Goal: Feedback & Contribution: Contribute content

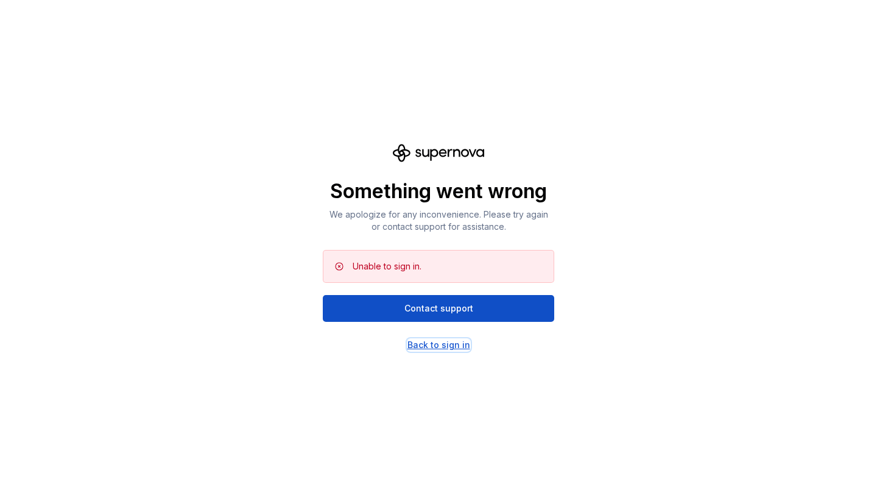
click at [434, 347] on div "Back to sign in" at bounding box center [439, 345] width 63 height 12
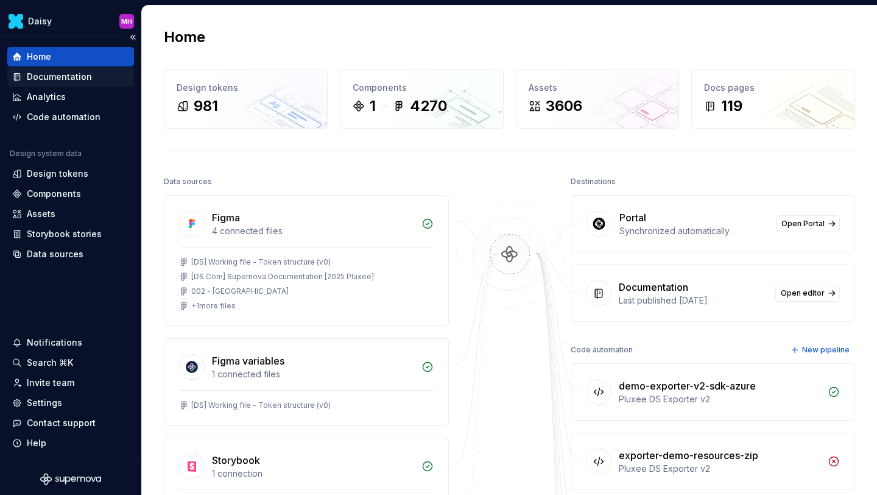
click at [61, 74] on div "Documentation" at bounding box center [59, 77] width 65 height 12
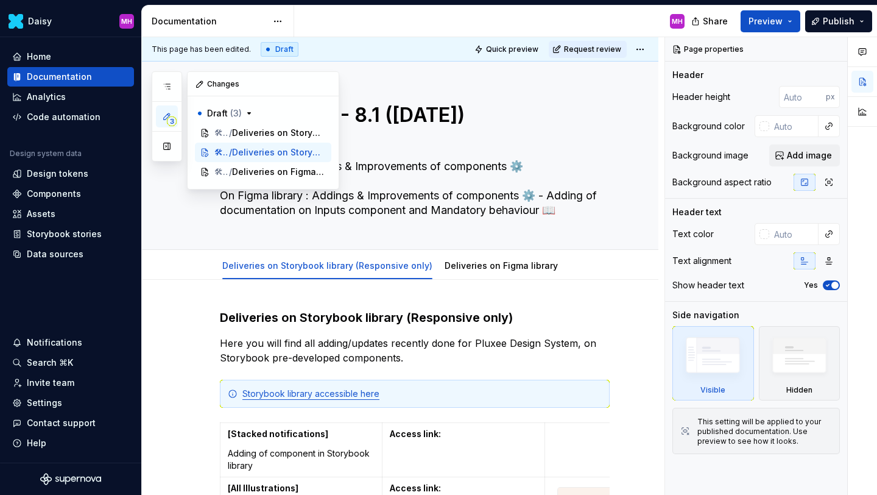
click at [167, 122] on span "3" at bounding box center [172, 121] width 10 height 10
click at [161, 231] on div "Hidden page Releases 7.7 - 8.1 ([DATE]) On Storybook : Addings & Improvements o…" at bounding box center [400, 156] width 517 height 188
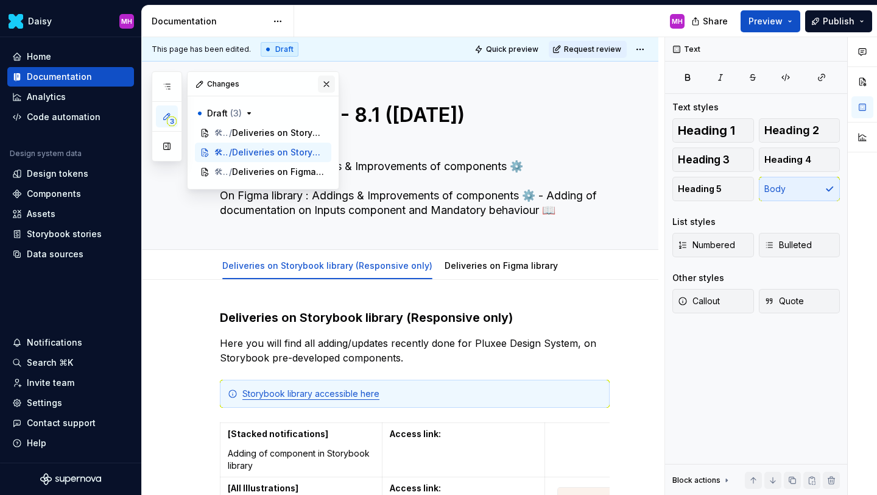
click at [328, 86] on button "button" at bounding box center [326, 84] width 17 height 17
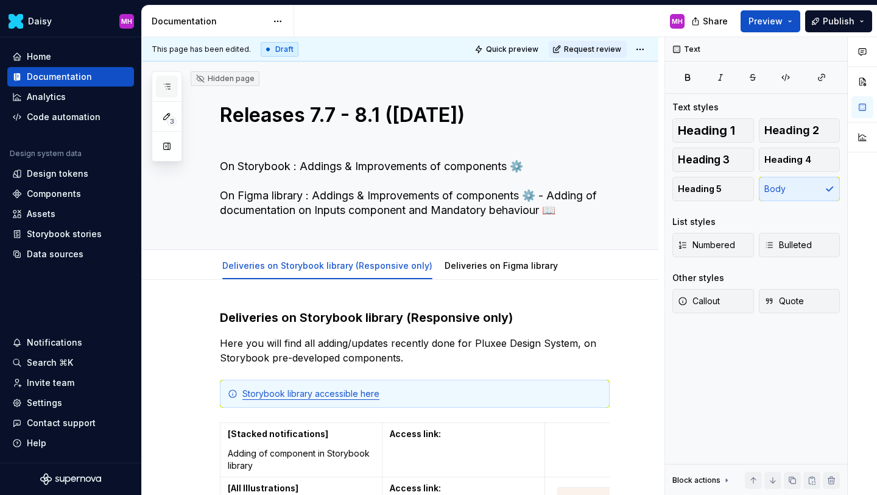
click at [165, 88] on icon "button" at bounding box center [167, 87] width 10 height 10
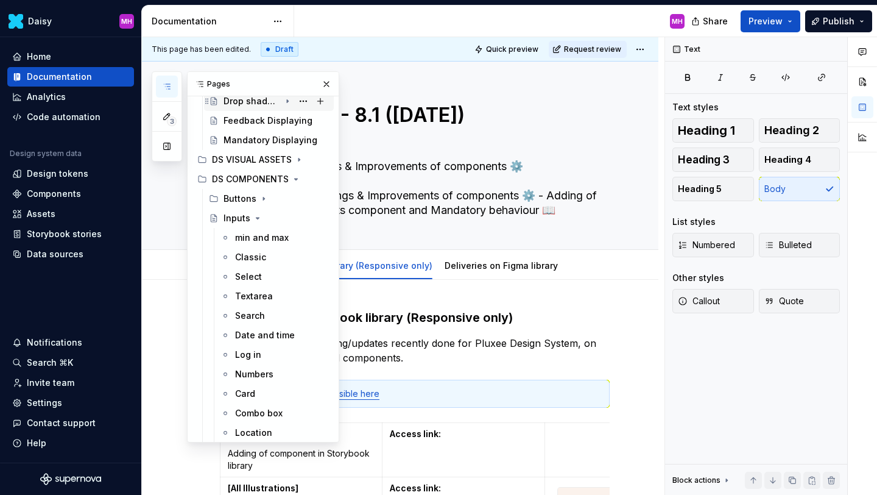
scroll to position [169, 0]
click at [288, 178] on icon "Page tree" at bounding box center [287, 178] width 3 height 1
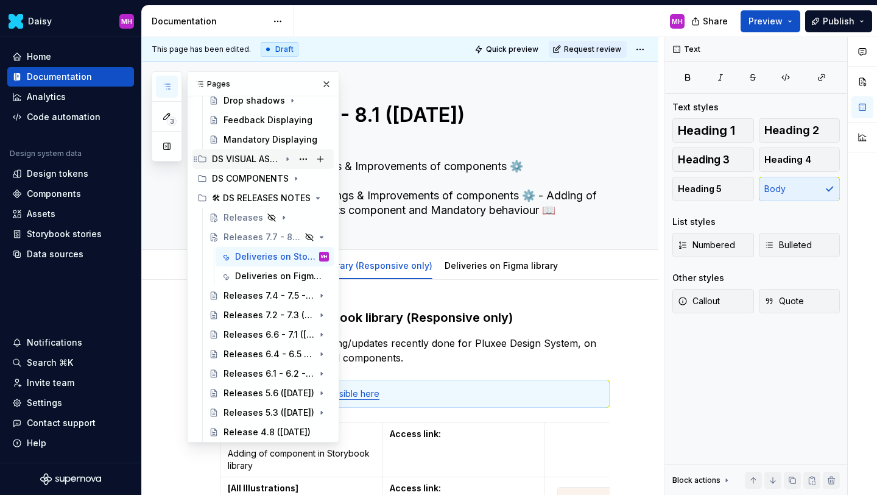
click at [291, 160] on icon "Page tree" at bounding box center [288, 159] width 10 height 10
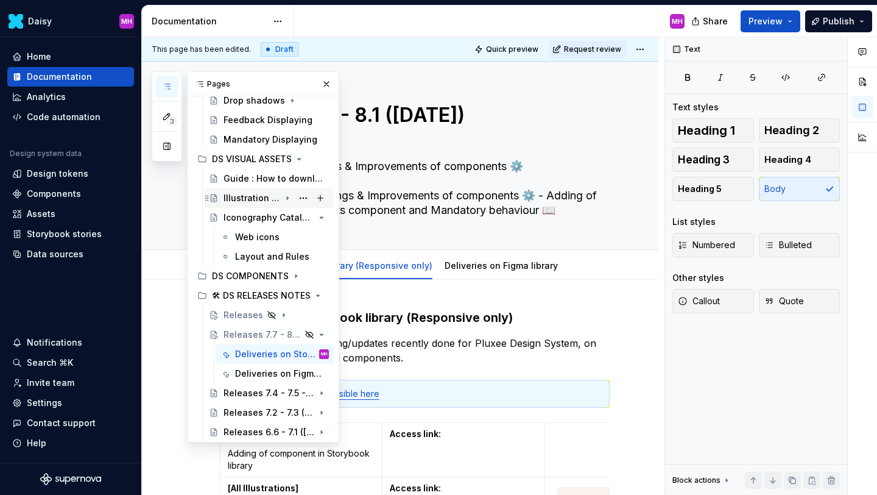
click at [260, 200] on div "Illustration Catalogue" at bounding box center [252, 198] width 57 height 12
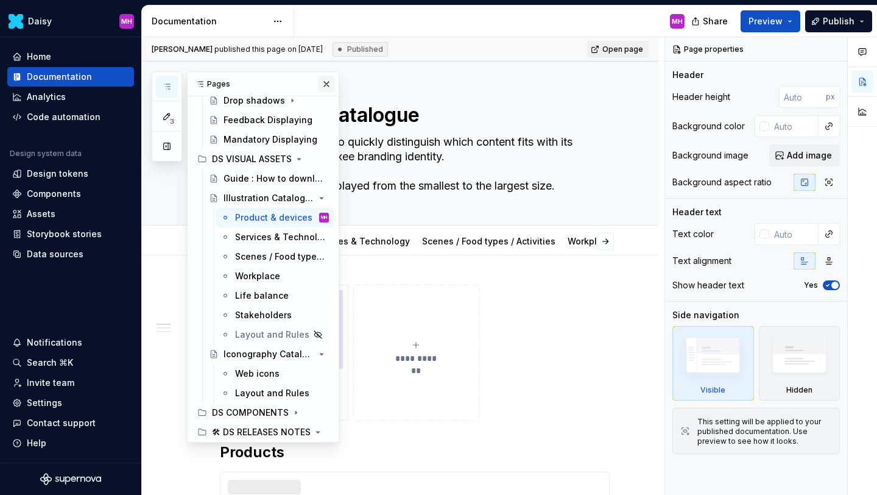
click at [326, 83] on button "button" at bounding box center [326, 84] width 17 height 17
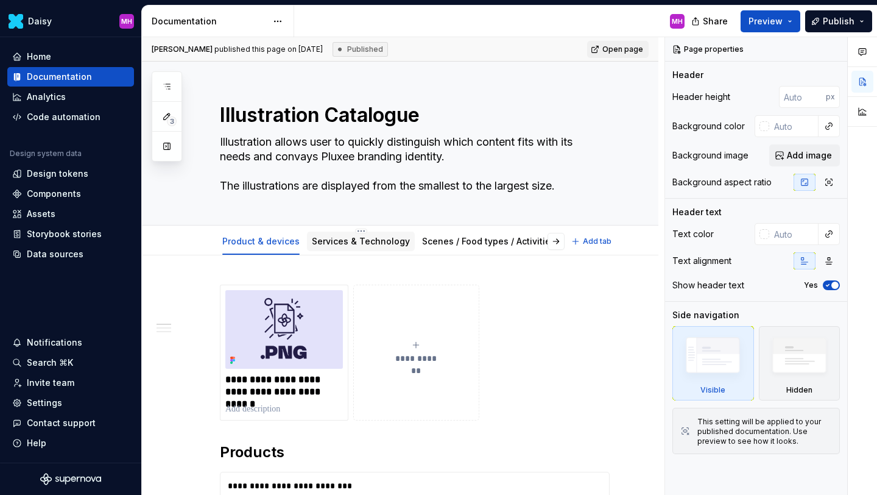
click at [338, 240] on link "Services & Technology" at bounding box center [361, 241] width 98 height 10
click at [448, 240] on link "Scenes / Food types / Activities" at bounding box center [488, 241] width 133 height 10
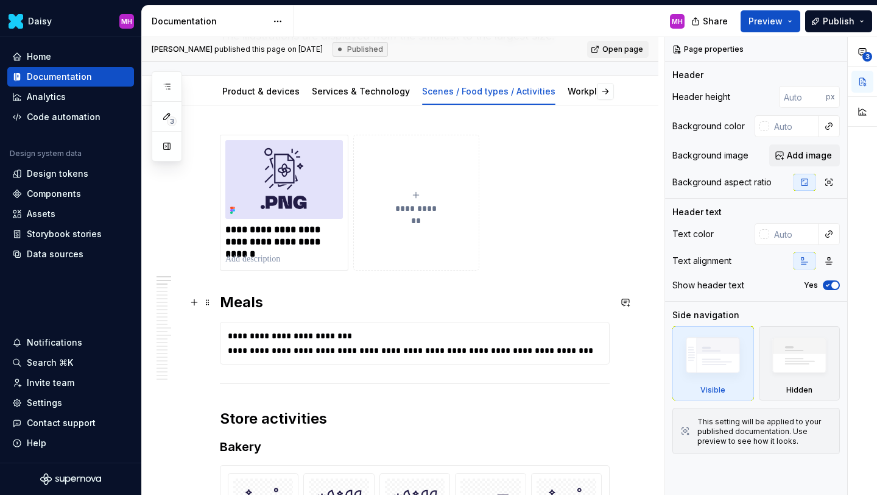
scroll to position [115, 0]
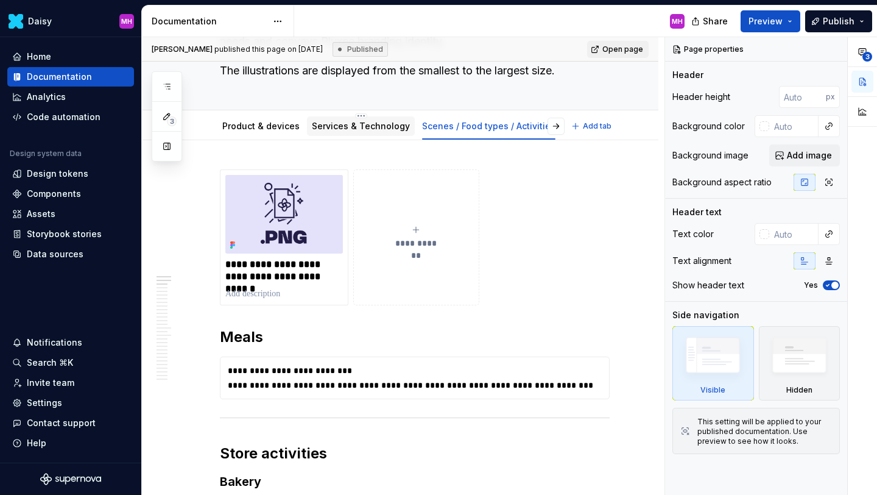
click at [349, 133] on div "Services & Technology" at bounding box center [361, 126] width 98 height 15
click at [261, 133] on div "Product & devices" at bounding box center [260, 125] width 87 height 19
click at [326, 132] on div "Services & Technology" at bounding box center [361, 126] width 98 height 12
click at [266, 125] on link "Product & devices" at bounding box center [260, 126] width 77 height 10
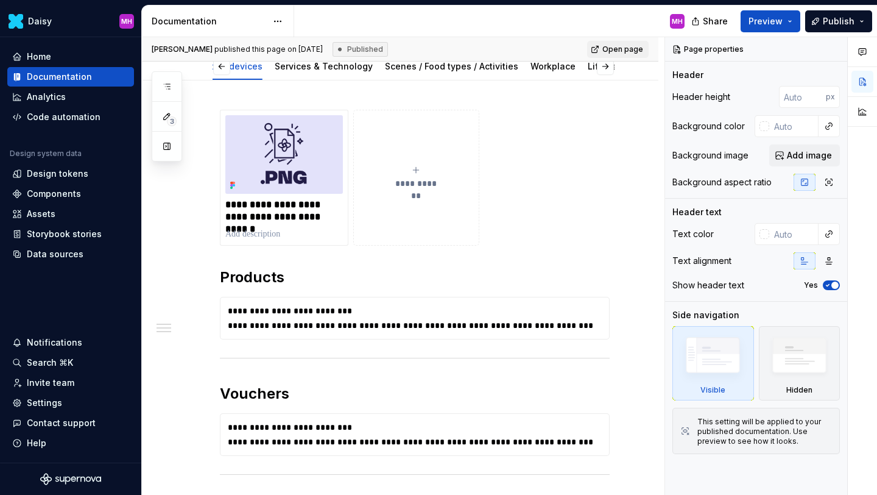
scroll to position [155, 0]
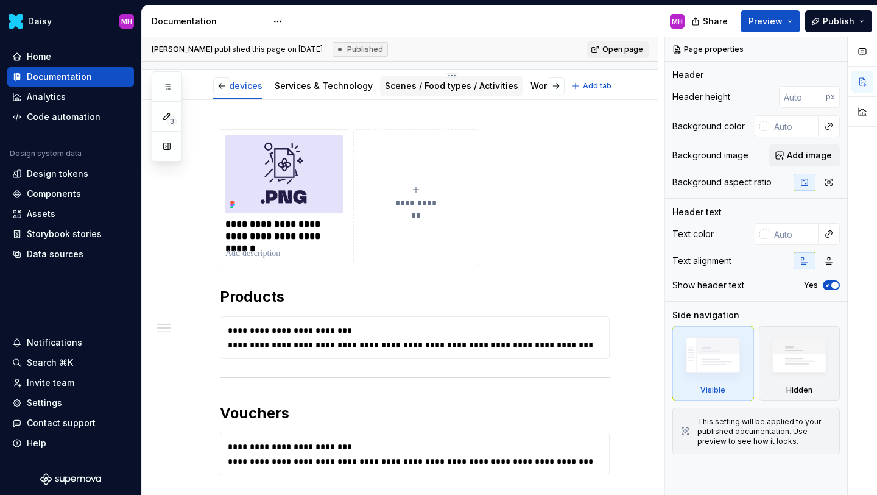
click at [443, 88] on link "Scenes / Food types / Activities" at bounding box center [451, 85] width 133 height 10
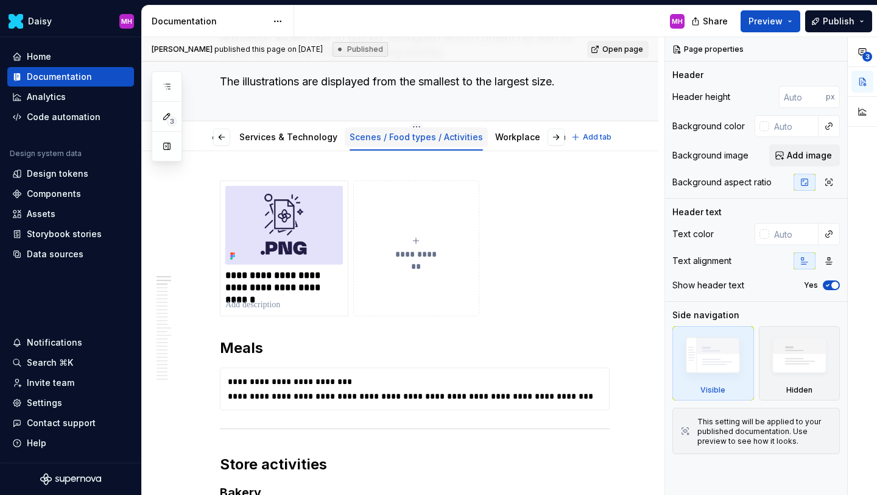
scroll to position [0, 73]
click at [495, 138] on link "Workplace" at bounding box center [517, 137] width 45 height 10
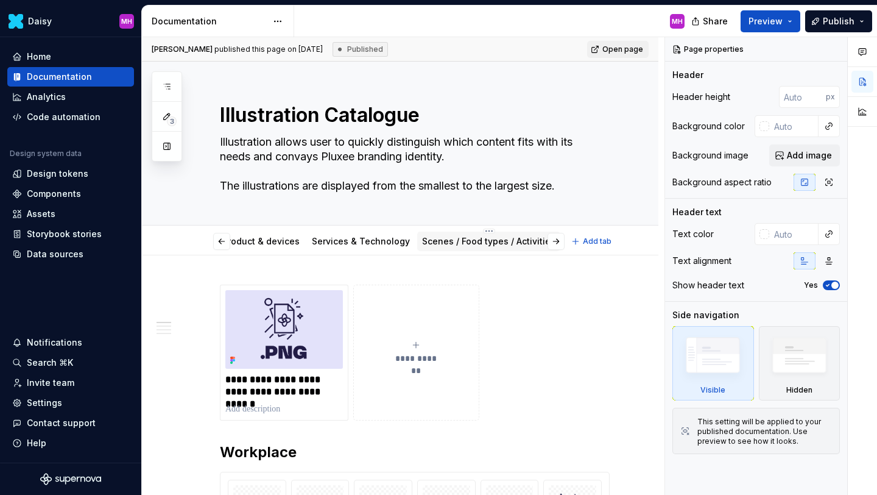
scroll to position [0, 244]
click at [403, 238] on link "Life balance" at bounding box center [408, 241] width 54 height 10
click at [257, 245] on link "Product & devices" at bounding box center [260, 241] width 77 height 10
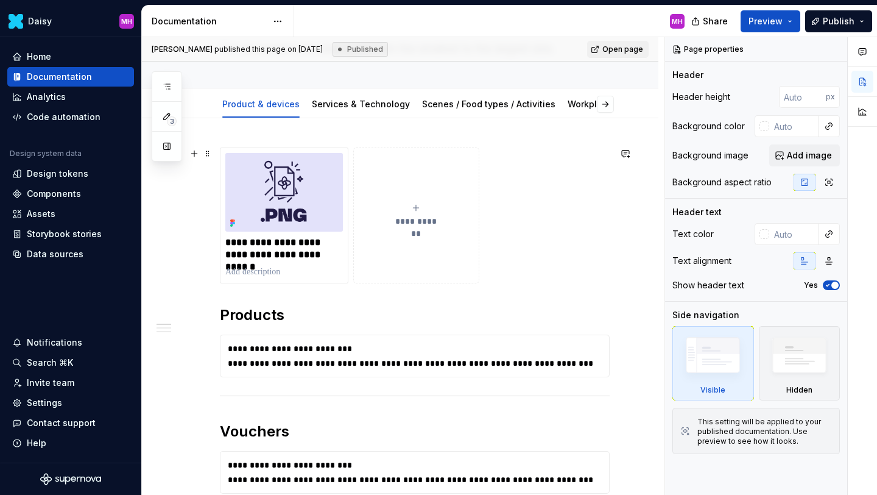
scroll to position [175, 0]
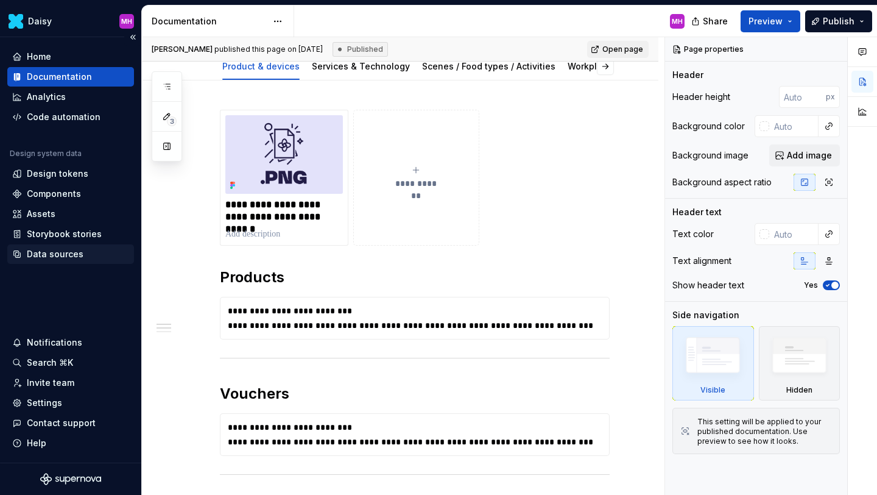
click at [40, 253] on div "Data sources" at bounding box center [55, 254] width 57 height 12
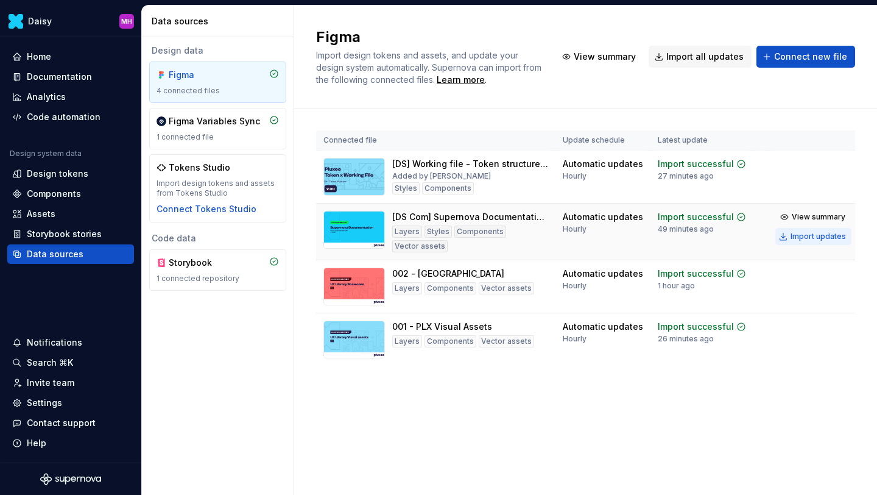
click at [792, 234] on div "Import updates" at bounding box center [818, 236] width 55 height 10
click at [63, 76] on div "Documentation" at bounding box center [59, 77] width 65 height 12
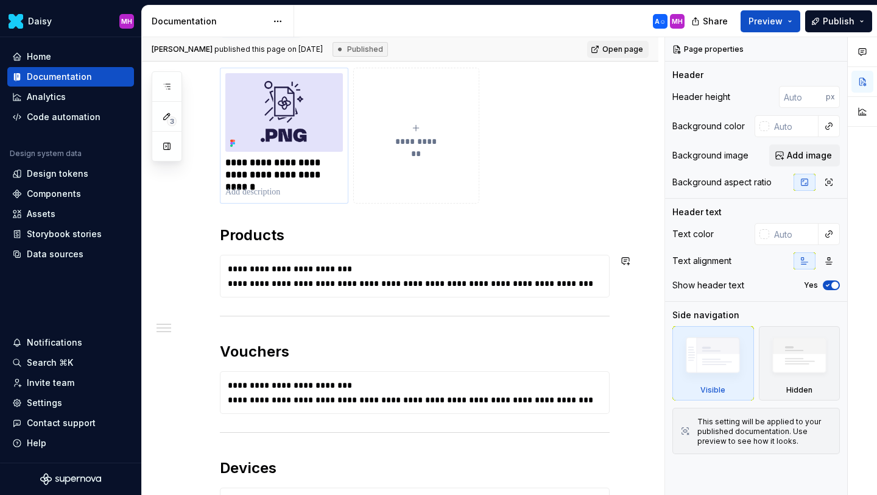
scroll to position [217, 0]
click at [57, 259] on div "Data sources" at bounding box center [55, 254] width 57 height 12
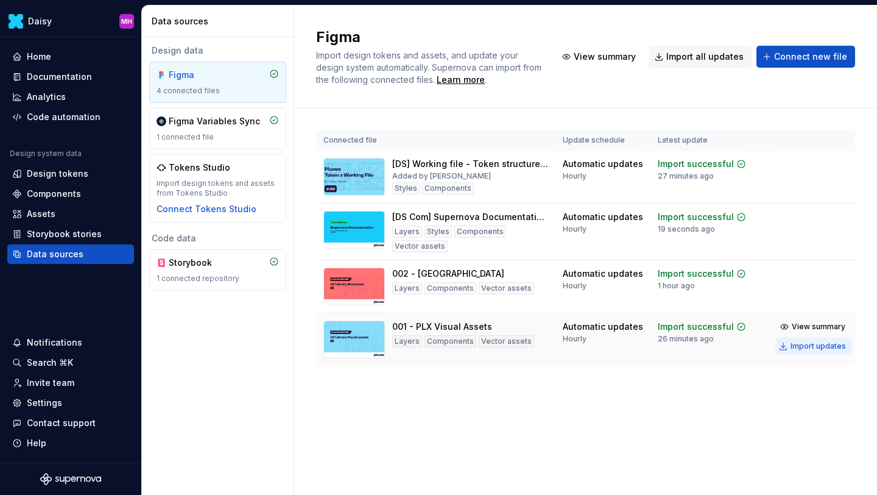
click at [797, 342] on div "Import updates" at bounding box center [818, 346] width 55 height 10
click at [29, 81] on div "Documentation" at bounding box center [59, 77] width 65 height 12
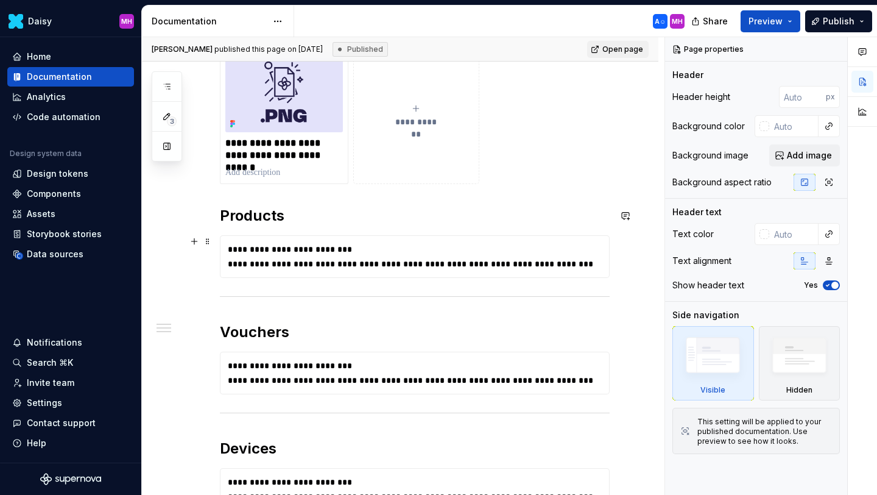
scroll to position [252, 0]
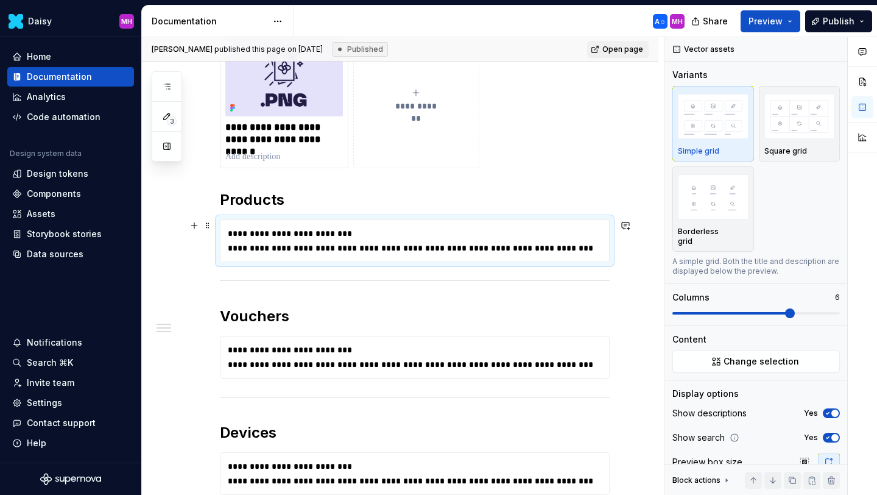
click at [314, 240] on div "**********" at bounding box center [415, 240] width 374 height 27
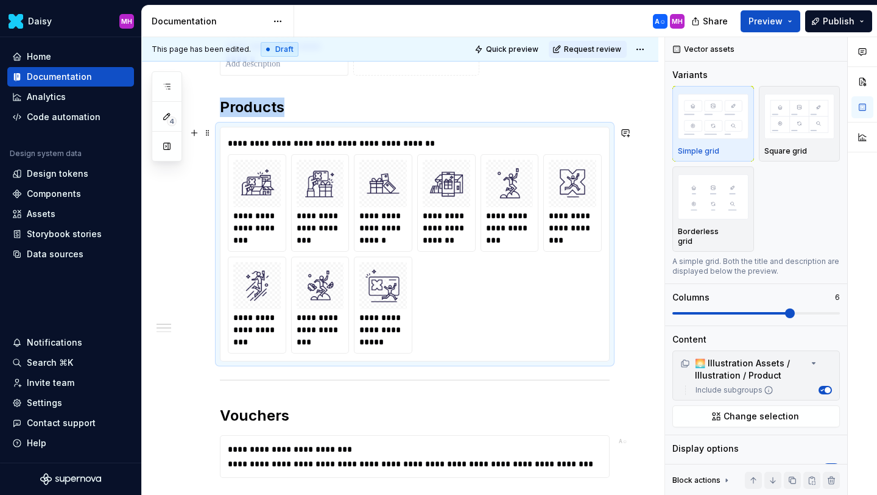
scroll to position [331, 0]
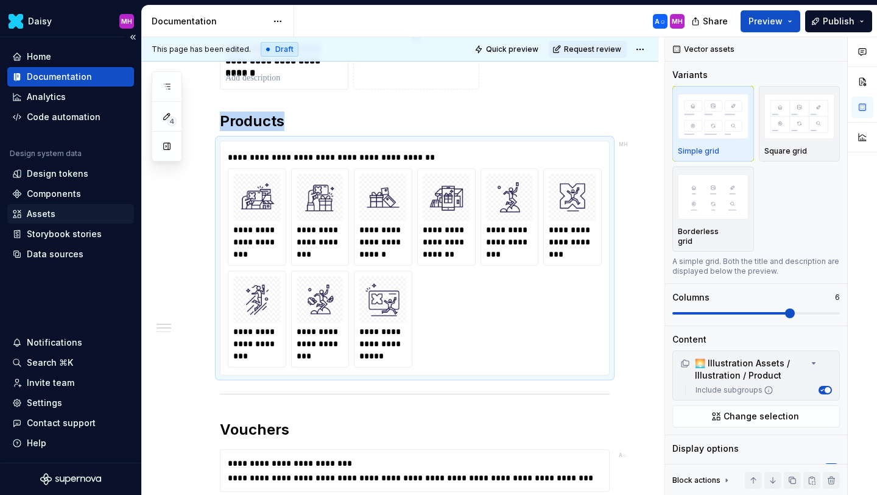
click at [38, 216] on div "Assets" at bounding box center [41, 214] width 29 height 12
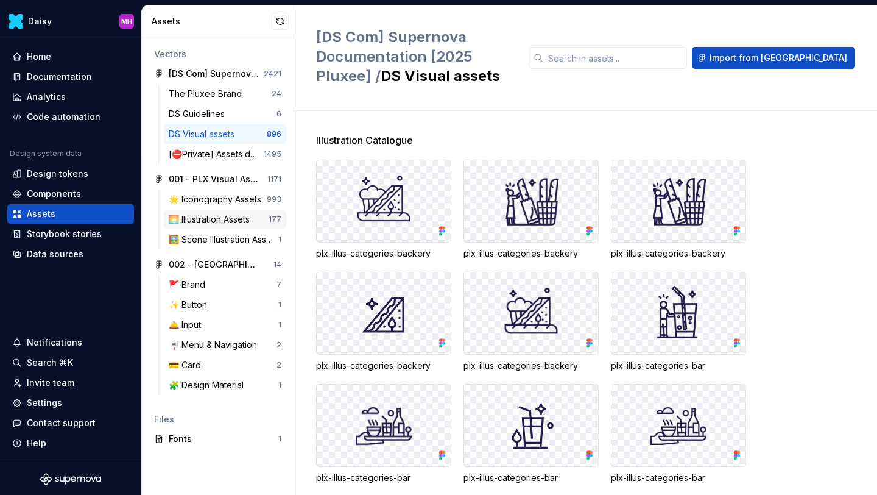
click at [207, 223] on div "🌅 Illustration Assets" at bounding box center [212, 219] width 86 height 12
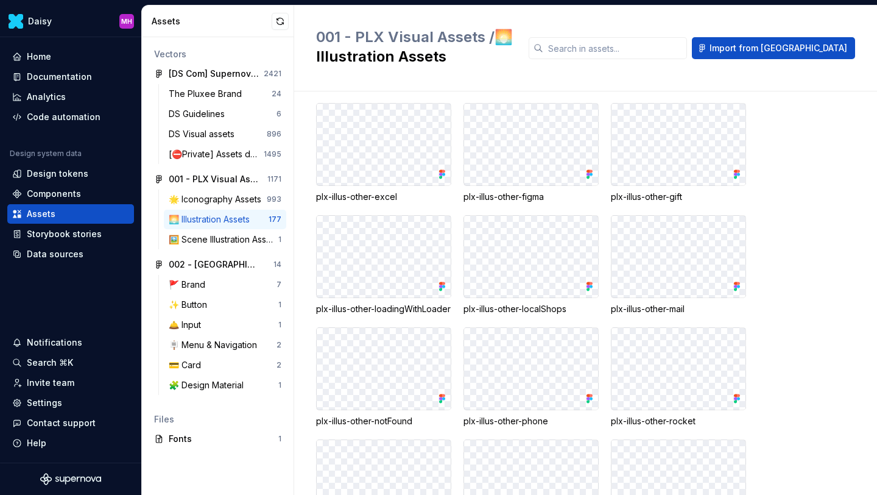
scroll to position [4733, 0]
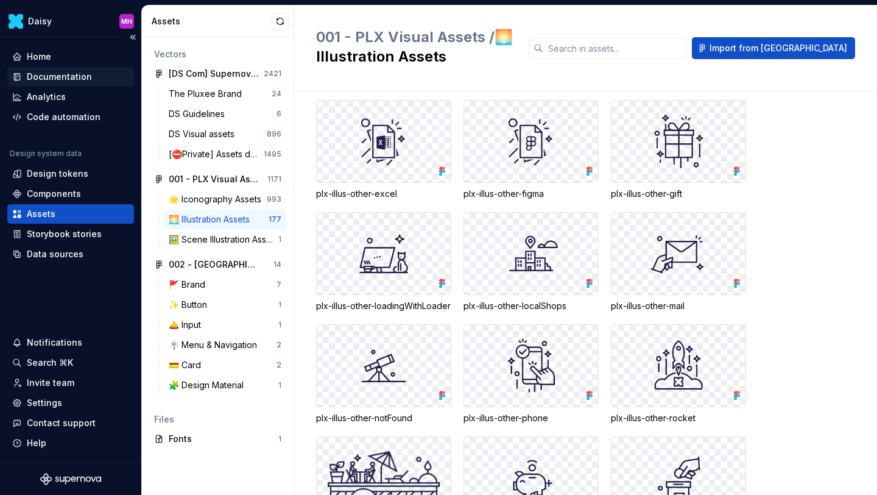
click at [41, 77] on div "Documentation" at bounding box center [59, 77] width 65 height 12
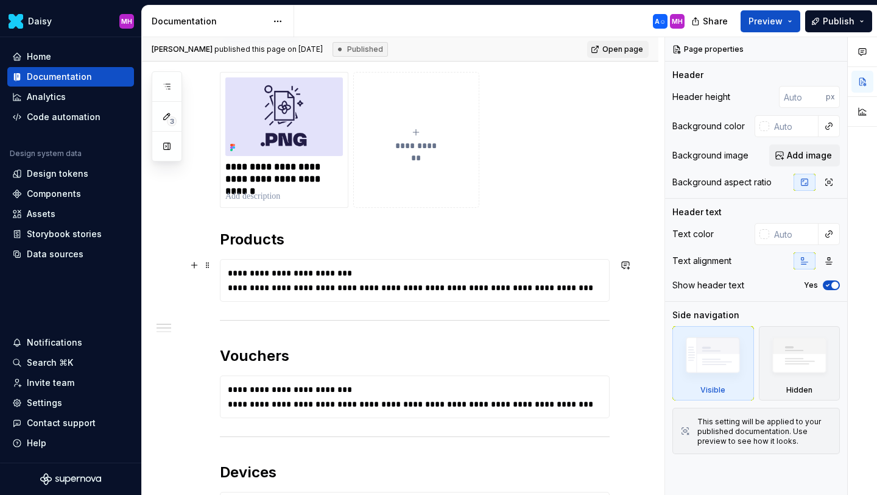
scroll to position [229, 0]
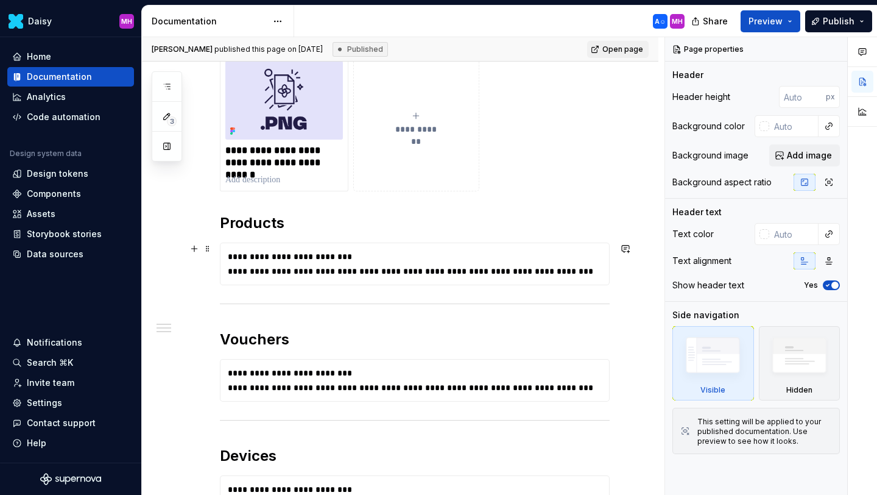
click at [353, 267] on div "**********" at bounding box center [418, 271] width 380 height 12
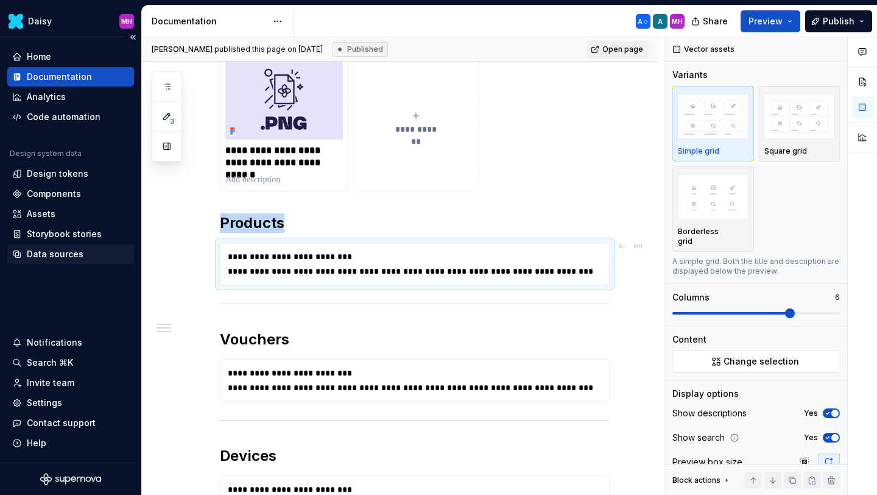
click at [40, 253] on div "Data sources" at bounding box center [55, 254] width 57 height 12
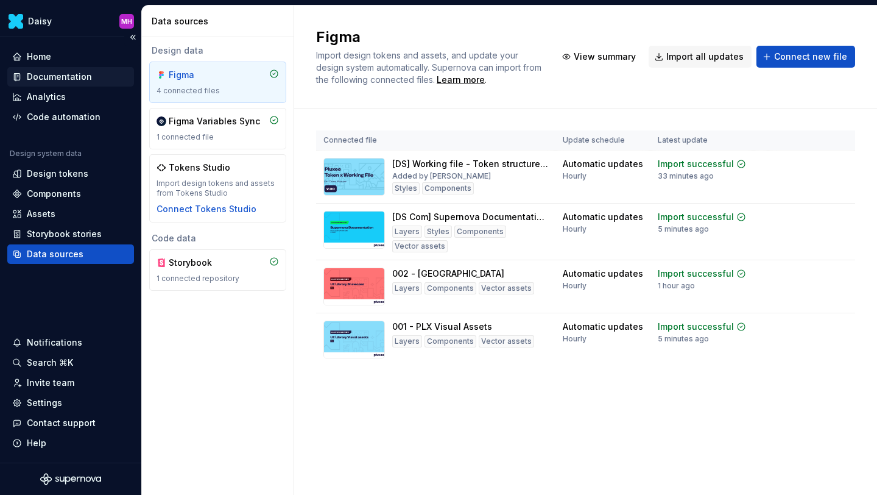
click at [35, 79] on div "Documentation" at bounding box center [59, 77] width 65 height 12
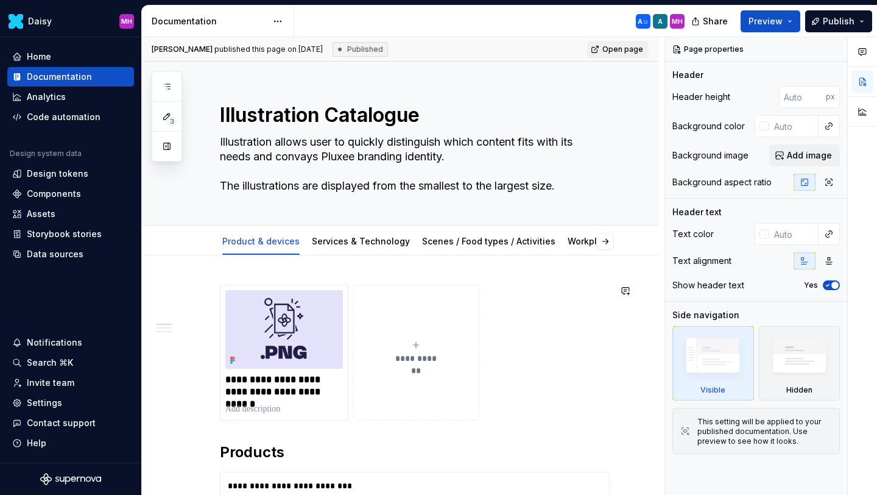
scroll to position [100, 0]
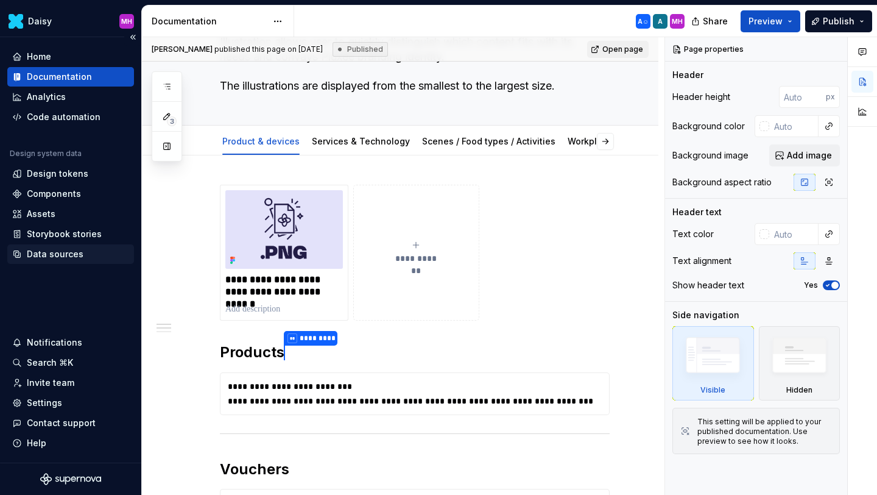
click at [44, 252] on div "Data sources" at bounding box center [55, 254] width 57 height 12
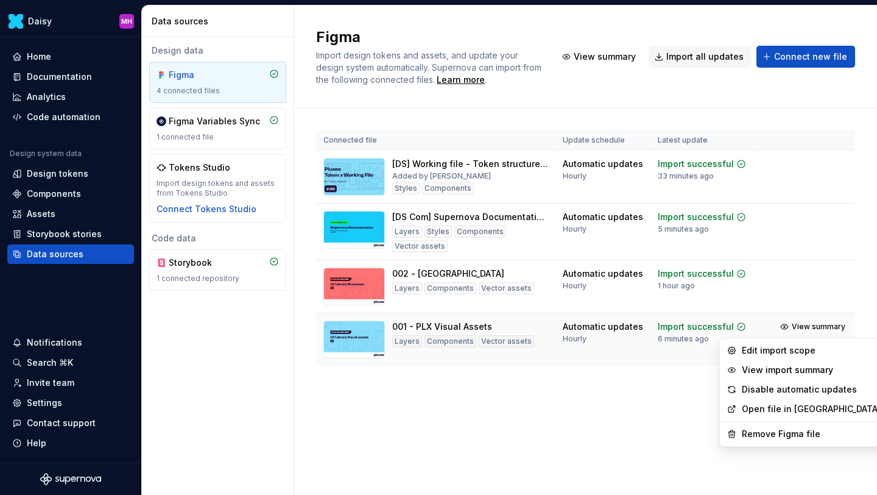
click at [849, 330] on html "Daisy MH Home Documentation Analytics Code automation Design system data Design…" at bounding box center [438, 247] width 877 height 495
click at [620, 405] on html "Daisy MH Home Documentation Analytics Code automation Design system data Design…" at bounding box center [438, 247] width 877 height 495
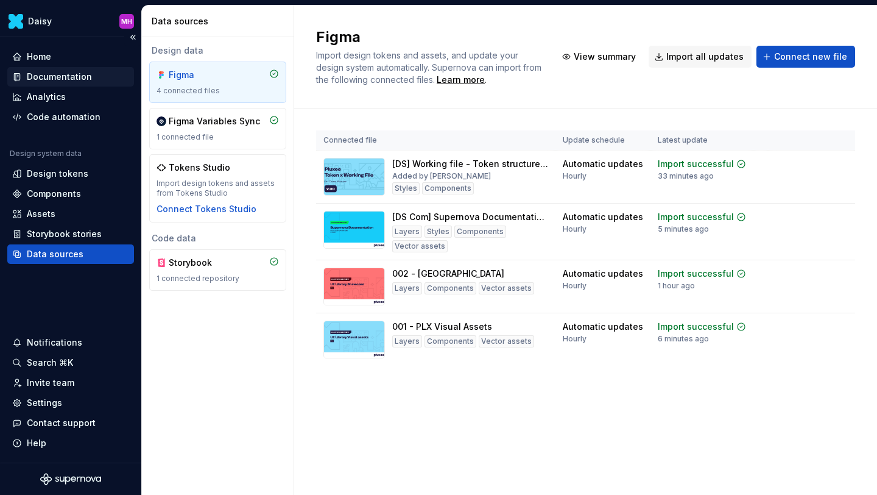
click at [76, 74] on div "Documentation" at bounding box center [59, 77] width 65 height 12
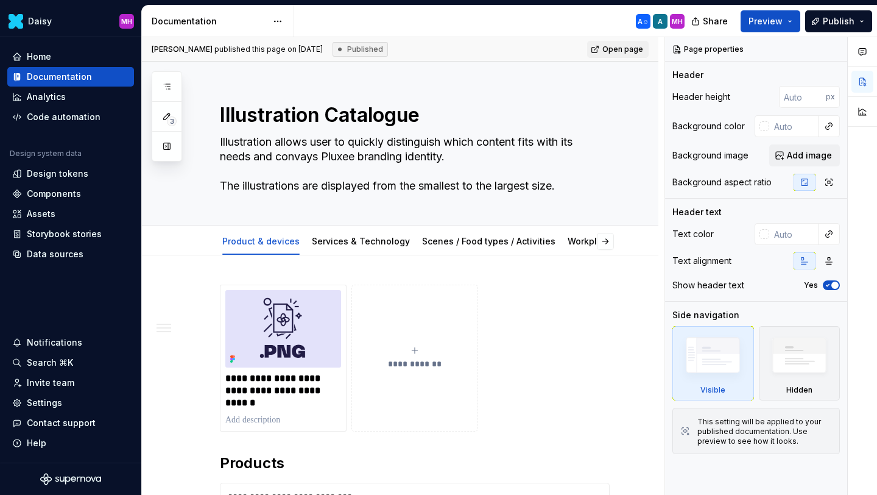
type textarea "*"
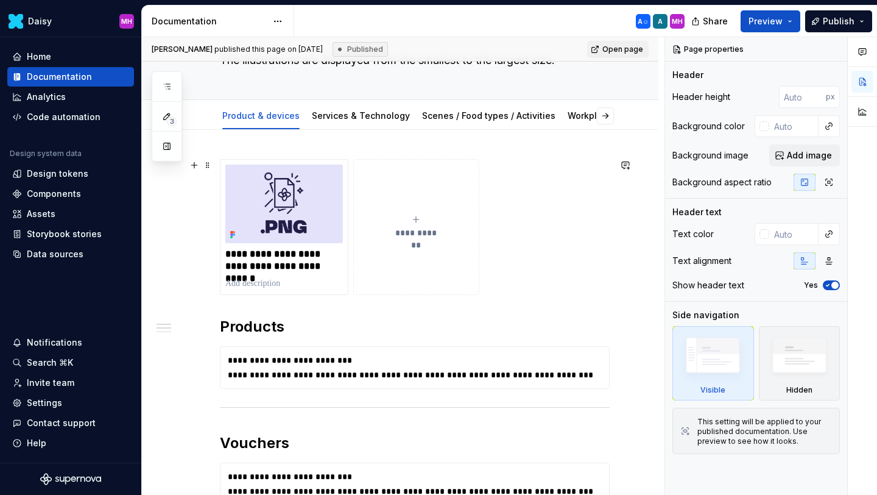
scroll to position [129, 0]
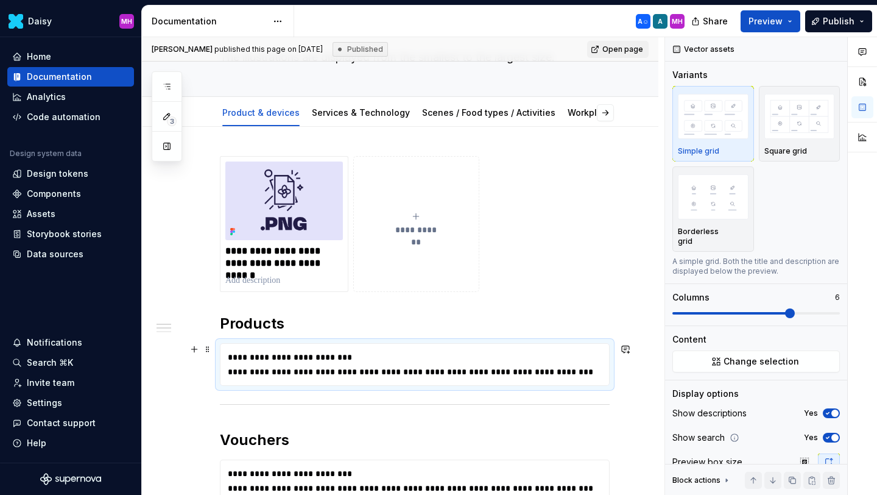
click at [333, 373] on div "**********" at bounding box center [418, 371] width 380 height 12
click at [735, 355] on span "Change selection" at bounding box center [762, 361] width 76 height 12
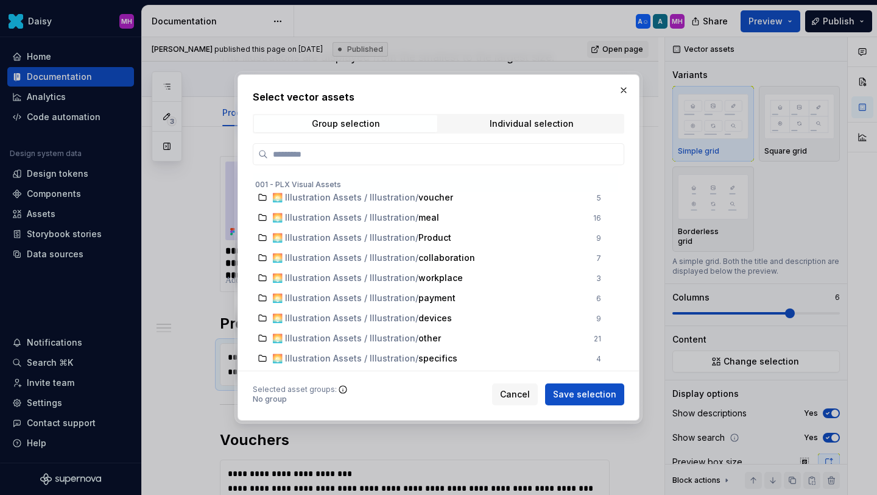
scroll to position [809, 0]
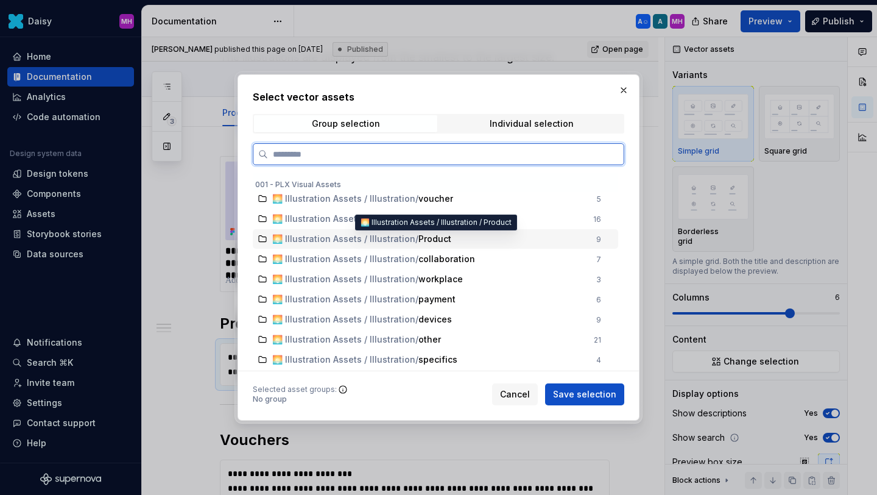
click at [344, 244] on span "🌅 Illustration Assets / Illustration" at bounding box center [343, 239] width 143 height 12
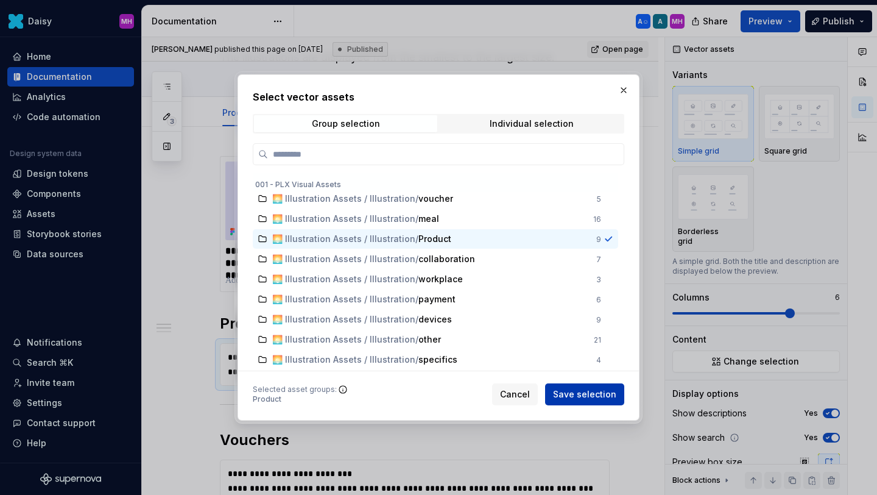
click at [578, 391] on span "Save selection" at bounding box center [584, 394] width 63 height 12
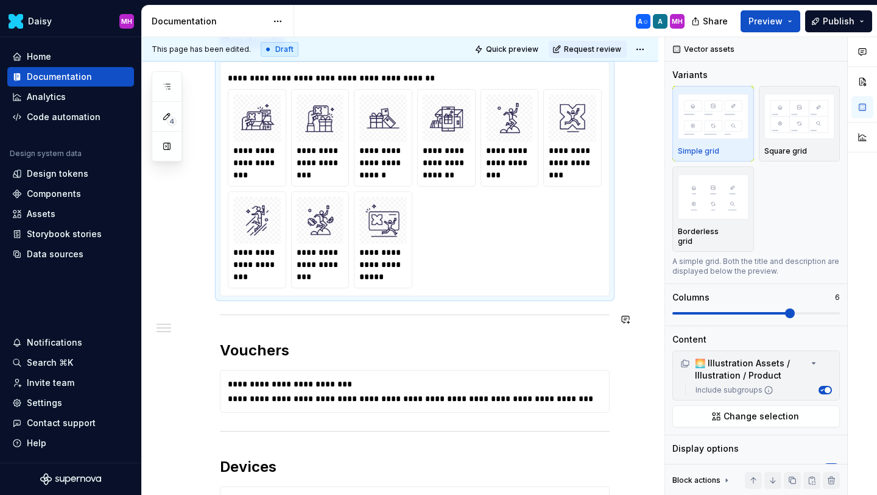
scroll to position [420, 0]
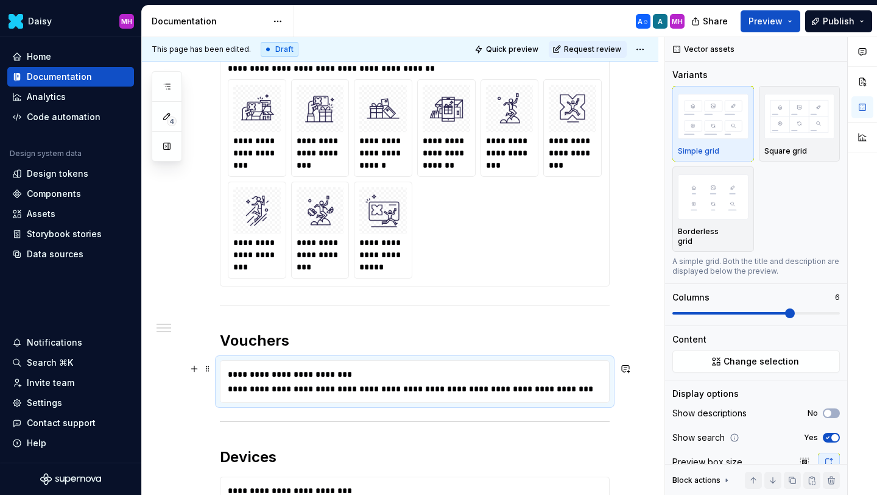
click at [404, 380] on div "**********" at bounding box center [418, 374] width 380 height 12
click at [785, 355] on span "Change selection" at bounding box center [762, 361] width 76 height 12
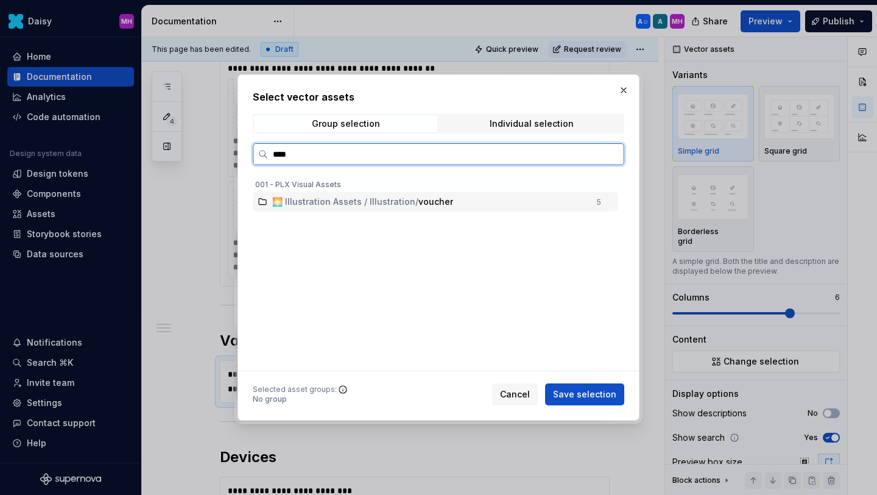
type input "*****"
click at [367, 202] on span "🌅 Illustration Assets / Illustration" at bounding box center [343, 202] width 143 height 12
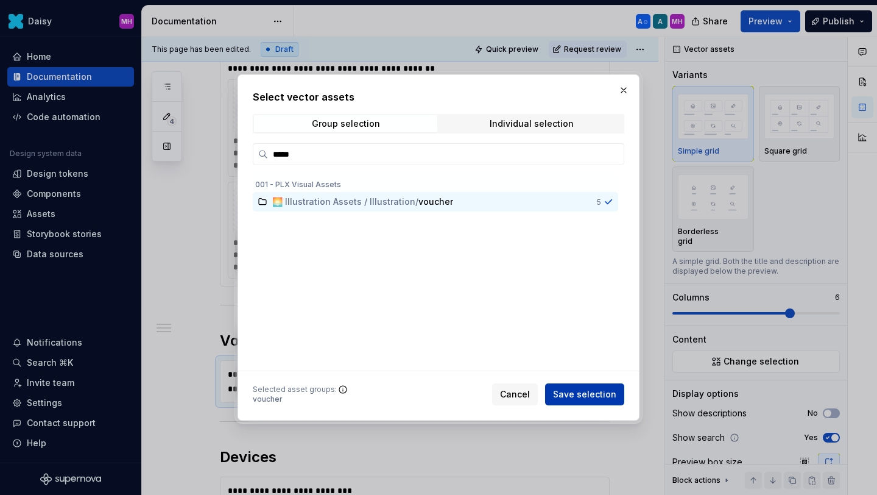
click at [581, 390] on span "Save selection" at bounding box center [584, 394] width 63 height 12
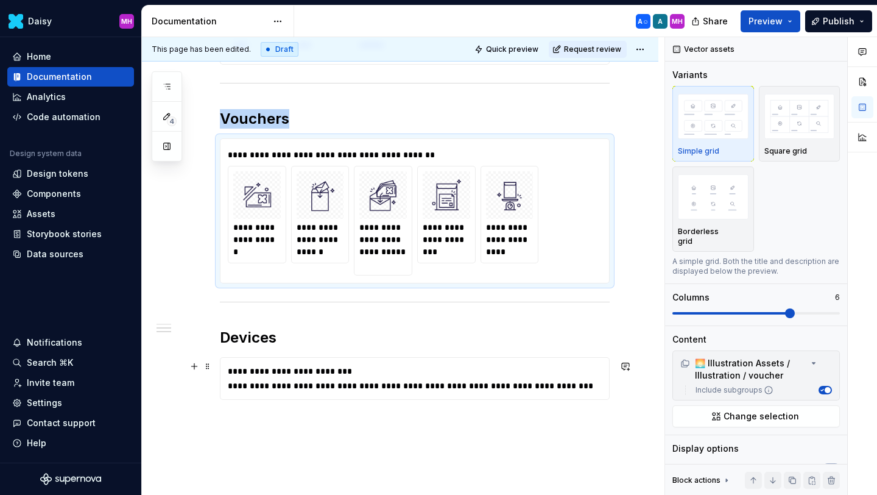
scroll to position [687, 0]
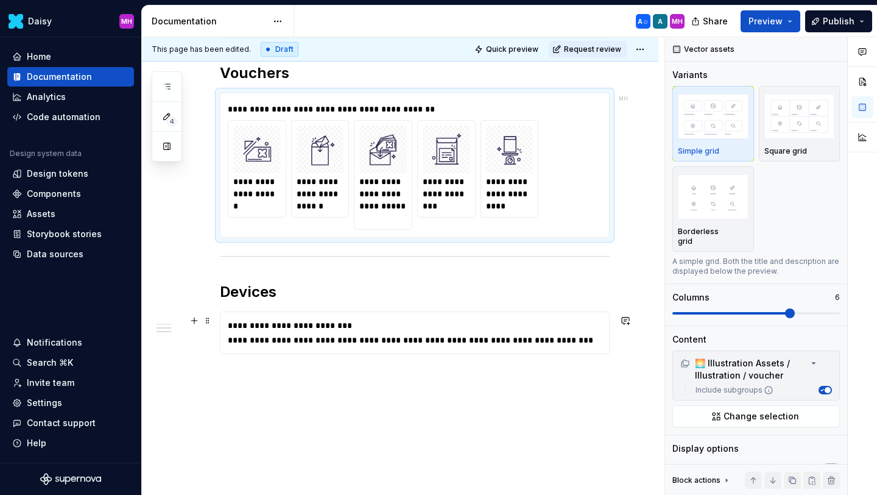
click at [290, 339] on div "**********" at bounding box center [418, 340] width 380 height 12
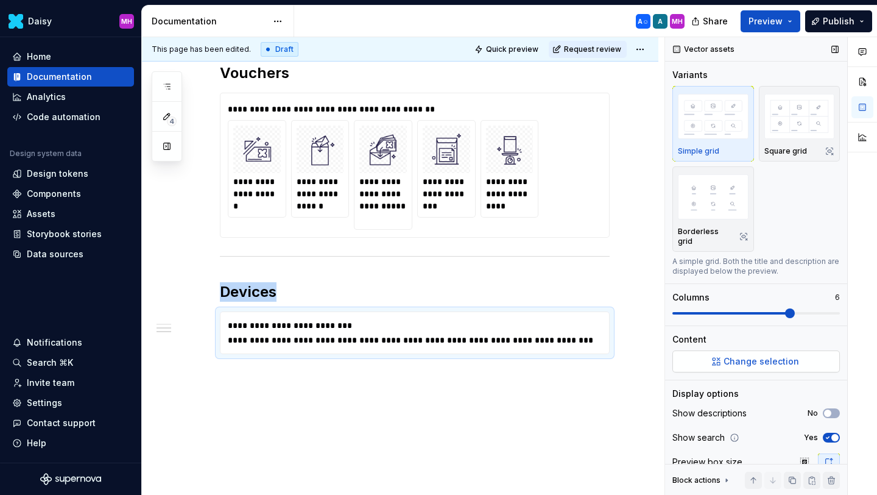
click at [756, 355] on span "Change selection" at bounding box center [762, 361] width 76 height 12
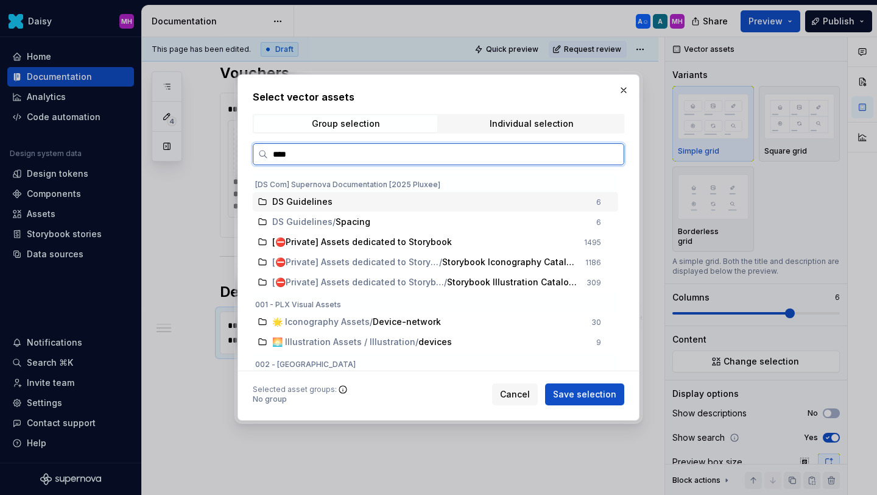
type input "*****"
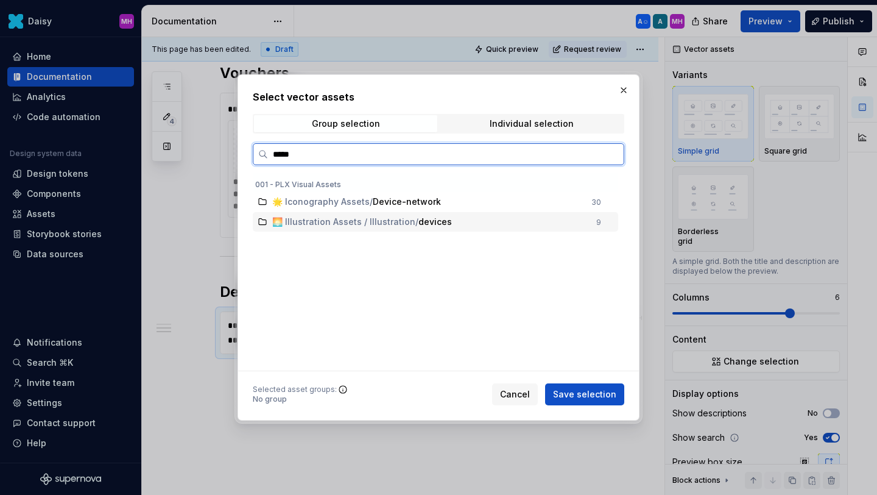
click at [451, 227] on span "🌅 Illustration Assets / Illustration / devices" at bounding box center [430, 222] width 317 height 12
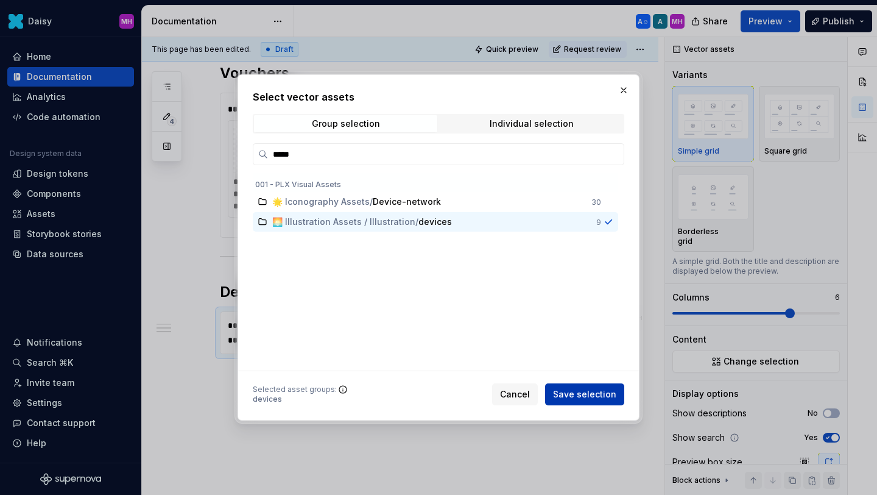
click at [597, 392] on span "Save selection" at bounding box center [584, 394] width 63 height 12
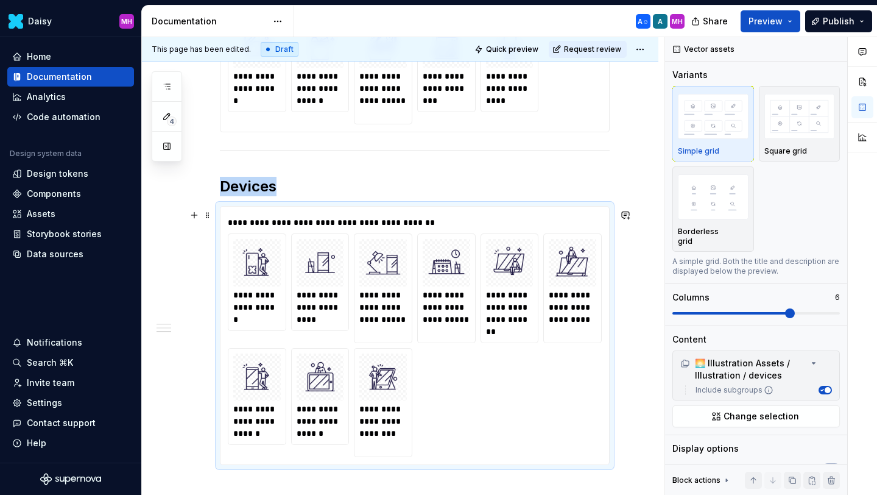
scroll to position [930, 0]
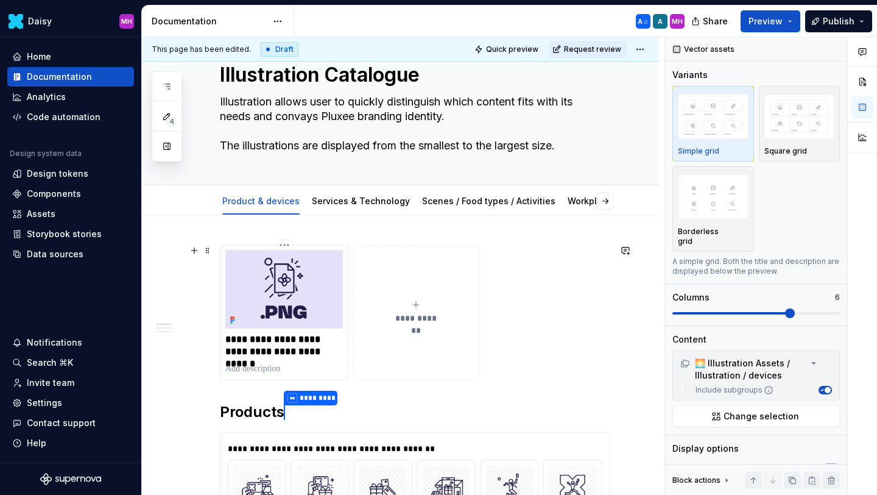
scroll to position [0, 0]
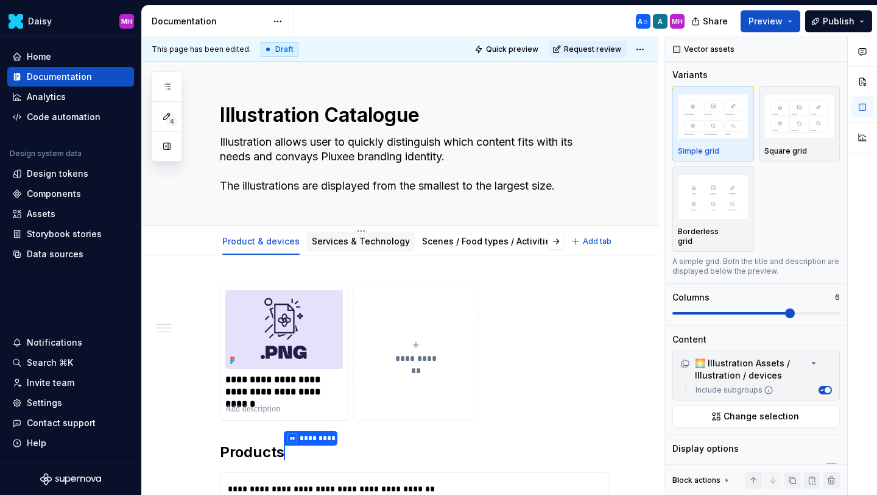
click at [340, 250] on div "Services & Technology" at bounding box center [361, 240] width 108 height 19
click at [329, 247] on div "Services & Technology" at bounding box center [361, 241] width 98 height 15
click at [339, 244] on link "Services & Technology" at bounding box center [361, 241] width 98 height 10
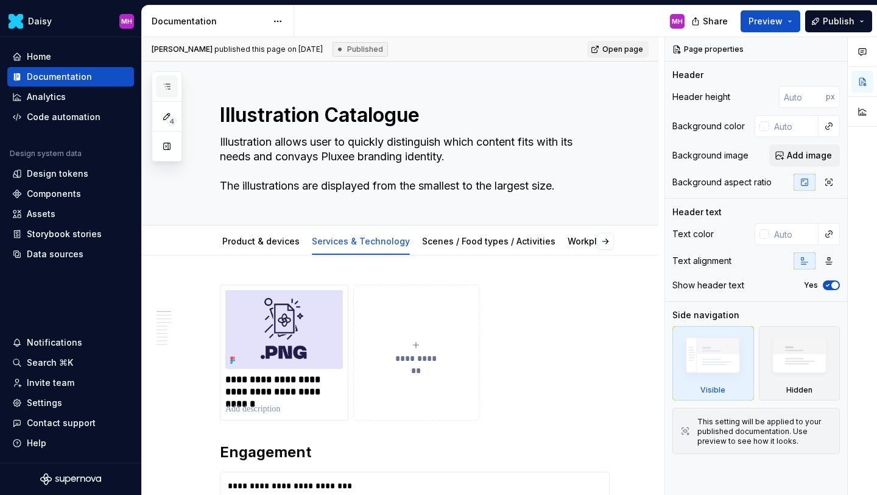
click at [170, 80] on button "button" at bounding box center [167, 87] width 22 height 22
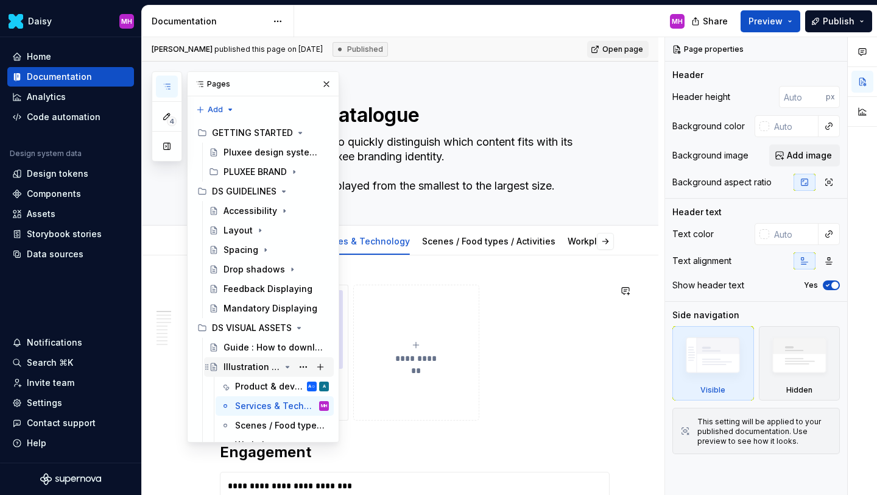
click at [289, 367] on icon "Page tree" at bounding box center [288, 367] width 10 height 10
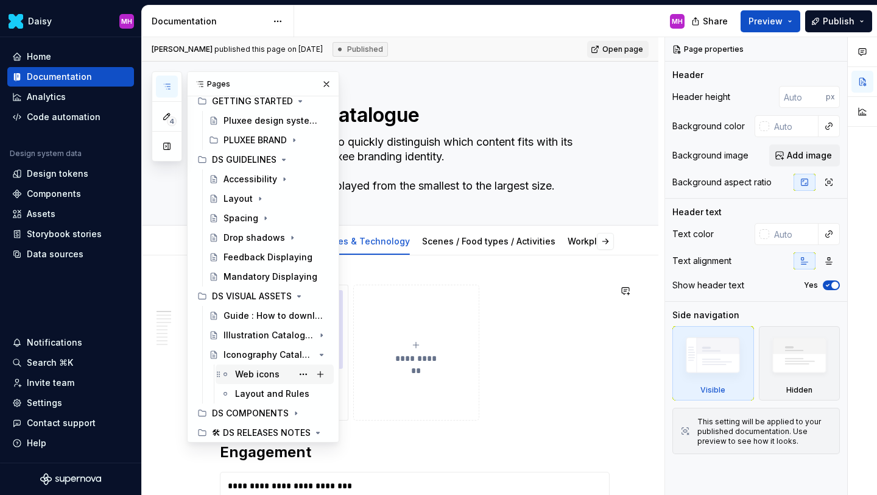
scroll to position [35, 0]
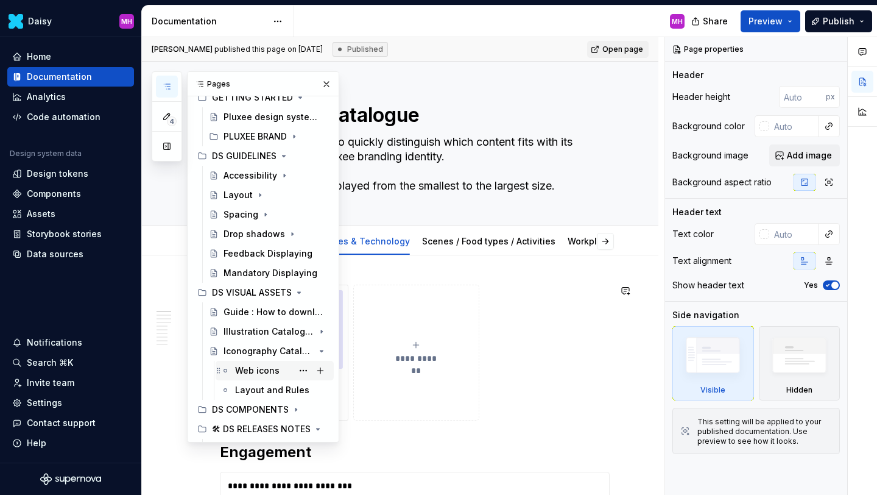
click at [244, 369] on div "Web icons" at bounding box center [257, 370] width 44 height 12
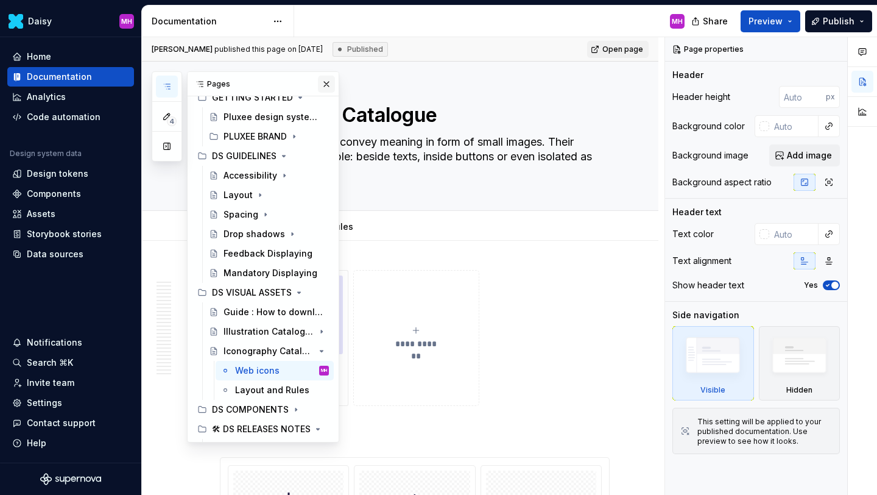
click at [326, 87] on button "button" at bounding box center [326, 84] width 17 height 17
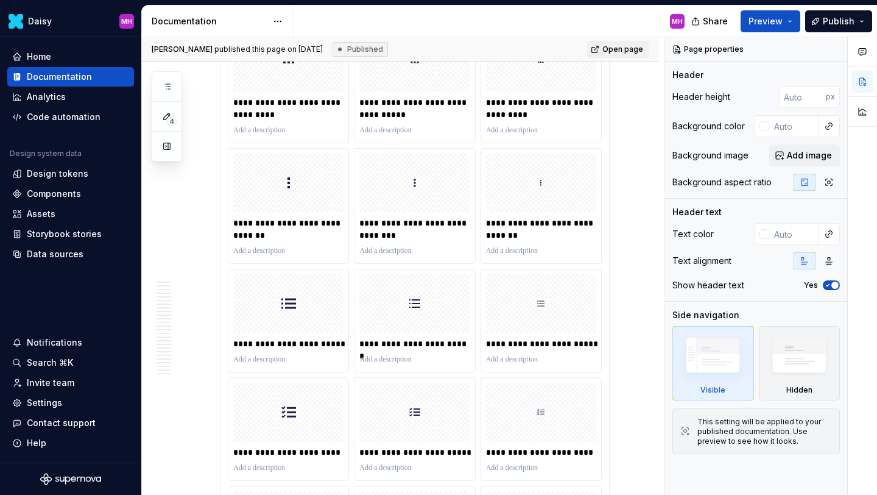
scroll to position [3637, 0]
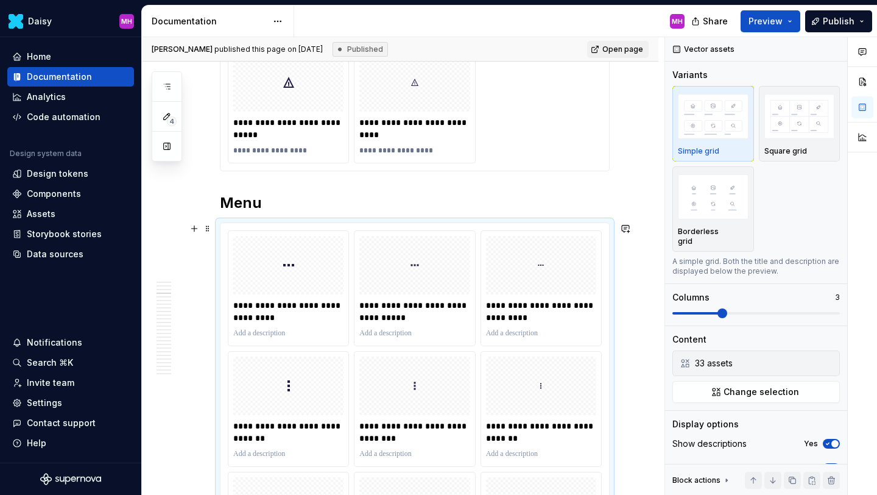
click at [721, 381] on button "Change selection" at bounding box center [756, 392] width 168 height 22
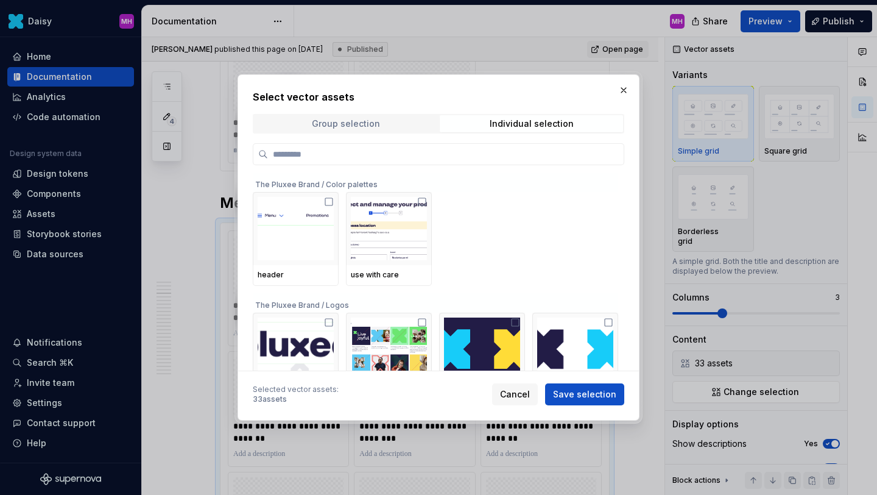
click at [352, 123] on div "Group selection" at bounding box center [346, 124] width 68 height 10
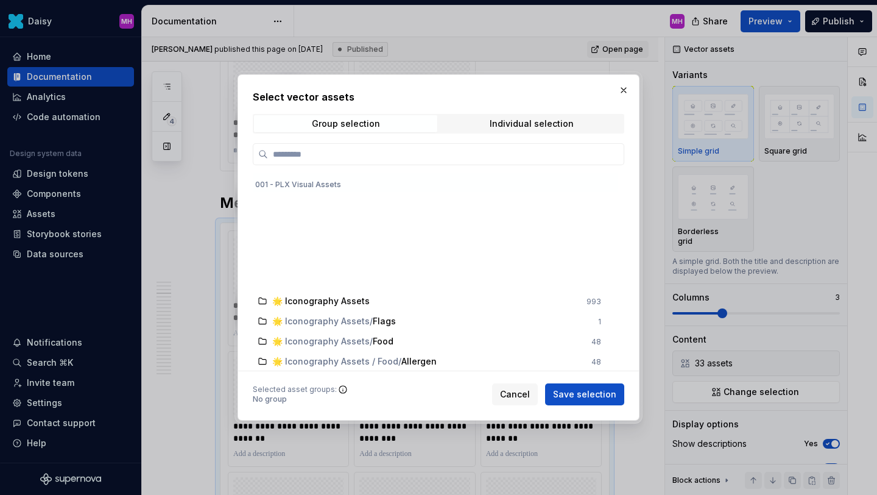
scroll to position [0, 0]
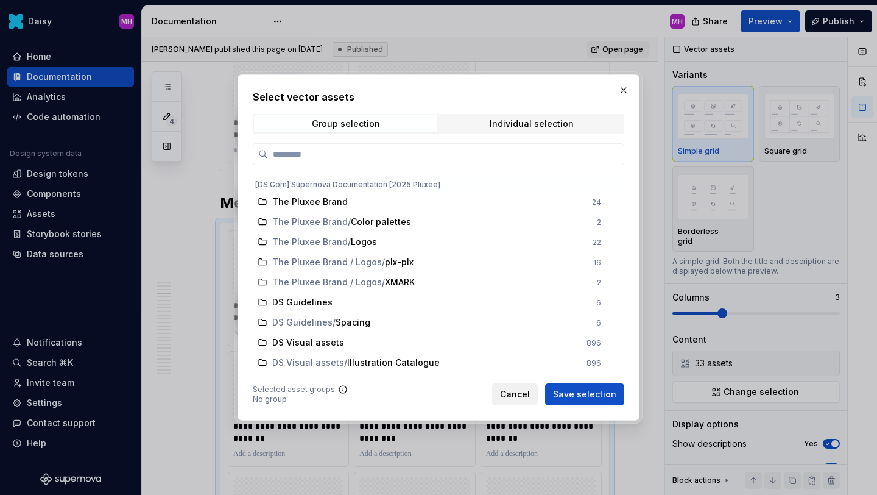
click at [517, 398] on span "Cancel" at bounding box center [515, 394] width 30 height 12
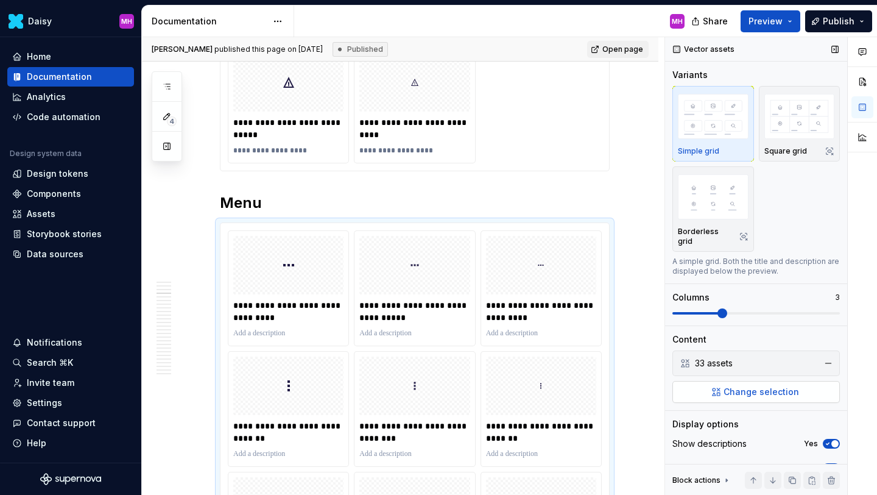
click at [720, 386] on button "Change selection" at bounding box center [756, 392] width 168 height 22
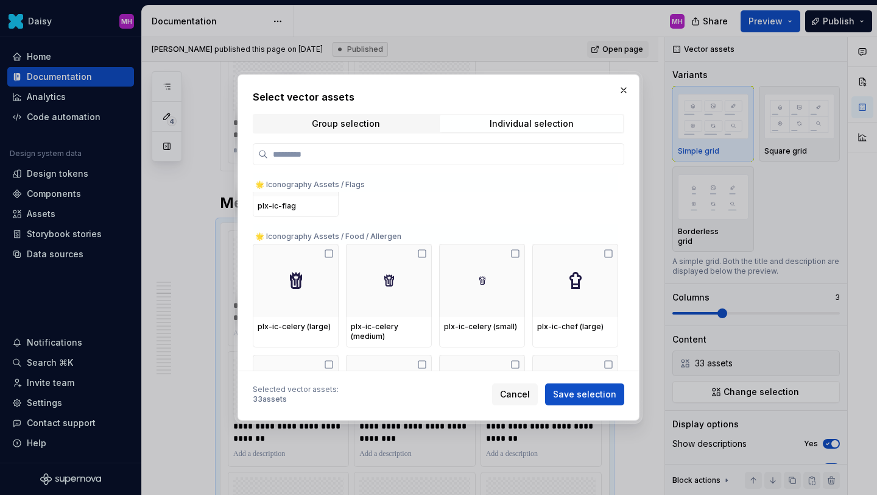
scroll to position [817, 0]
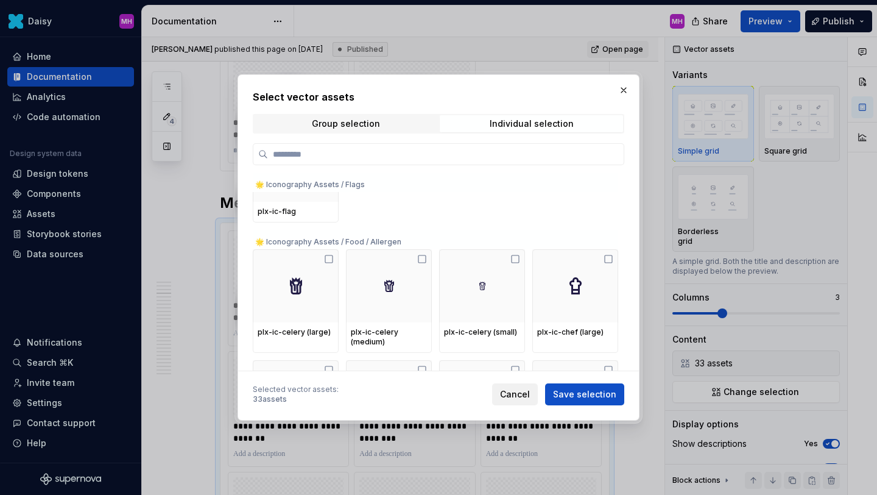
click at [509, 392] on span "Cancel" at bounding box center [515, 394] width 30 height 12
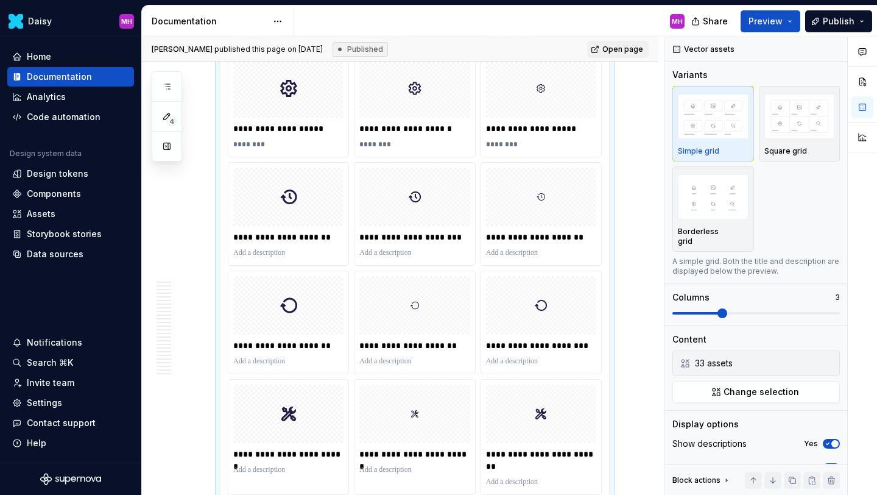
scroll to position [4497, 0]
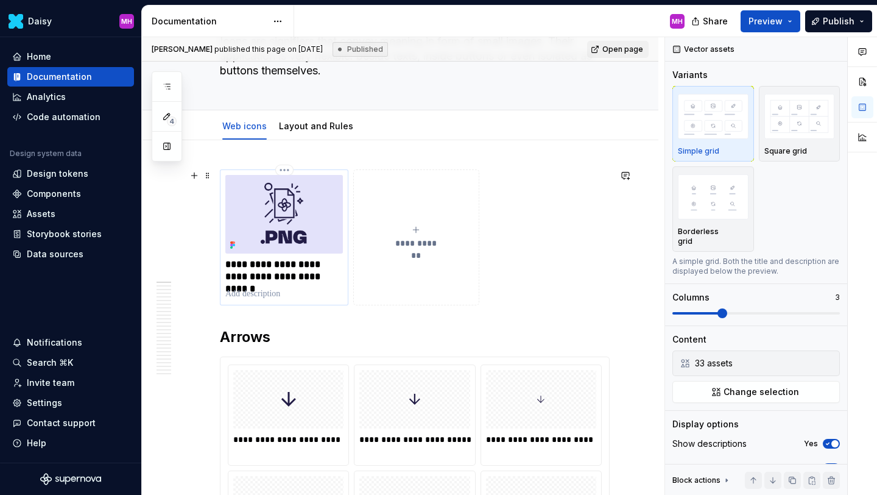
scroll to position [0, 0]
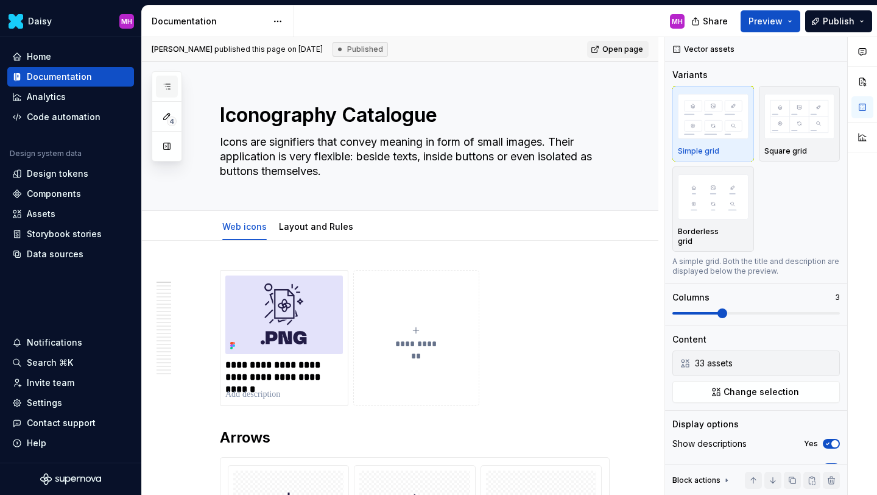
click at [162, 90] on icon "button" at bounding box center [167, 87] width 10 height 10
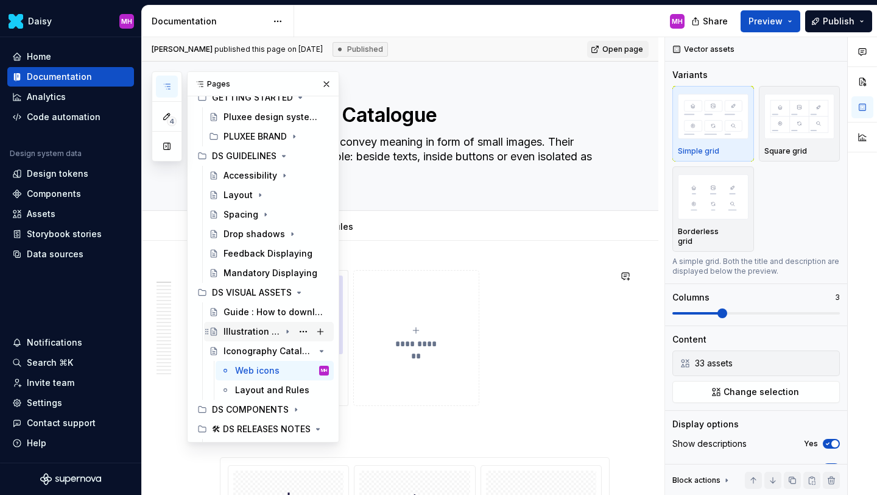
click at [247, 327] on div "Illustration Catalogue" at bounding box center [252, 331] width 57 height 12
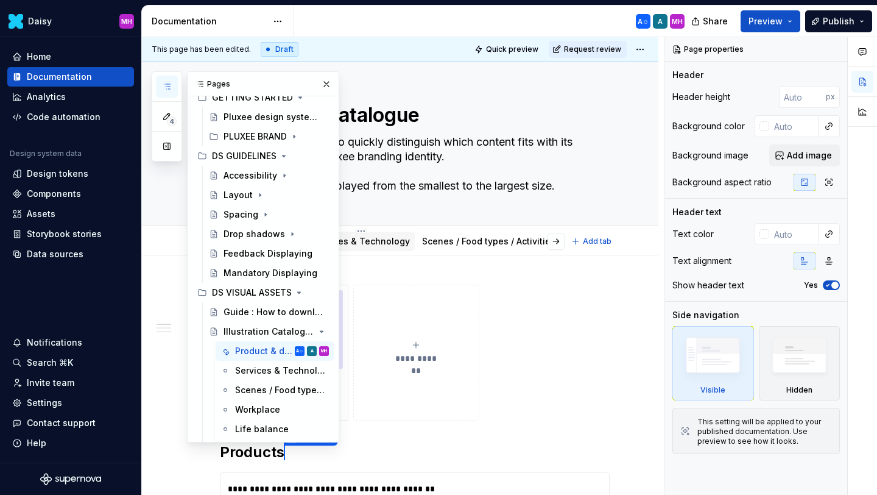
click at [360, 239] on link "Services & Technology" at bounding box center [361, 241] width 98 height 10
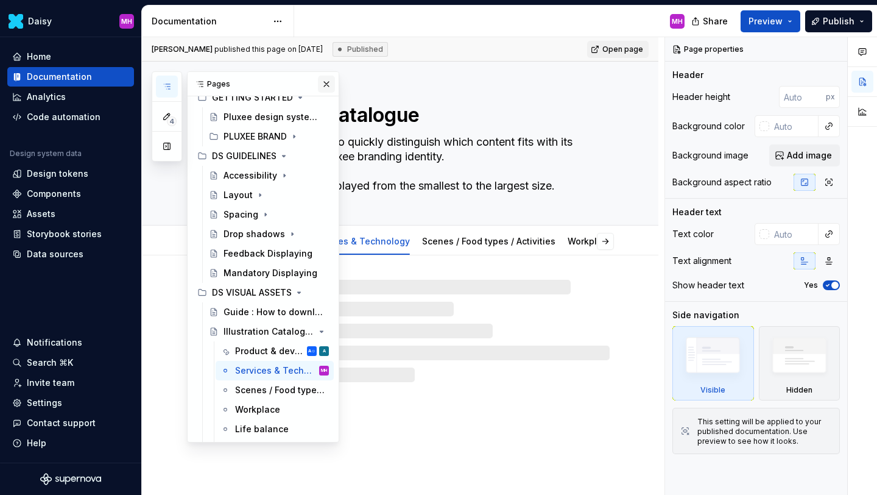
click at [323, 85] on button "button" at bounding box center [326, 84] width 17 height 17
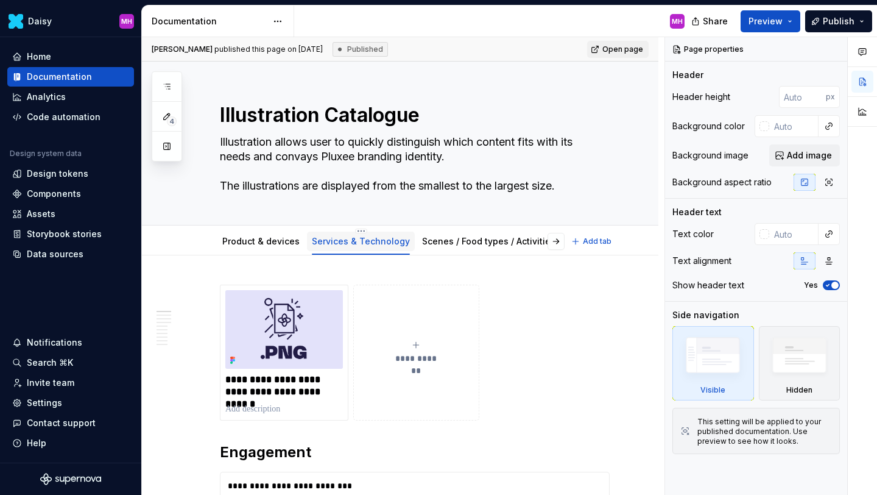
type textarea "*"
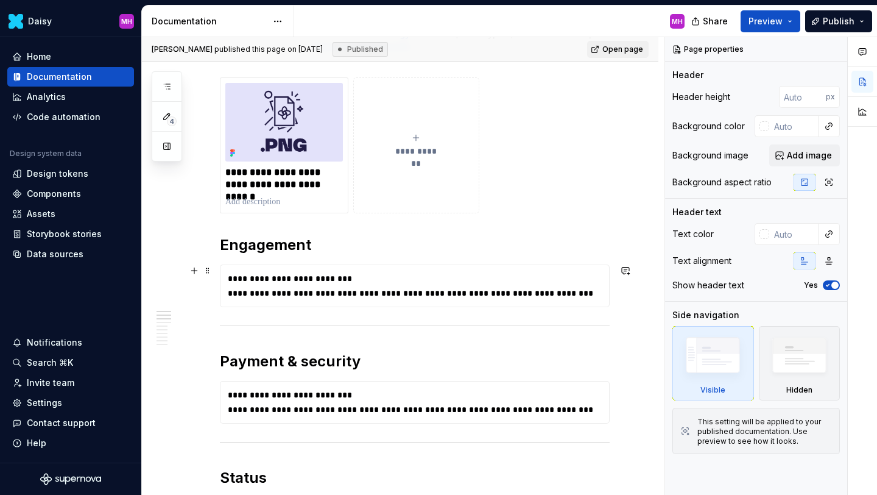
scroll to position [216, 0]
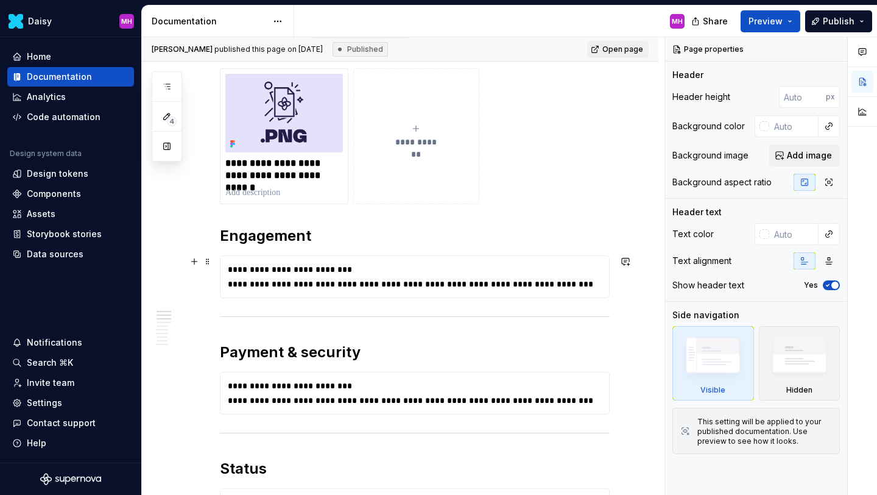
click at [307, 279] on div "**********" at bounding box center [418, 284] width 380 height 12
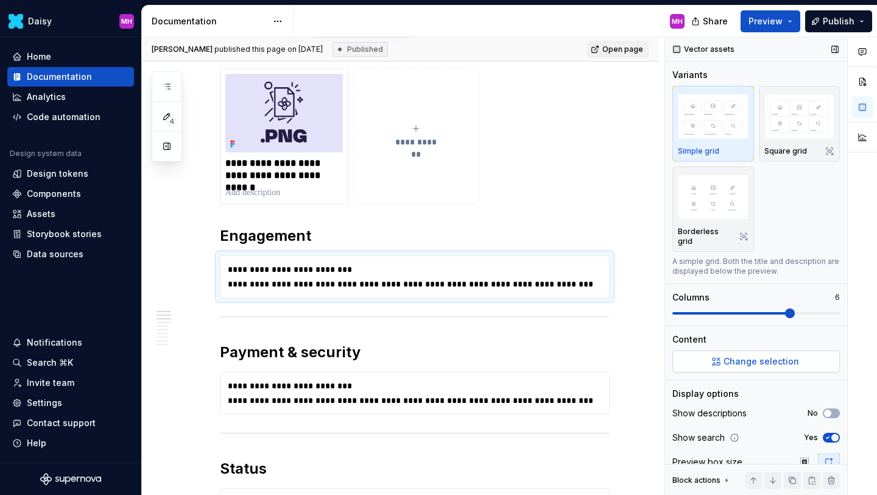
click at [727, 355] on span "Change selection" at bounding box center [762, 361] width 76 height 12
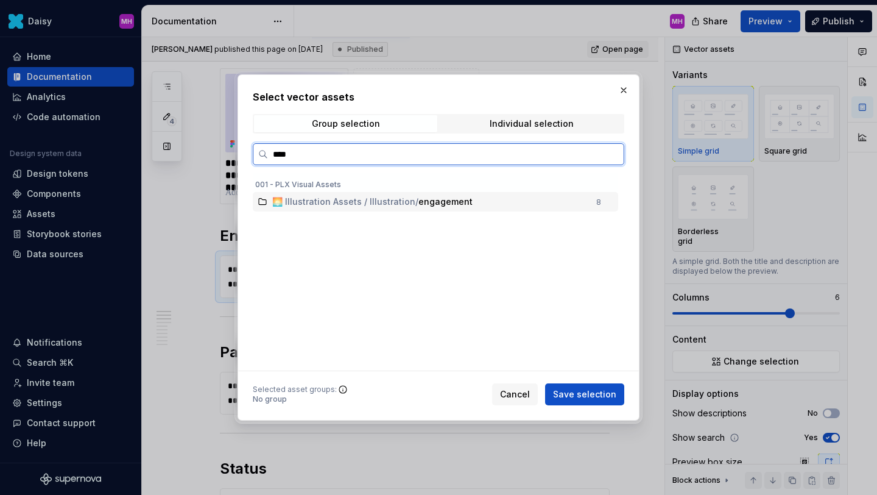
type input "*****"
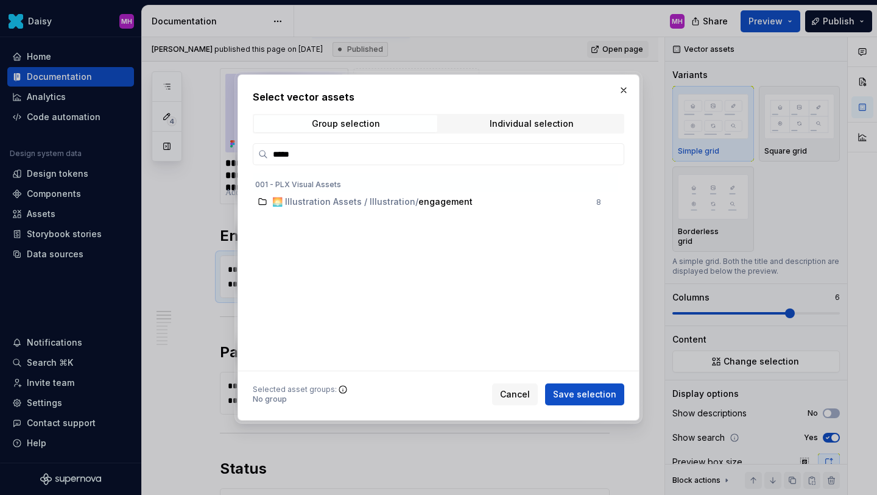
click at [414, 217] on div "🌅 Illustration Assets / Illustration / engagement 8" at bounding box center [437, 271] width 368 height 198
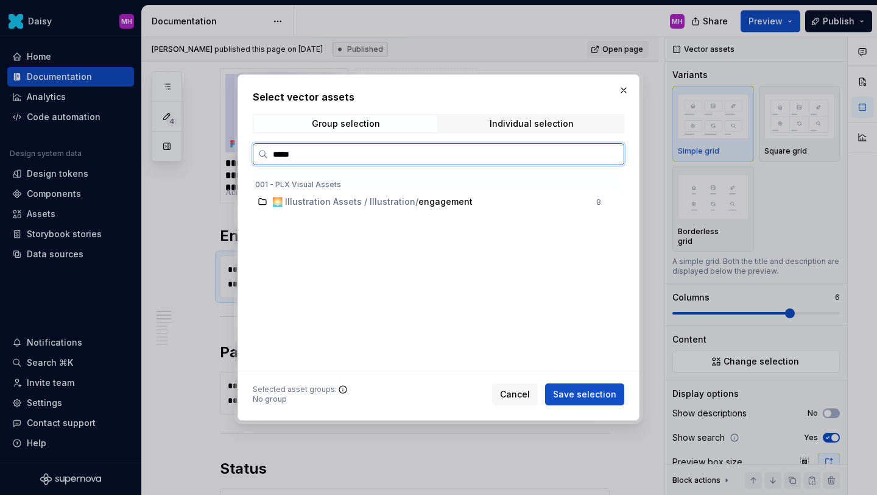
click at [415, 204] on span "/" at bounding box center [416, 202] width 3 height 12
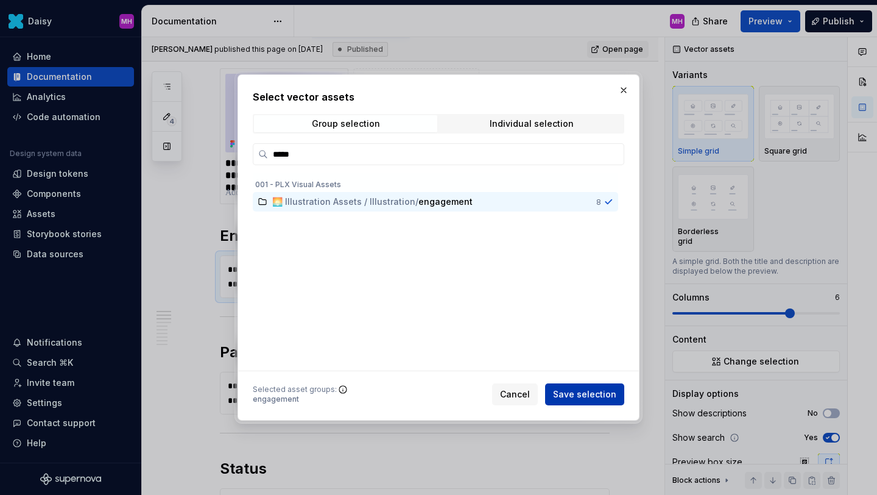
click at [568, 393] on span "Save selection" at bounding box center [584, 394] width 63 height 12
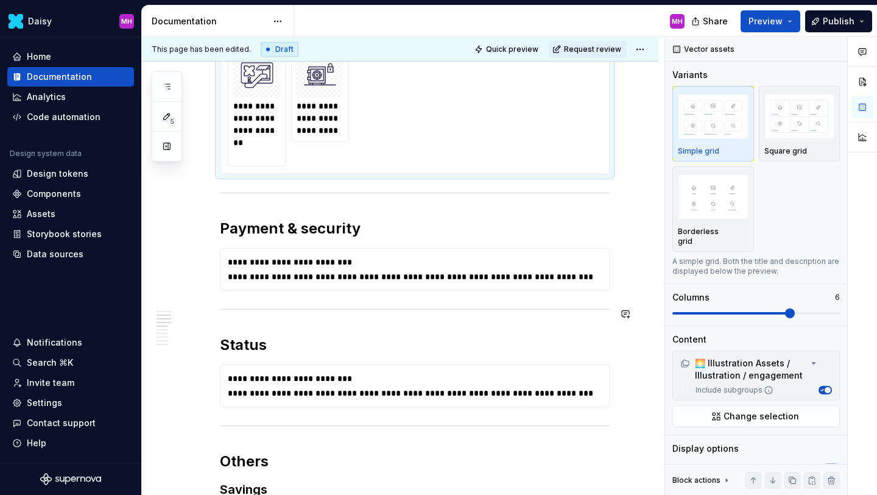
scroll to position [606, 0]
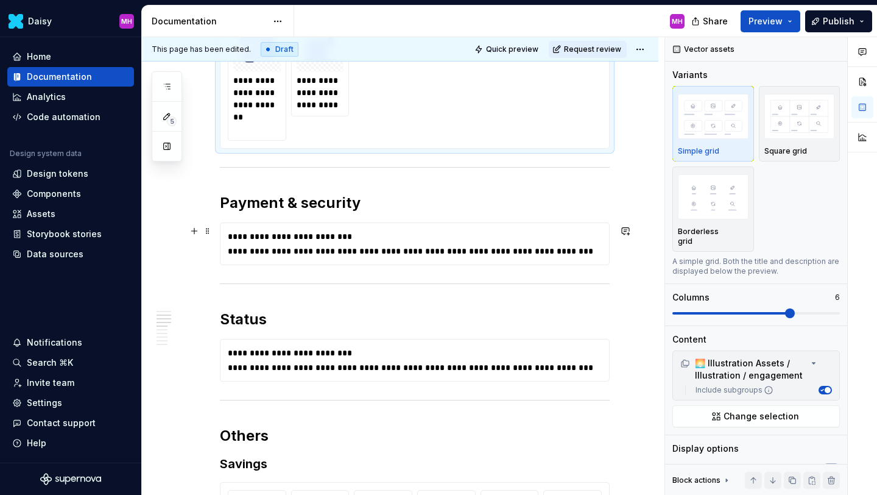
click at [304, 249] on div "**********" at bounding box center [418, 251] width 380 height 12
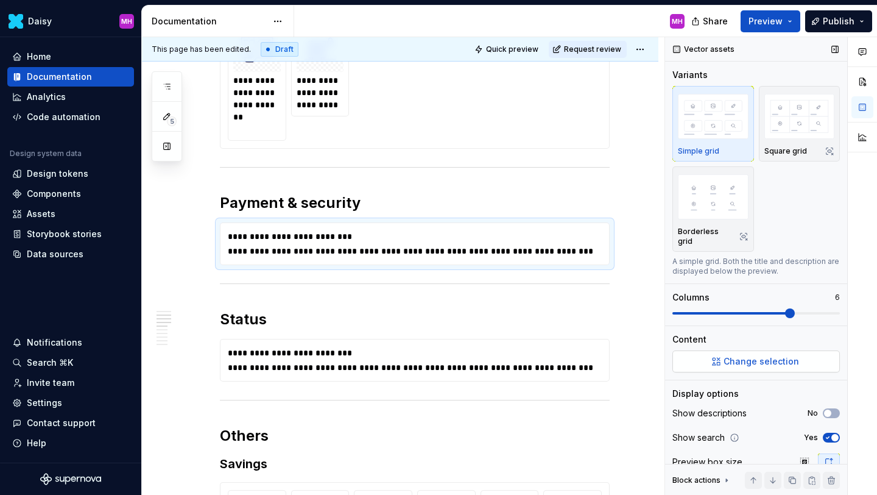
click at [720, 358] on button "Change selection" at bounding box center [756, 361] width 168 height 22
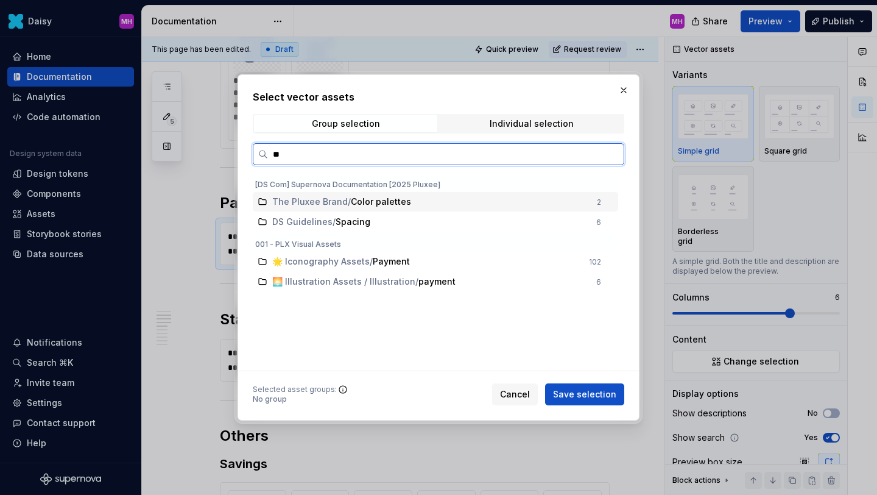
type input "***"
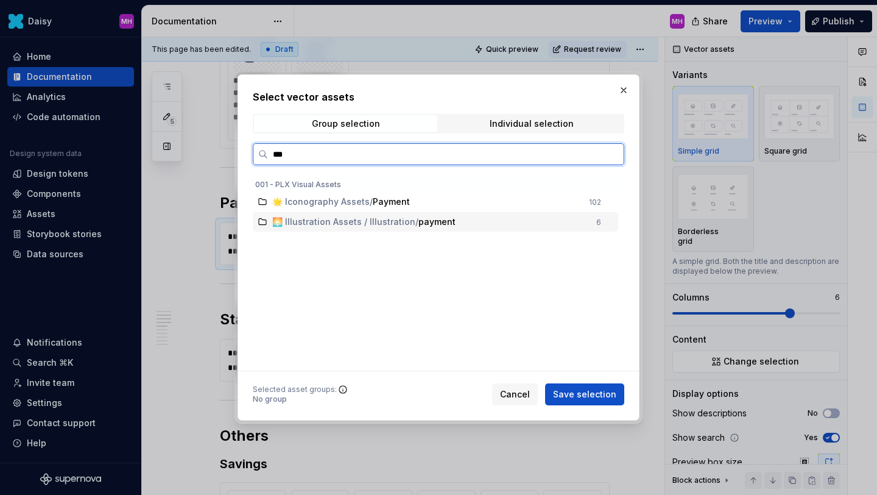
click at [415, 221] on span "/" at bounding box center [416, 222] width 3 height 12
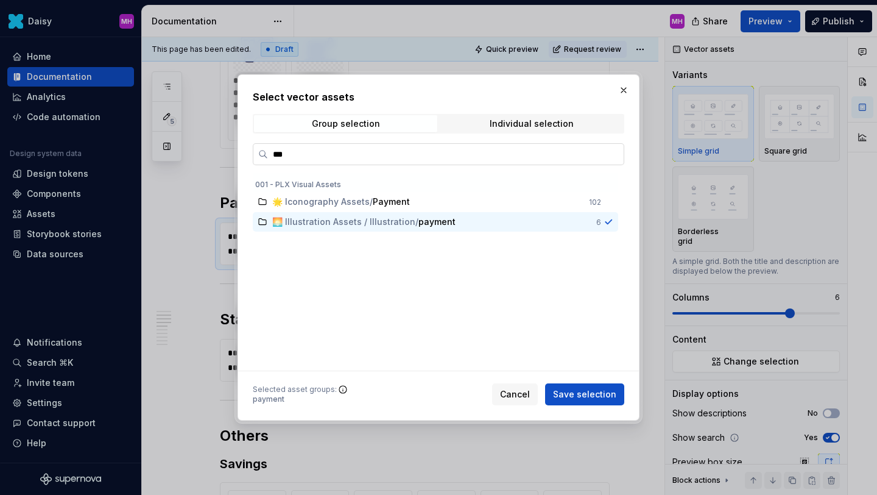
click at [610, 154] on input "***" at bounding box center [446, 154] width 356 height 12
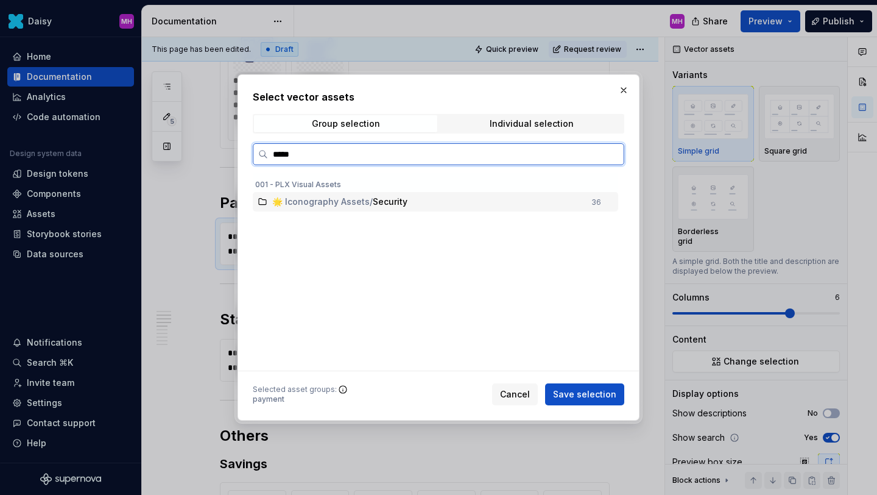
type input "******"
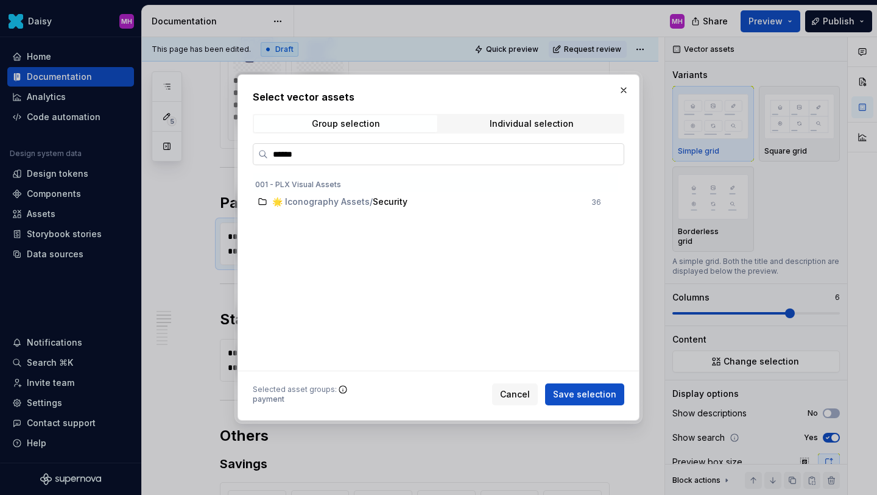
click at [612, 153] on input "******" at bounding box center [446, 154] width 356 height 12
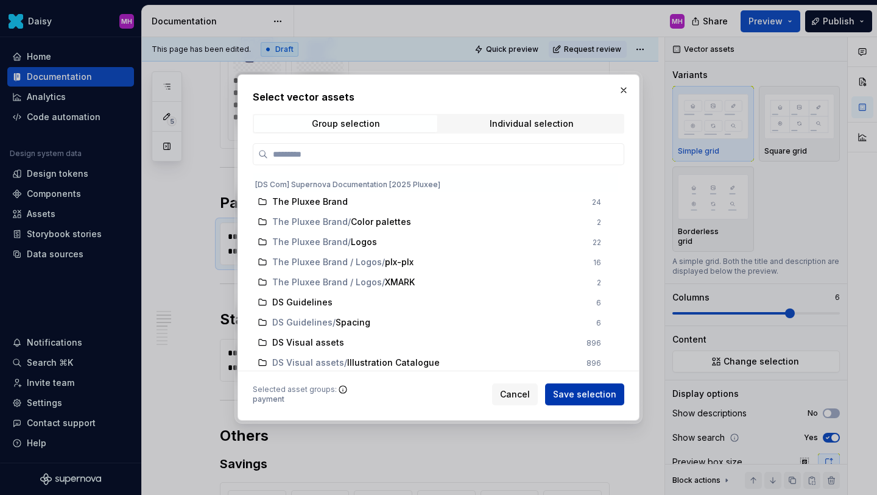
click at [592, 398] on span "Save selection" at bounding box center [584, 394] width 63 height 12
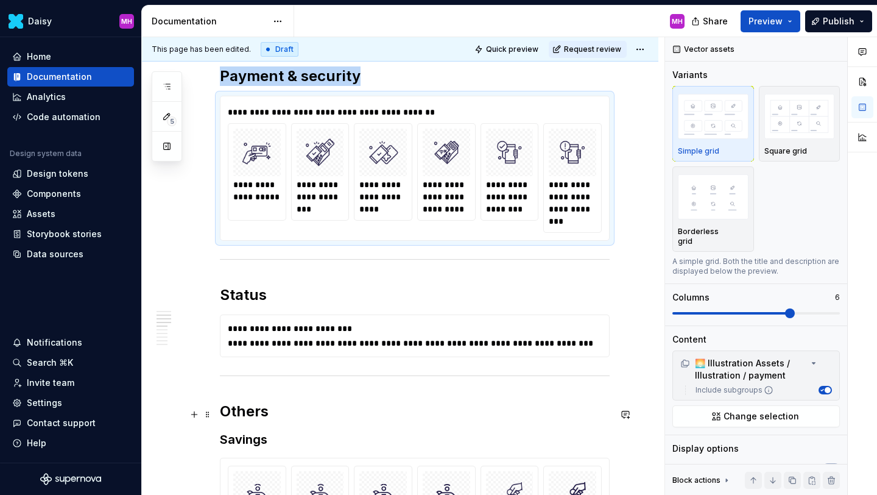
scroll to position [740, 0]
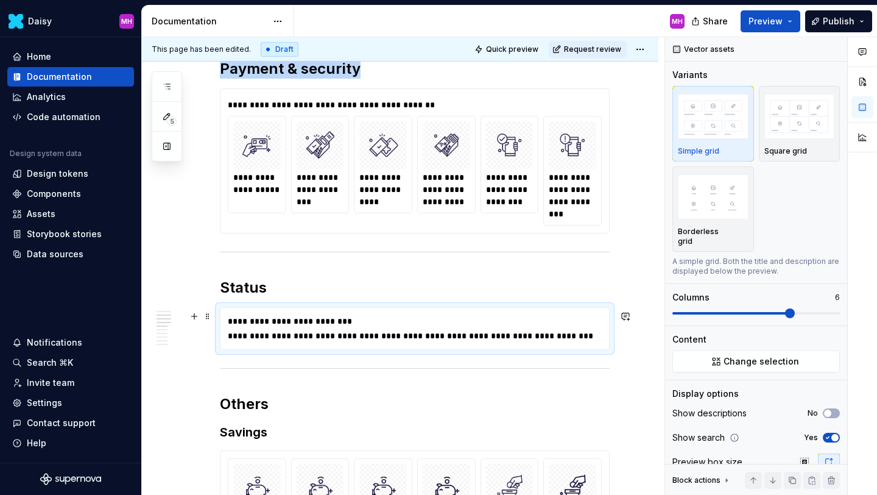
click at [315, 334] on div "**********" at bounding box center [418, 336] width 380 height 12
click at [753, 361] on button "Change selection" at bounding box center [756, 361] width 168 height 22
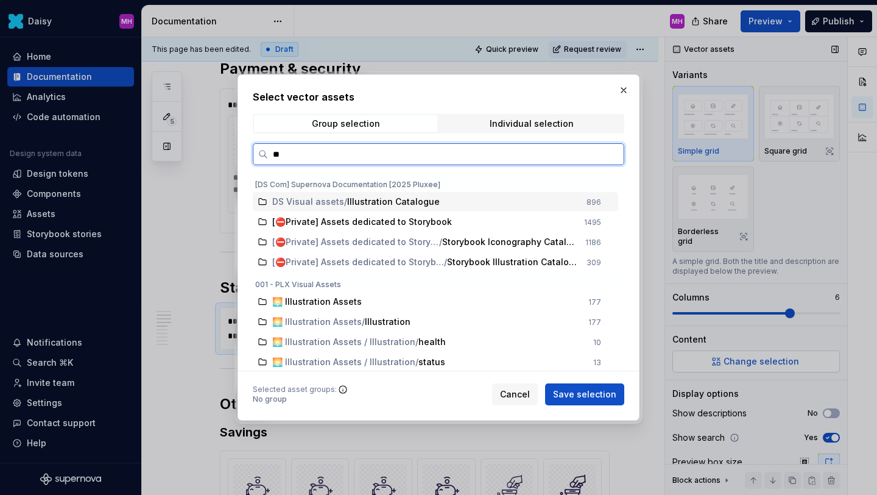
type input "***"
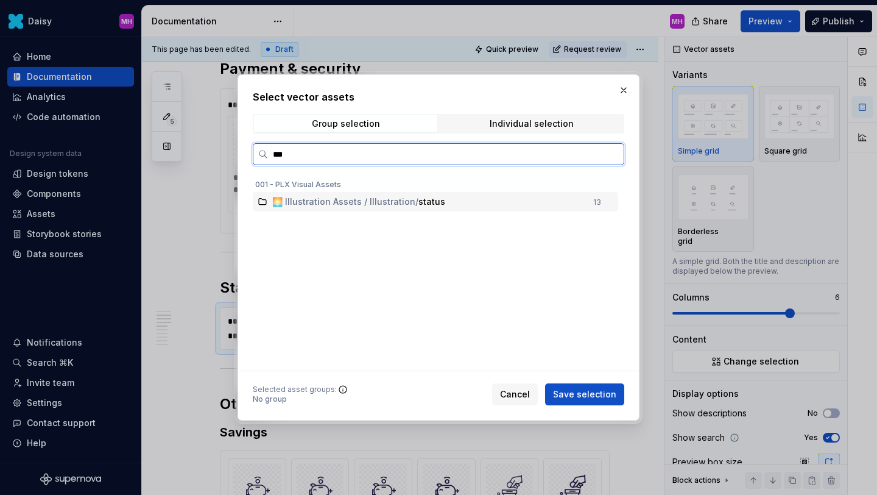
click at [575, 205] on span "🌅 Illustration Assets / Illustration / status" at bounding box center [429, 202] width 314 height 12
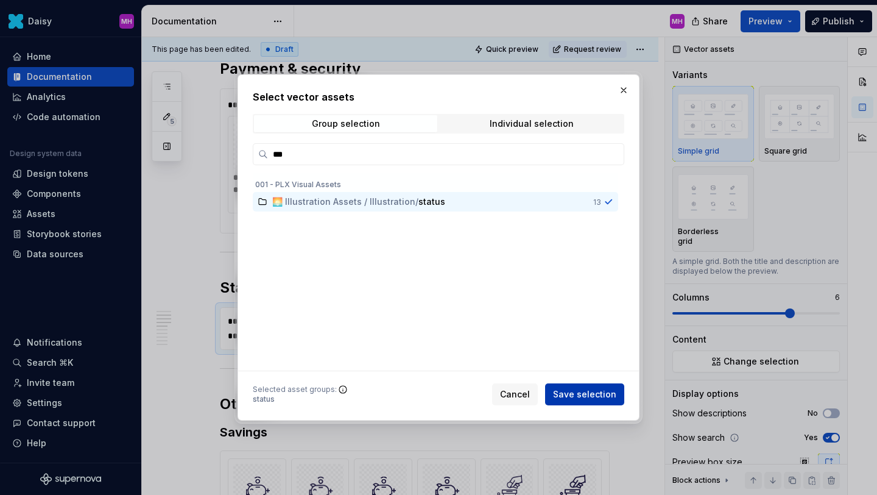
click at [574, 398] on span "Save selection" at bounding box center [584, 394] width 63 height 12
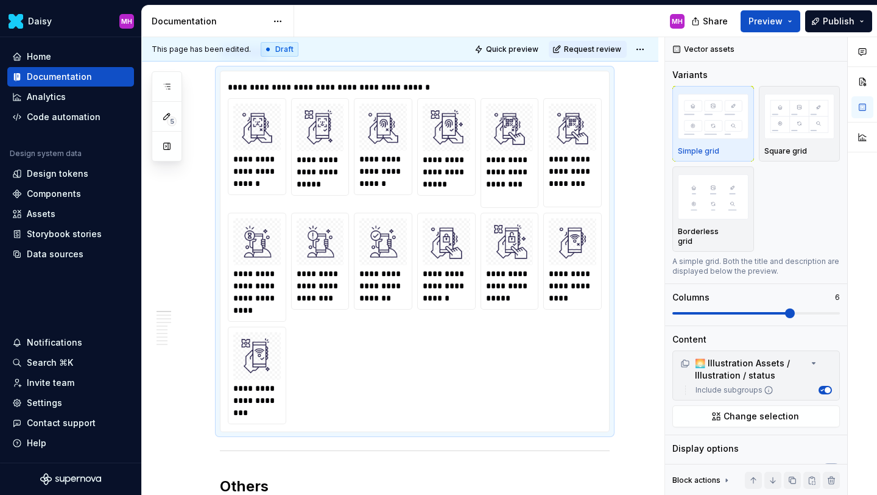
scroll to position [0, 0]
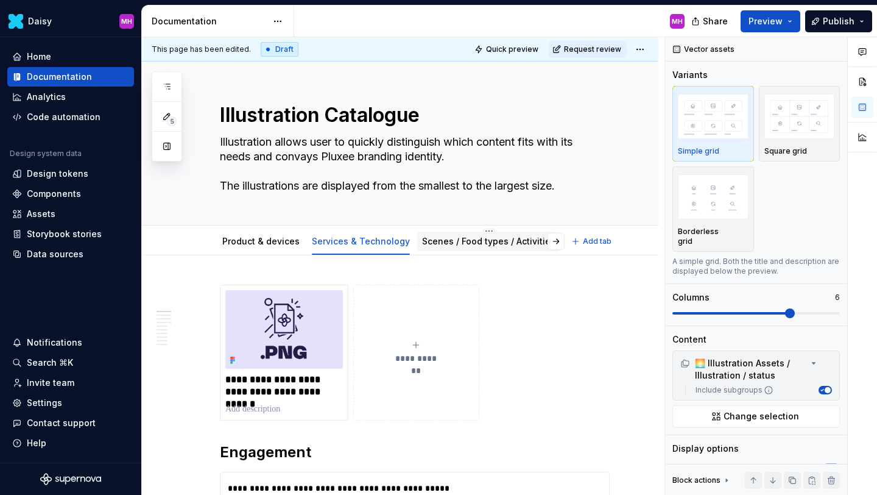
click at [448, 239] on link "Scenes / Food types / Activities" at bounding box center [488, 241] width 133 height 10
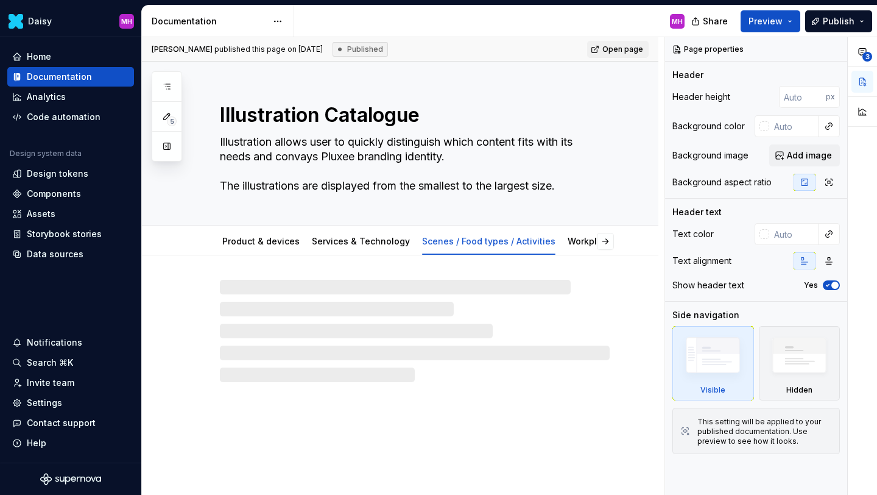
type textarea "*"
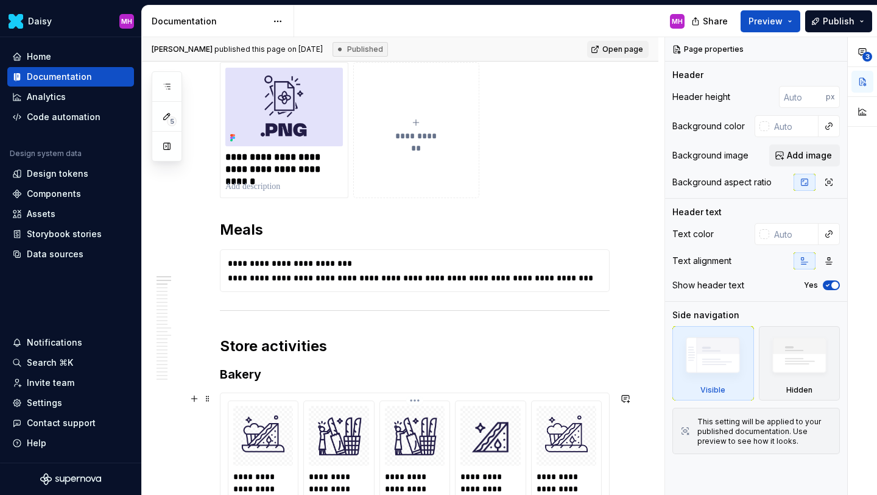
scroll to position [239, 0]
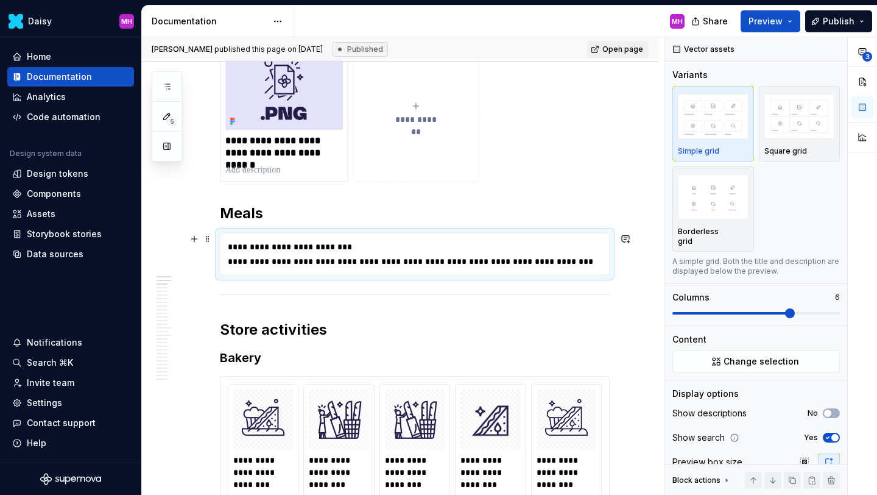
click at [304, 256] on div "**********" at bounding box center [418, 261] width 380 height 12
click at [738, 356] on span "Change selection" at bounding box center [762, 361] width 76 height 12
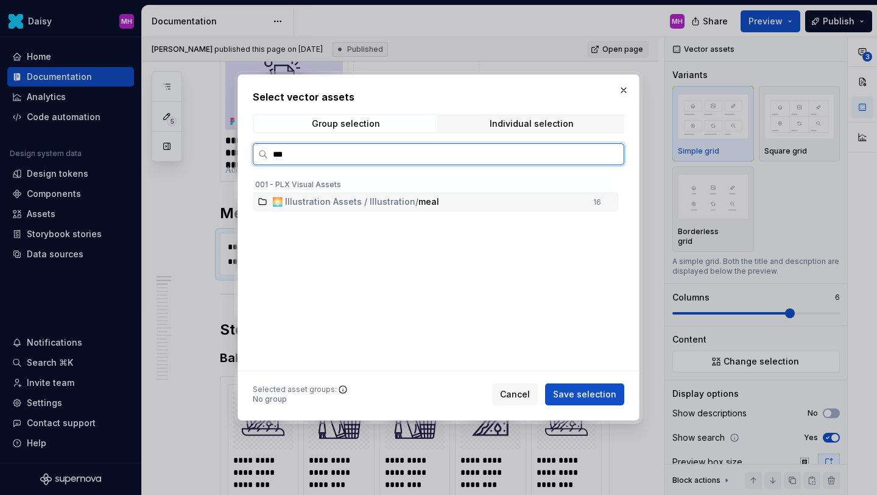
type input "****"
click at [392, 205] on span "🌅 Illustration Assets / Illustration" at bounding box center [343, 202] width 143 height 12
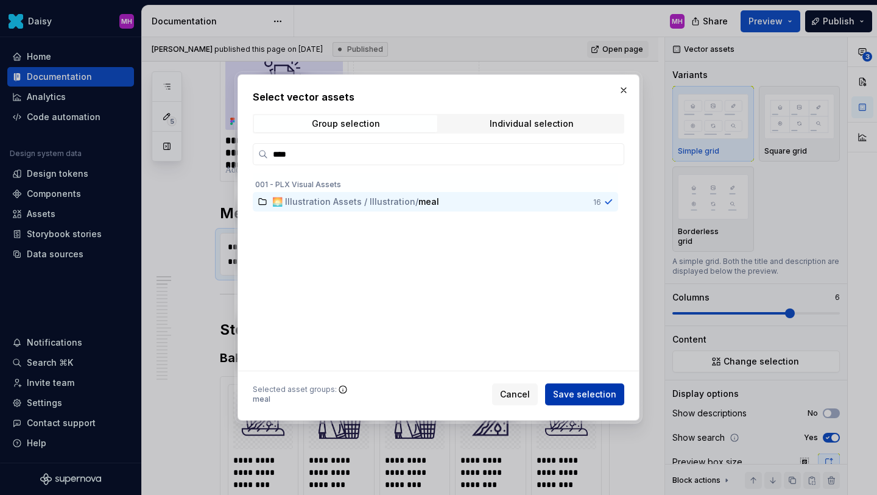
click at [591, 397] on span "Save selection" at bounding box center [584, 394] width 63 height 12
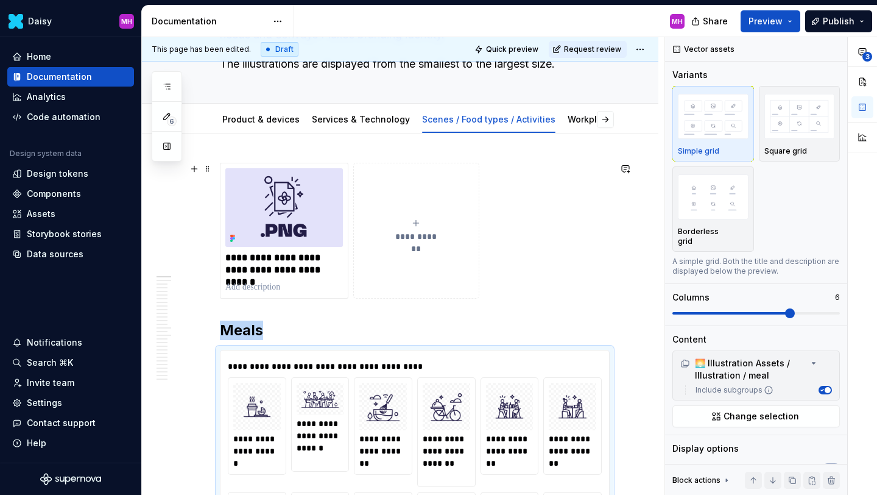
scroll to position [0, 0]
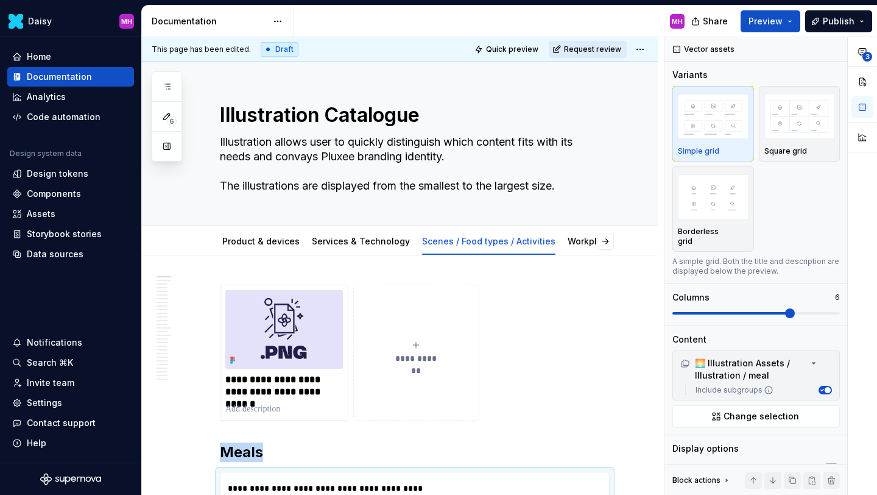
click at [611, 53] on span "Request review" at bounding box center [592, 49] width 57 height 10
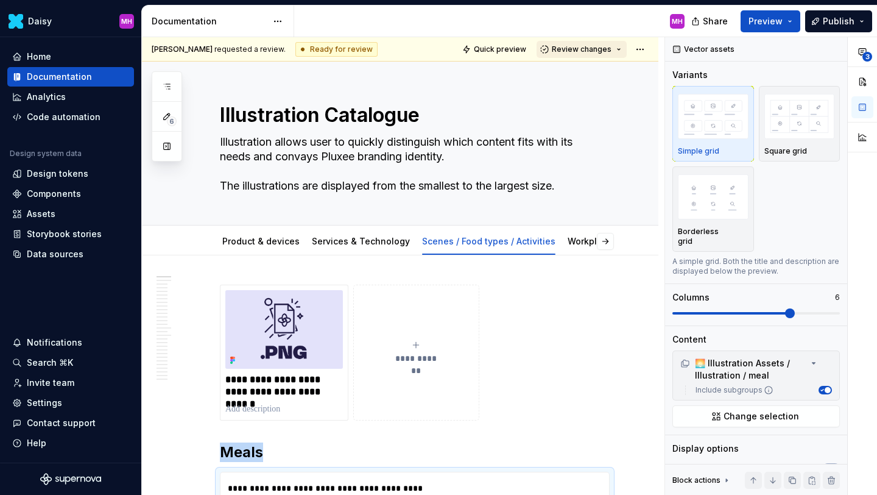
click at [607, 52] on span "Review changes" at bounding box center [582, 49] width 60 height 10
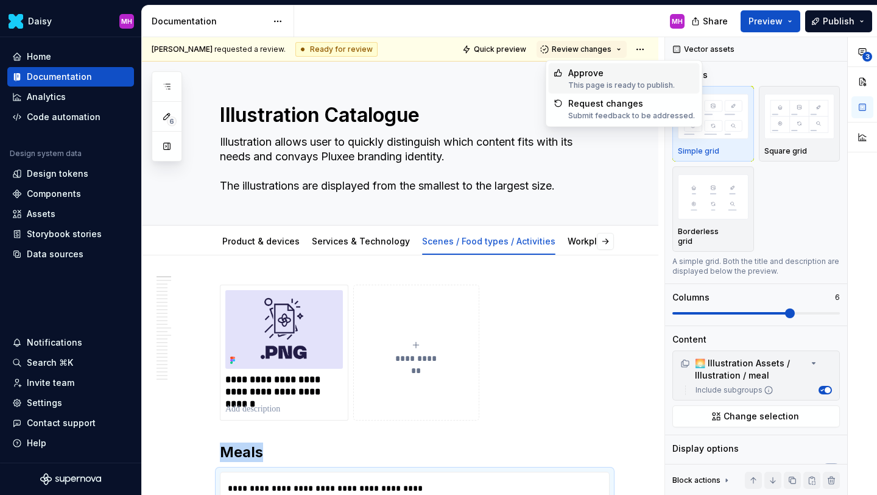
click at [593, 84] on div "This page is ready to publish." at bounding box center [621, 85] width 107 height 10
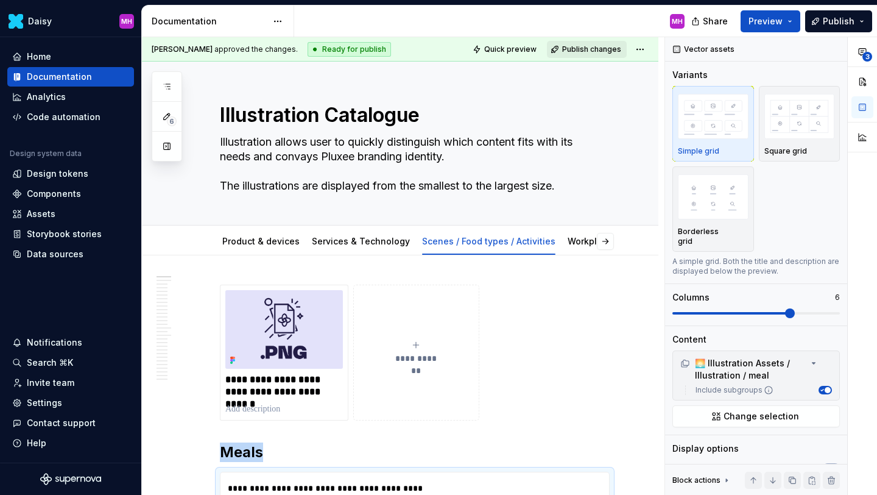
click at [599, 48] on span "Publish changes" at bounding box center [591, 49] width 59 height 10
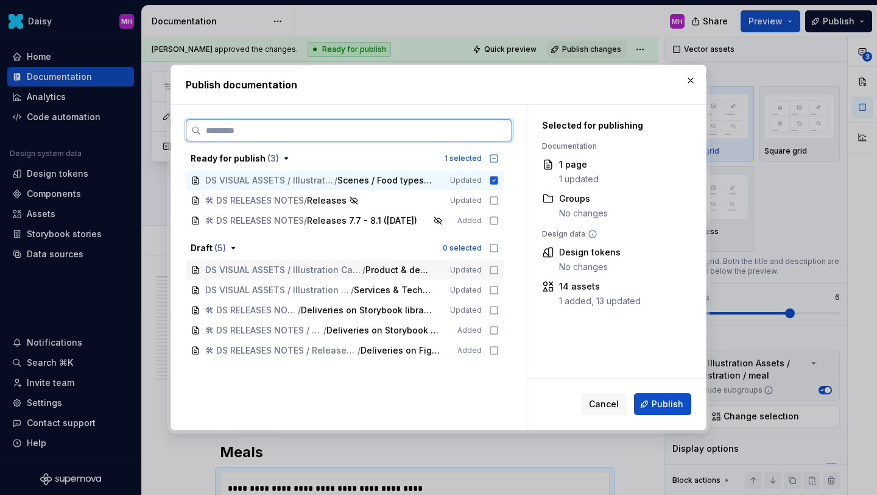
click at [499, 268] on icon at bounding box center [494, 270] width 10 height 10
click at [499, 288] on icon at bounding box center [494, 290] width 10 height 10
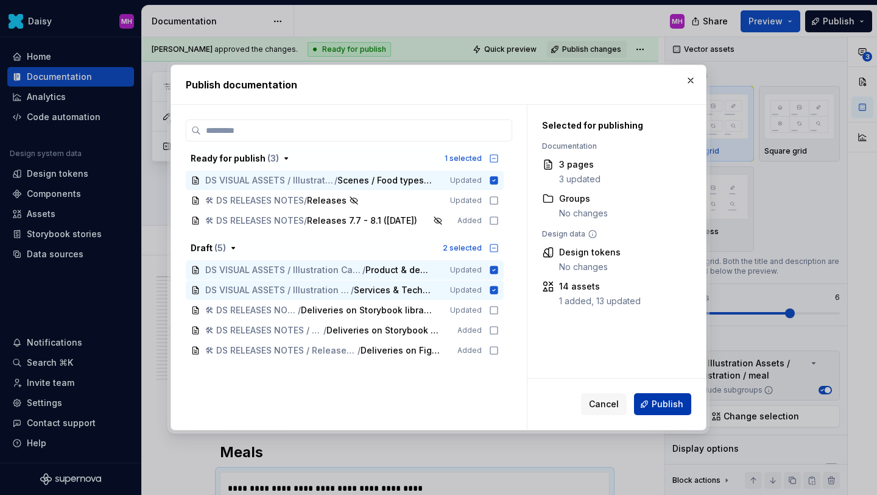
click at [655, 407] on span "Publish" at bounding box center [668, 404] width 32 height 12
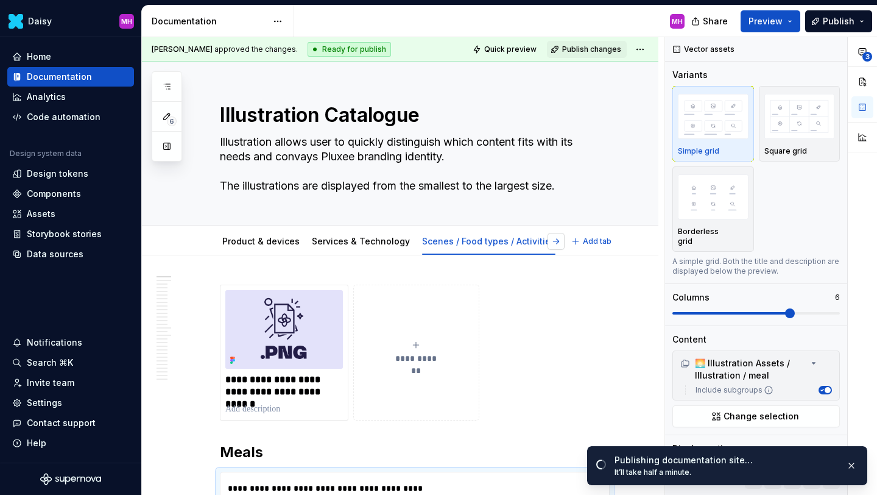
click at [565, 240] on button "button" at bounding box center [556, 241] width 17 height 17
click at [339, 234] on div "Workplace" at bounding box center [345, 241] width 45 height 15
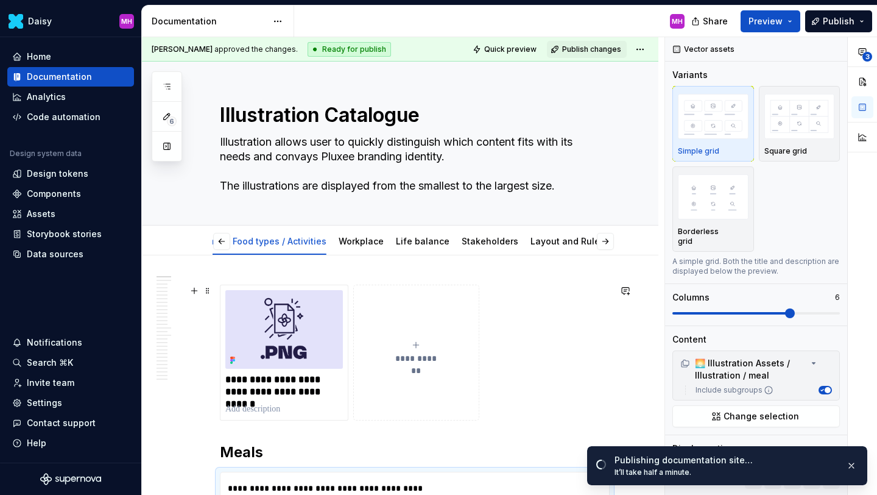
scroll to position [0, 196]
click at [374, 242] on link "Workplace" at bounding box center [394, 241] width 45 height 10
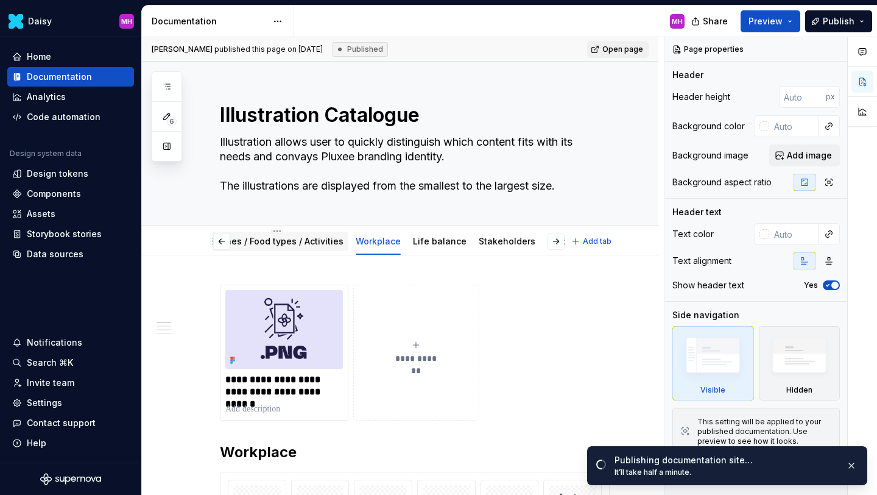
scroll to position [0, 244]
click at [398, 239] on link "Life balance" at bounding box center [408, 241] width 54 height 10
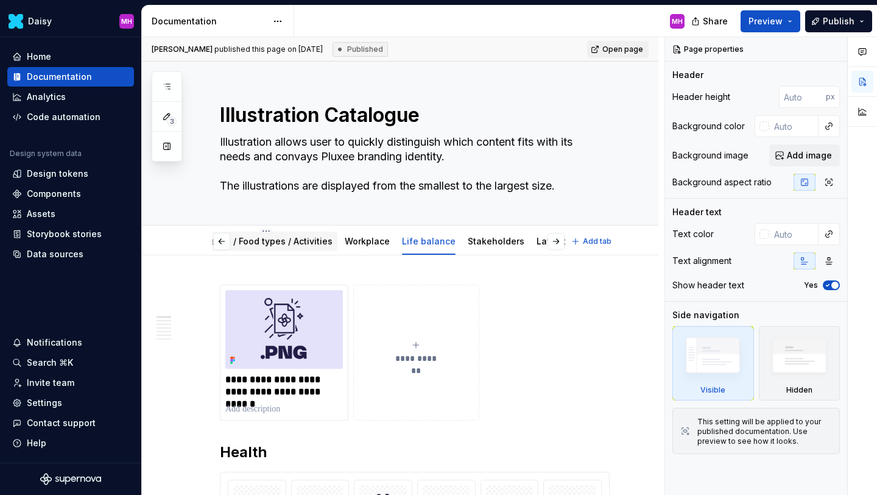
scroll to position [0, 244]
click at [454, 243] on link "Stakeholders" at bounding box center [474, 241] width 57 height 10
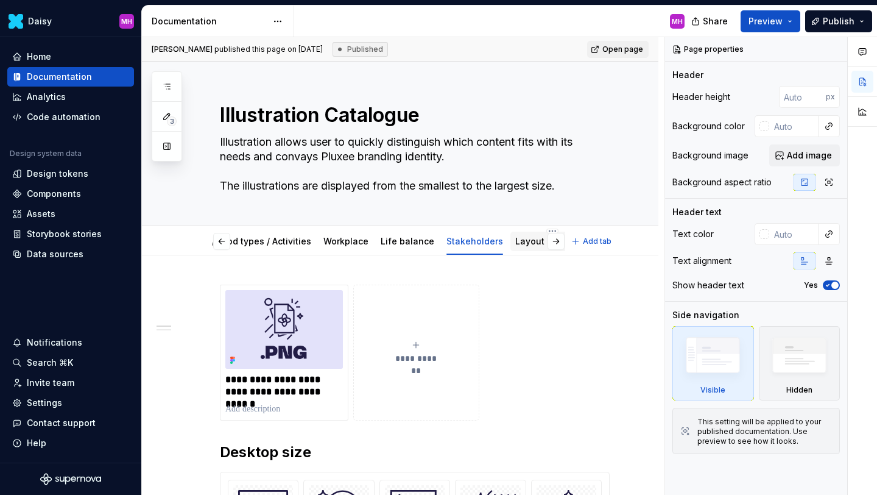
click at [515, 246] on link "Layout and Rules" at bounding box center [552, 241] width 74 height 10
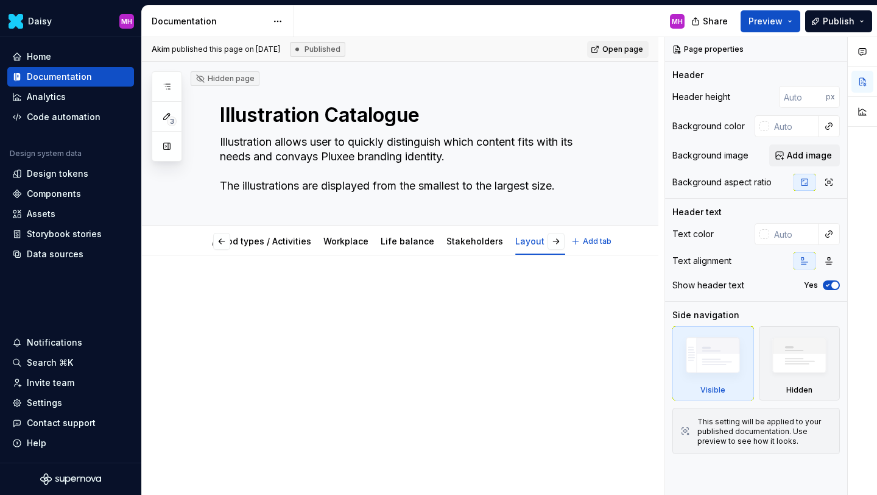
scroll to position [0, 196]
click at [496, 247] on div "Stakeholders" at bounding box center [523, 241] width 57 height 15
click at [495, 245] on link "Stakeholders" at bounding box center [523, 241] width 57 height 10
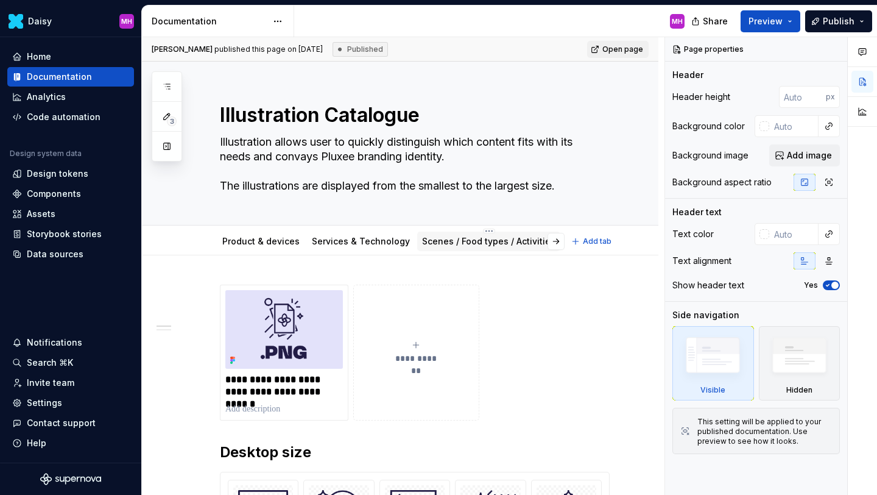
click at [484, 241] on link "Scenes / Food types / Activities" at bounding box center [488, 241] width 133 height 10
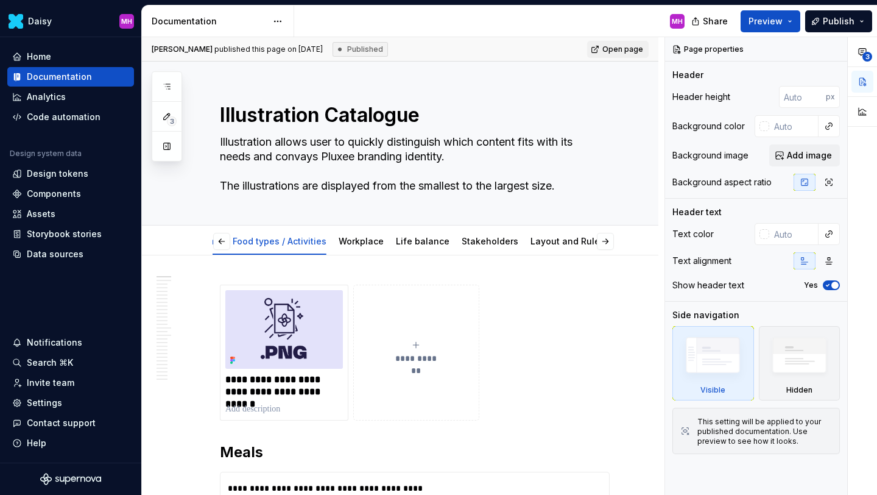
scroll to position [0, 196]
click at [381, 244] on link "Workplace" at bounding box center [394, 241] width 45 height 10
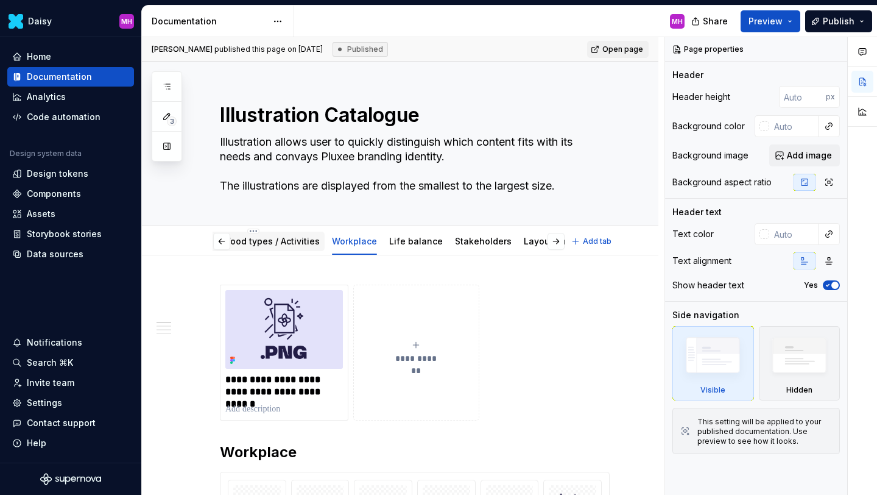
scroll to position [0, 244]
click at [515, 245] on link "Layout and Rules" at bounding box center [552, 241] width 74 height 10
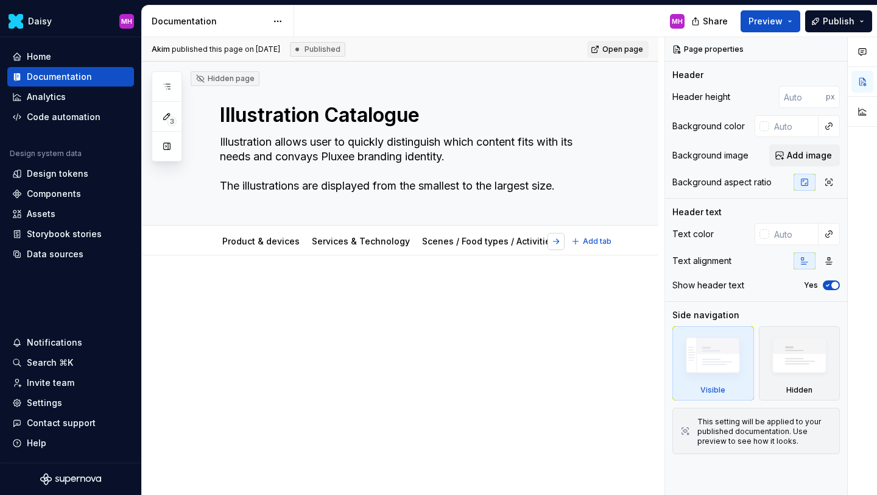
click at [565, 240] on button "button" at bounding box center [556, 241] width 17 height 17
click at [528, 239] on link "Layout and Rules" at bounding box center [552, 241] width 74 height 10
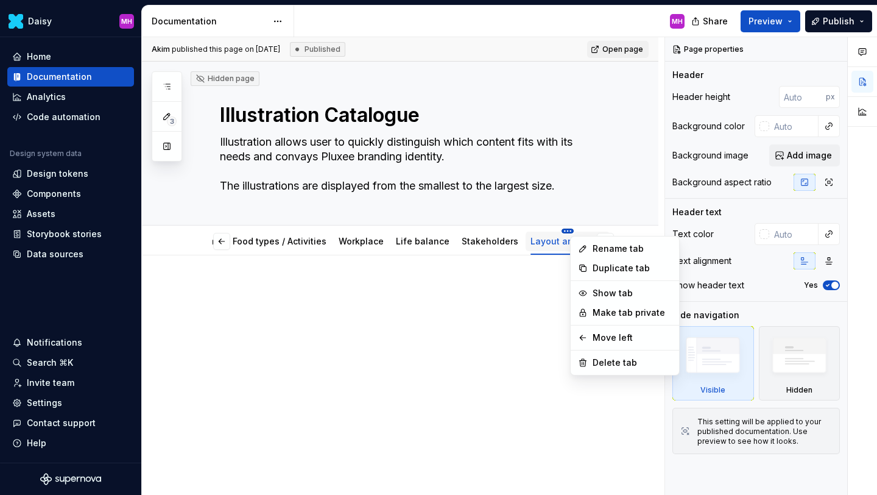
scroll to position [0, 196]
click at [528, 233] on html "Daisy MH Home Documentation Analytics Code automation Design system data Design…" at bounding box center [438, 247] width 877 height 495
click at [587, 363] on icon at bounding box center [585, 363] width 10 height 10
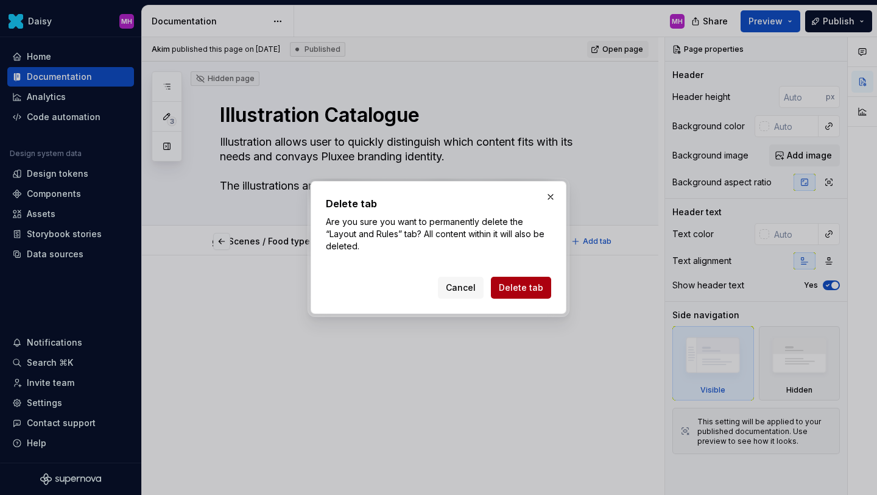
click at [517, 287] on span "Delete tab" at bounding box center [521, 287] width 44 height 12
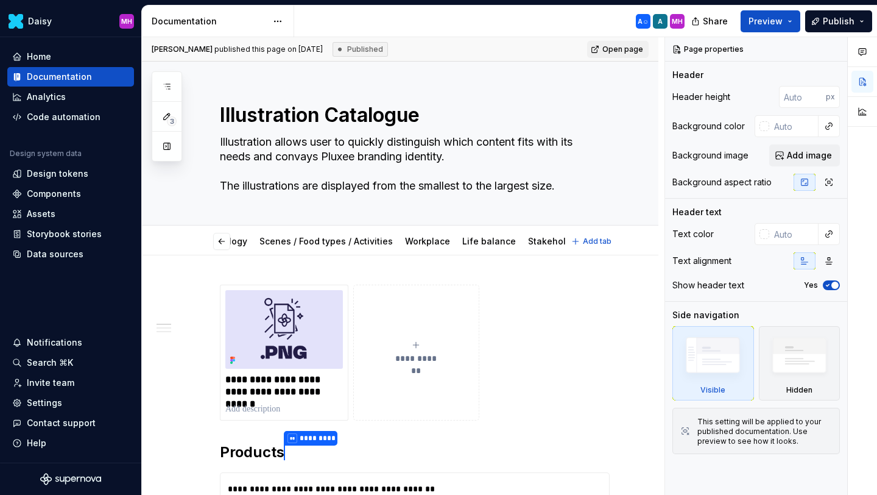
scroll to position [0, 115]
click at [576, 241] on link "Stakeholders" at bounding box center [604, 241] width 57 height 10
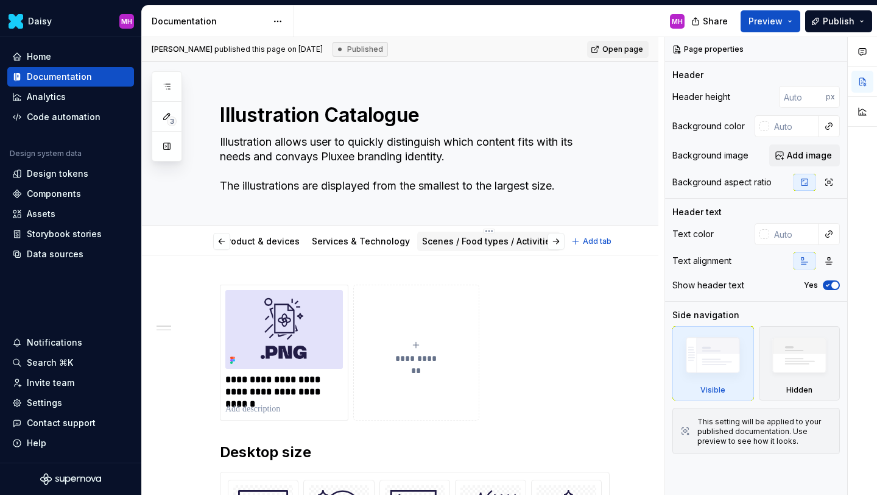
scroll to position [0, 163]
click at [470, 242] on link "Life balance" at bounding box center [489, 241] width 54 height 10
click at [412, 242] on link "Workplace" at bounding box center [427, 241] width 45 height 10
click at [510, 245] on link "Scenes / Food types / Activities" at bounding box center [488, 241] width 133 height 10
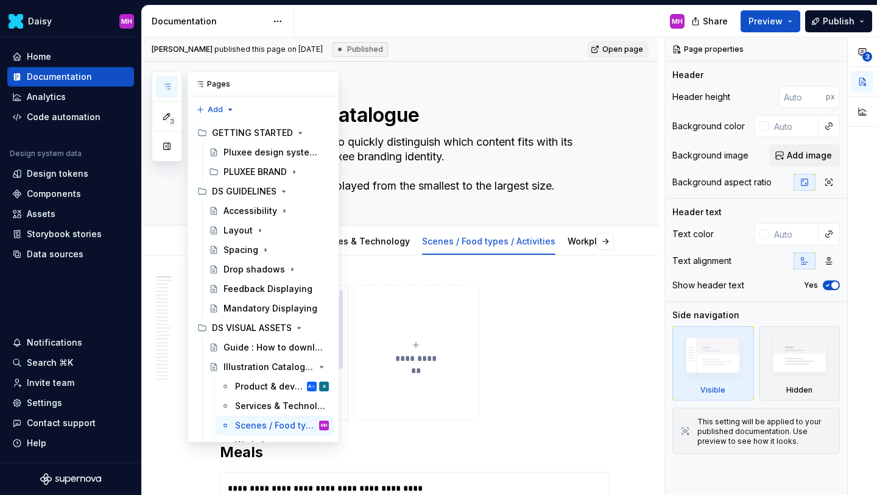
click at [163, 82] on icon "button" at bounding box center [167, 87] width 10 height 10
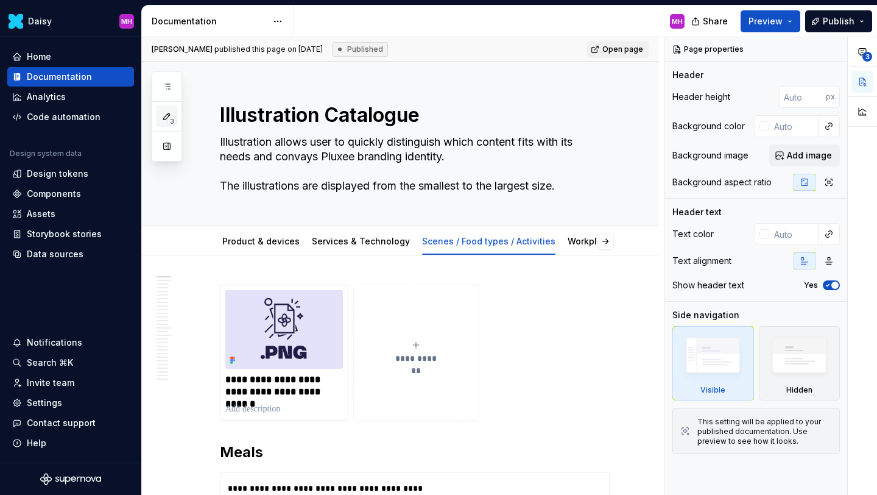
click at [167, 122] on span "3" at bounding box center [172, 121] width 10 height 10
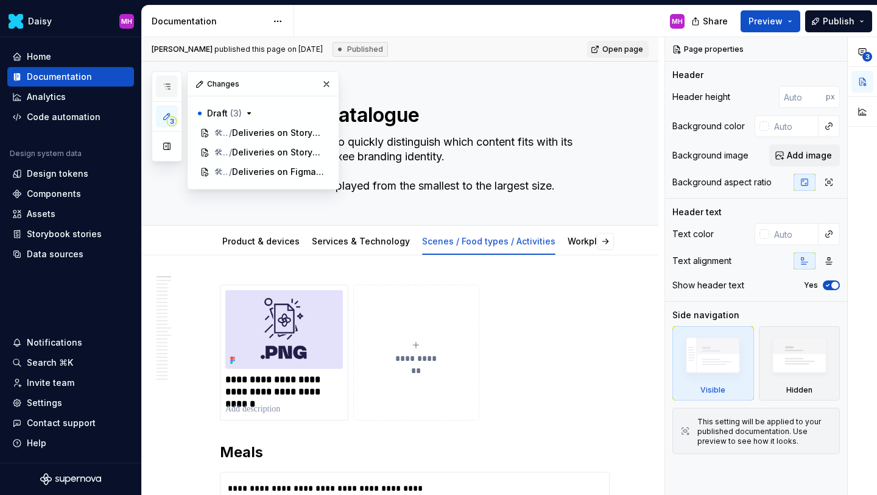
click at [168, 86] on icon "button" at bounding box center [167, 87] width 10 height 10
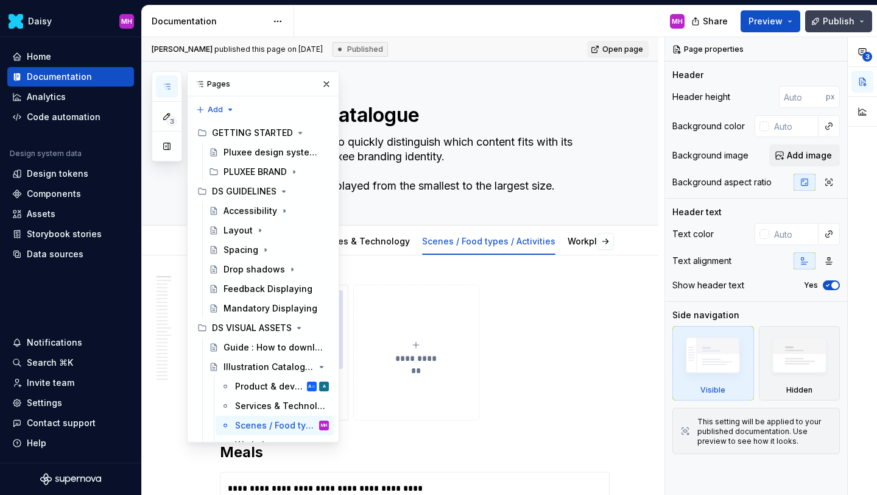
click at [828, 25] on span "Publish" at bounding box center [839, 21] width 32 height 12
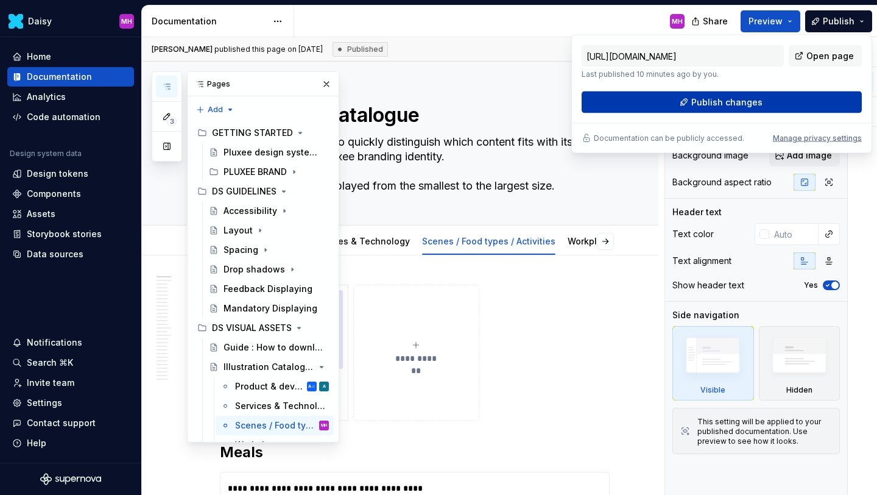
click at [686, 104] on button "Publish changes" at bounding box center [722, 102] width 280 height 22
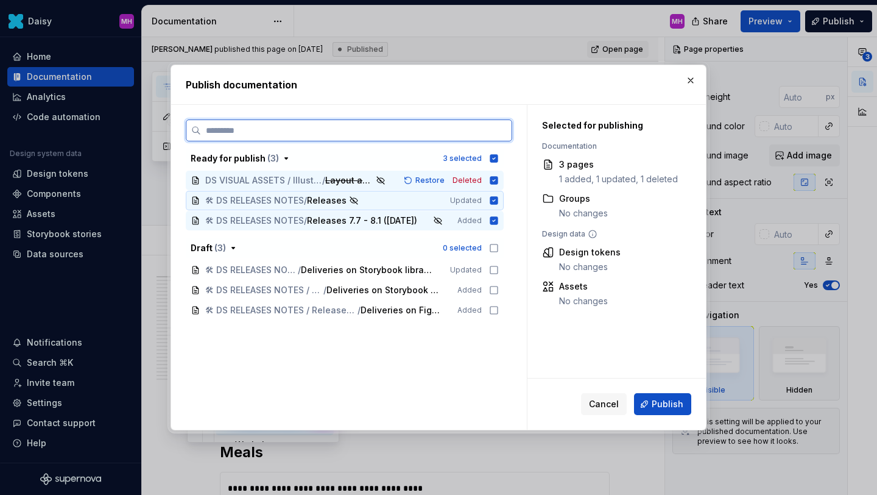
click at [498, 203] on icon at bounding box center [494, 200] width 8 height 8
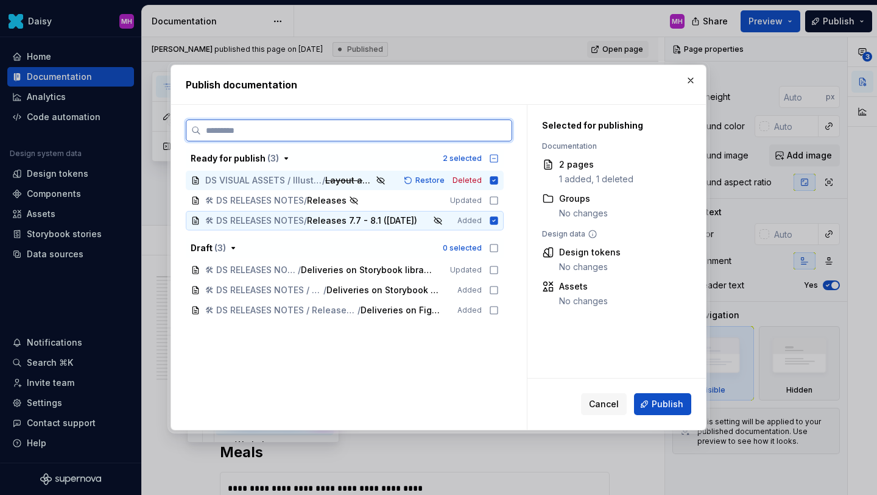
click at [499, 220] on icon at bounding box center [494, 221] width 10 height 10
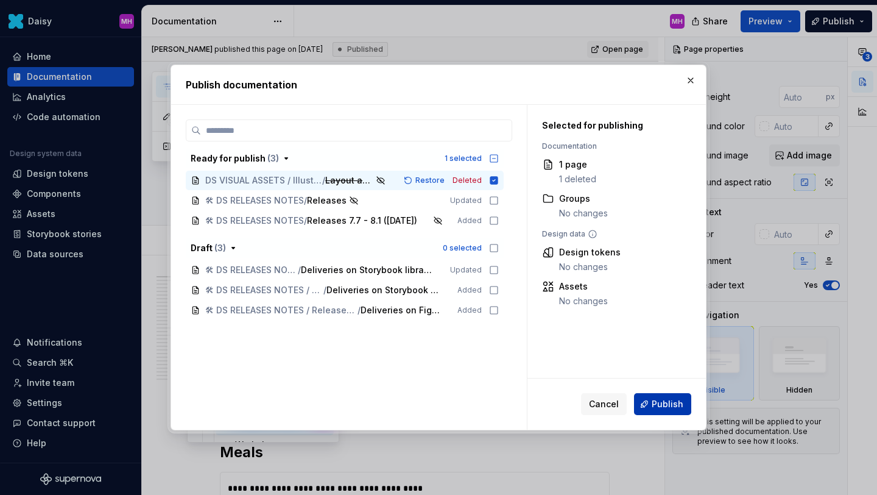
click at [662, 406] on span "Publish" at bounding box center [668, 404] width 32 height 12
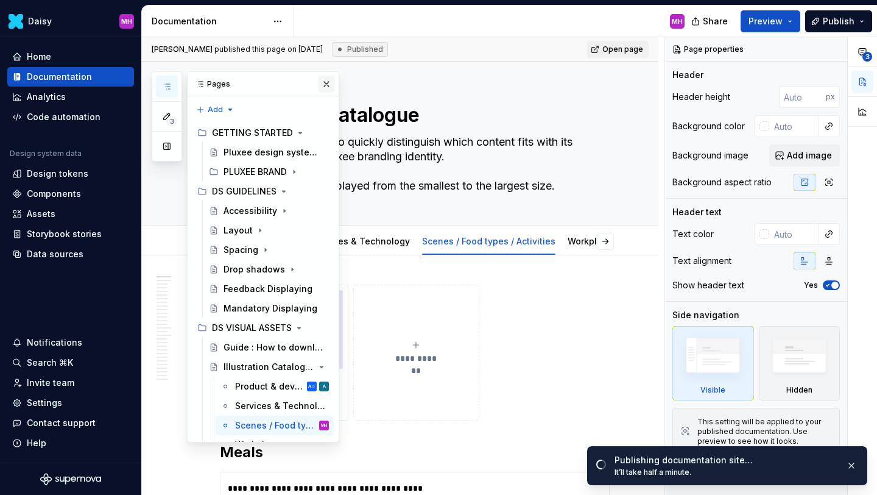
click at [325, 85] on button "button" at bounding box center [326, 84] width 17 height 17
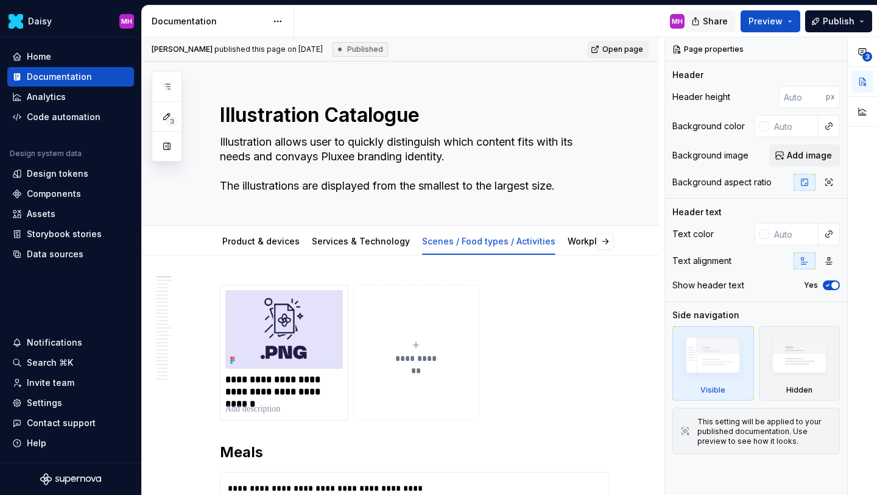
click at [715, 25] on span "Share" at bounding box center [715, 21] width 25 height 12
click at [384, 76] on div "Edit header" at bounding box center [395, 82] width 507 height 22
click at [351, 242] on link "Services & Technology" at bounding box center [361, 241] width 98 height 10
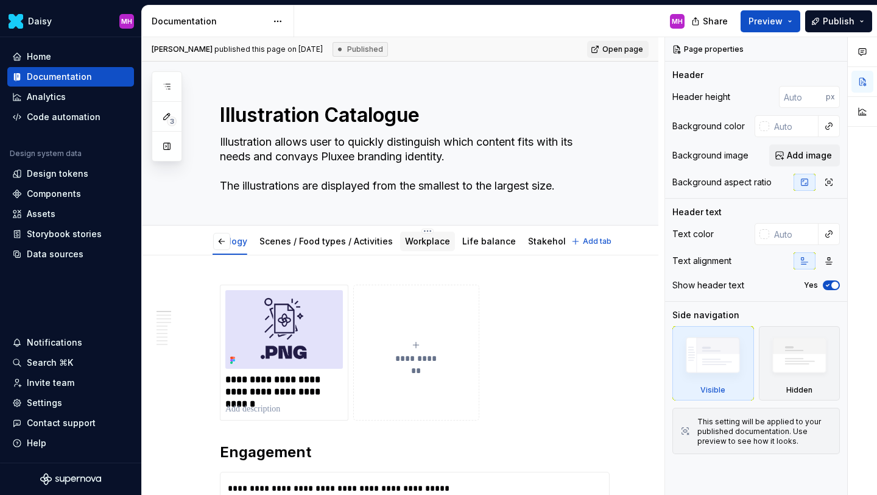
click at [405, 246] on div "Workplace" at bounding box center [427, 241] width 45 height 12
click at [463, 242] on link "Workplace" at bounding box center [475, 241] width 45 height 10
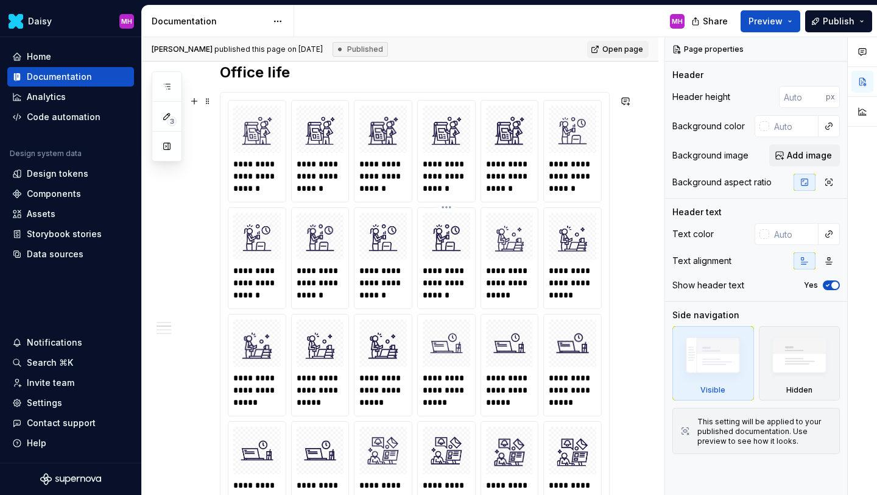
scroll to position [822, 0]
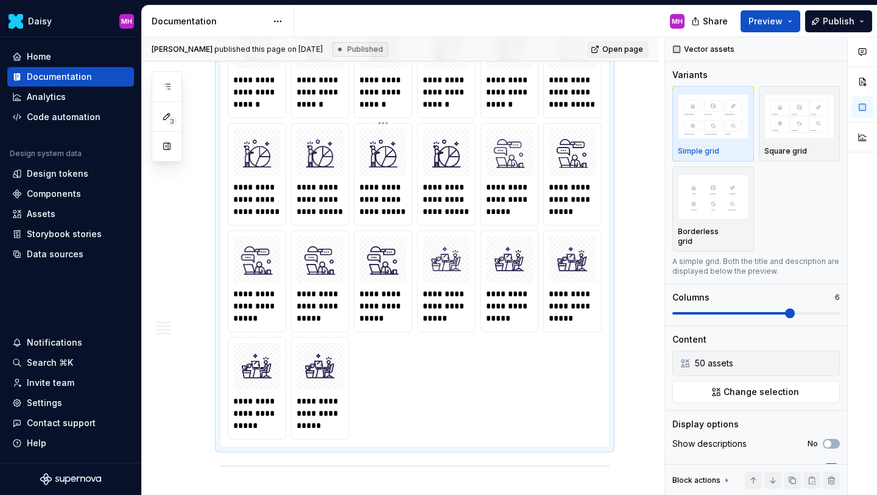
scroll to position [1438, 0]
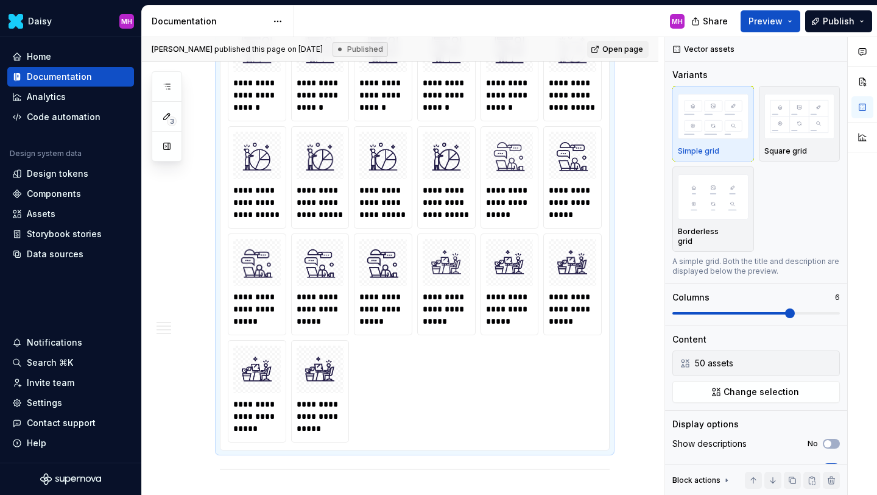
type textarea "*"
click at [758, 386] on span "Change selection" at bounding box center [762, 392] width 76 height 12
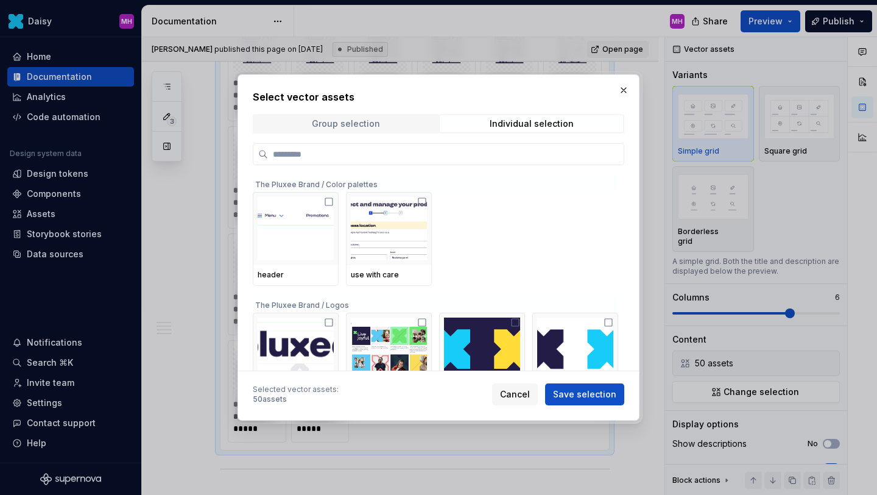
click at [360, 119] on div "Group selection" at bounding box center [346, 124] width 68 height 10
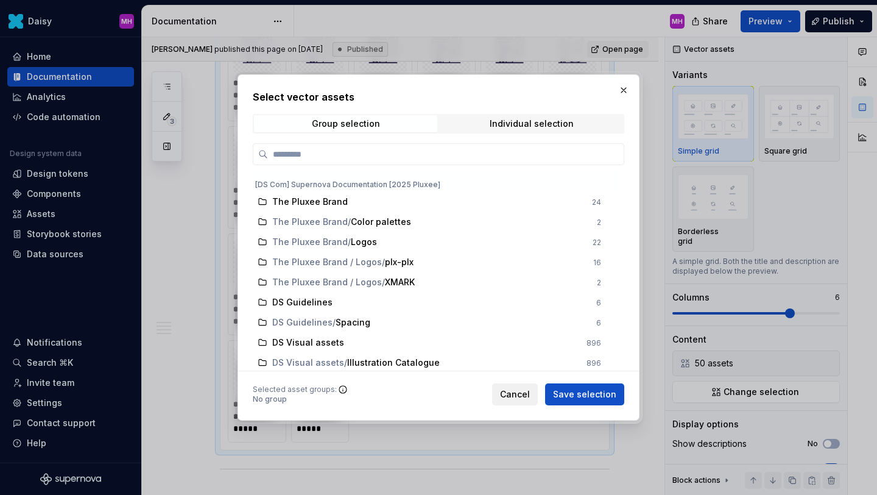
click at [530, 392] on span "Cancel" at bounding box center [515, 394] width 30 height 12
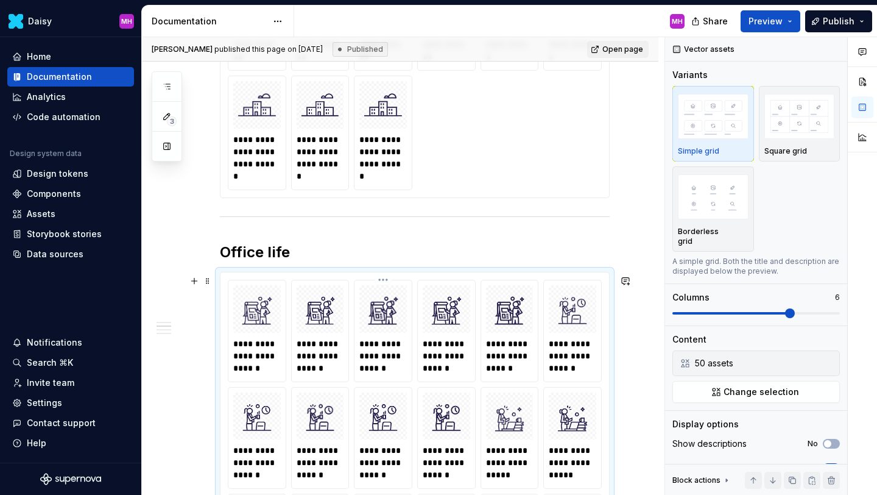
scroll to position [640, 0]
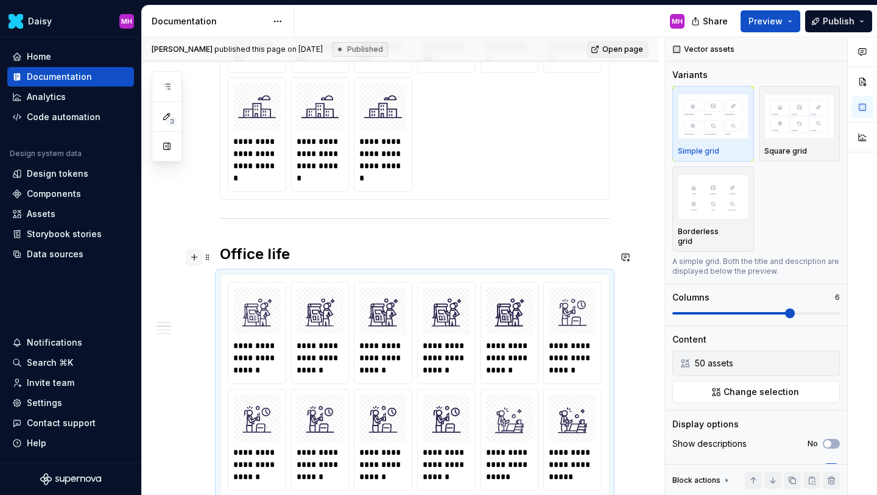
click at [194, 260] on button "button" at bounding box center [194, 257] width 17 height 17
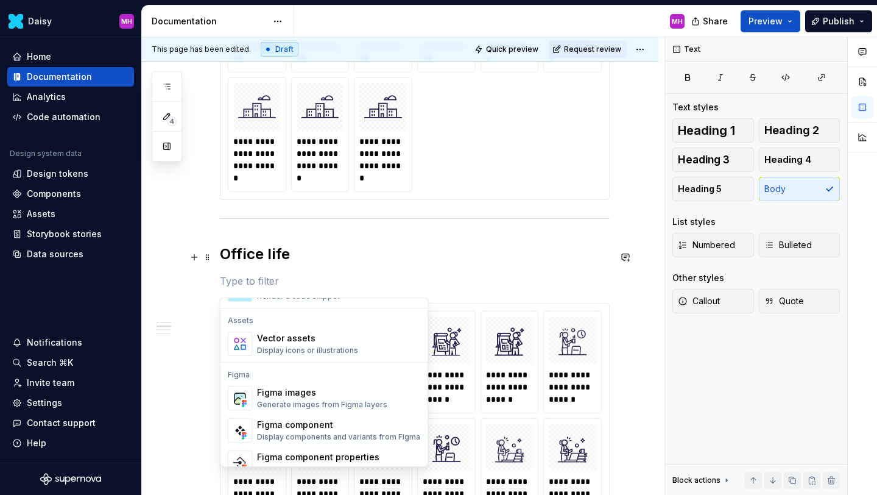
scroll to position [1082, 0]
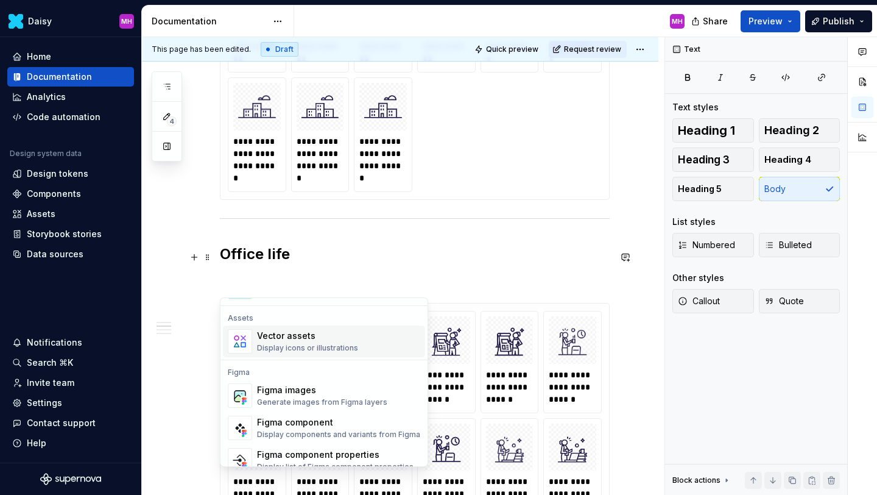
click at [285, 336] on div "Vector assets" at bounding box center [307, 336] width 101 height 12
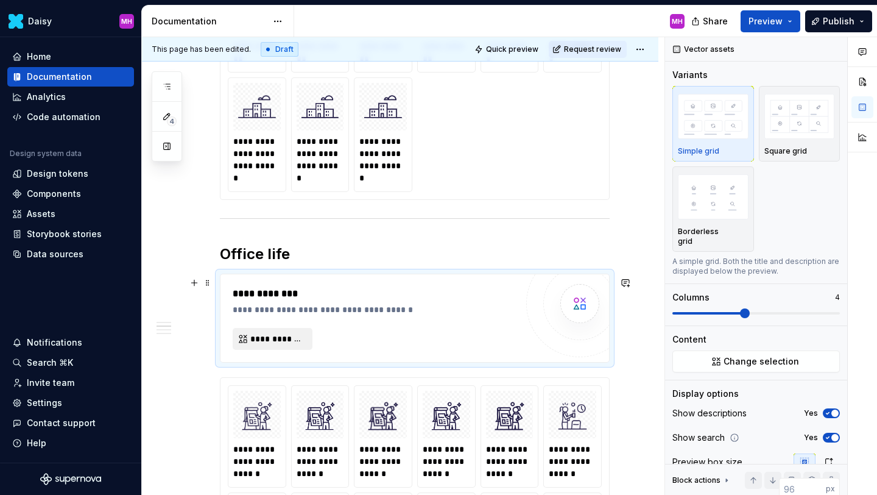
click at [266, 345] on span "**********" at bounding box center [277, 339] width 54 height 12
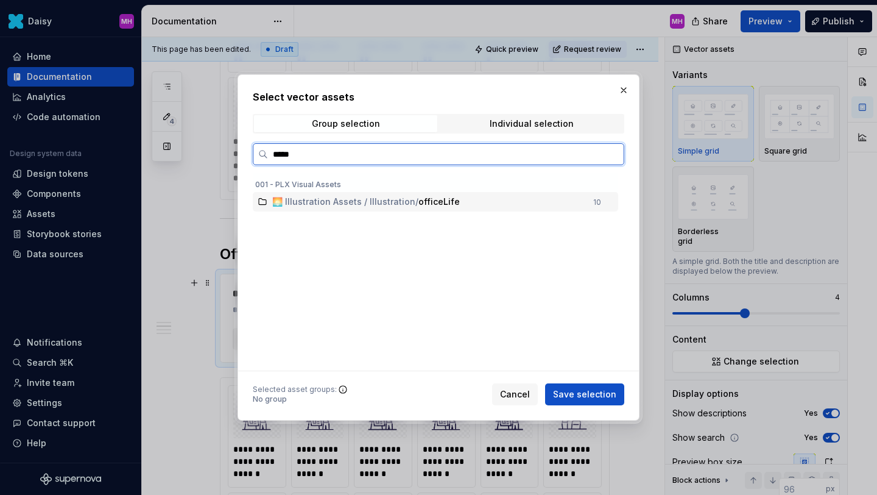
type input "******"
click at [373, 202] on span "🌅 Illustration Assets / Illustration" at bounding box center [343, 202] width 143 height 12
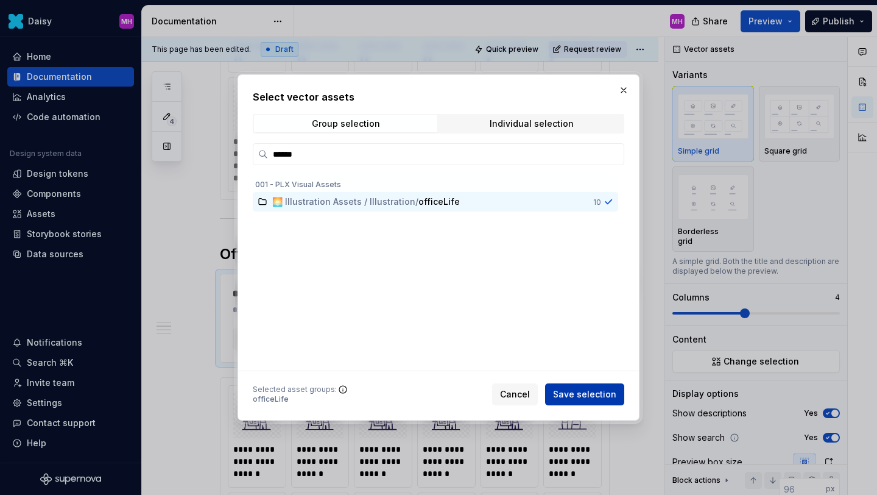
click at [583, 395] on span "Save selection" at bounding box center [584, 394] width 63 height 12
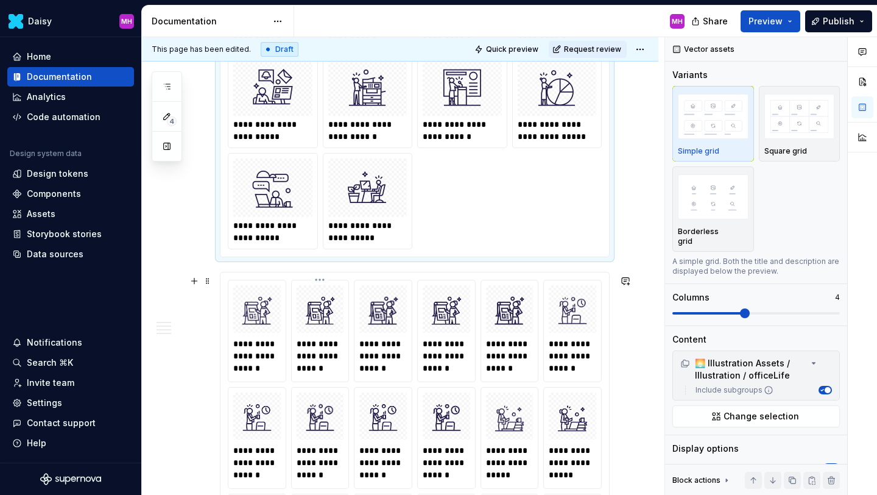
scroll to position [983, 0]
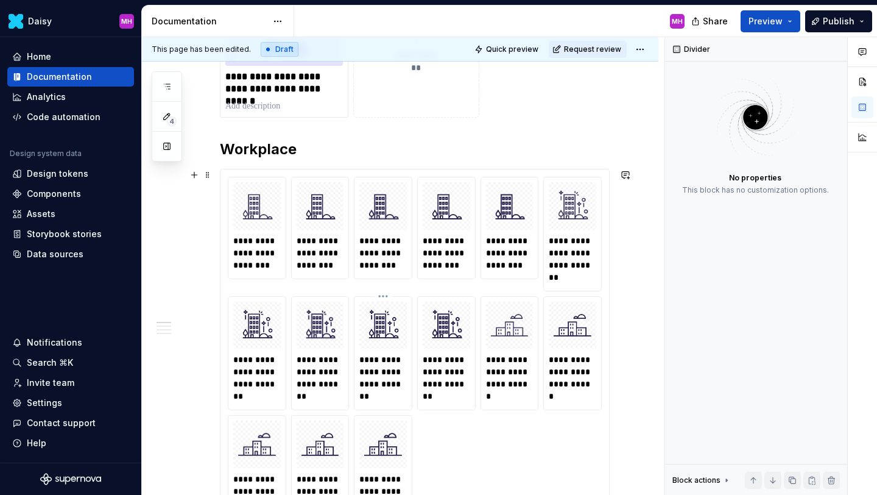
scroll to position [182, 0]
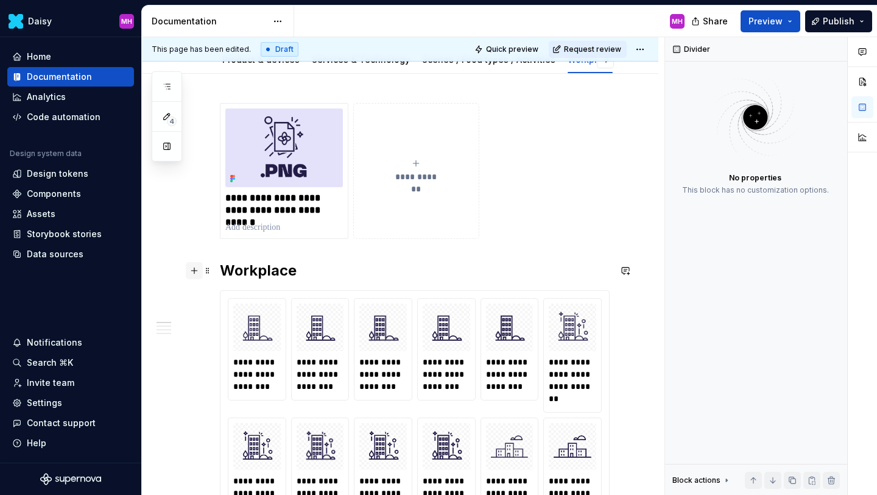
click at [197, 270] on button "button" at bounding box center [194, 270] width 17 height 17
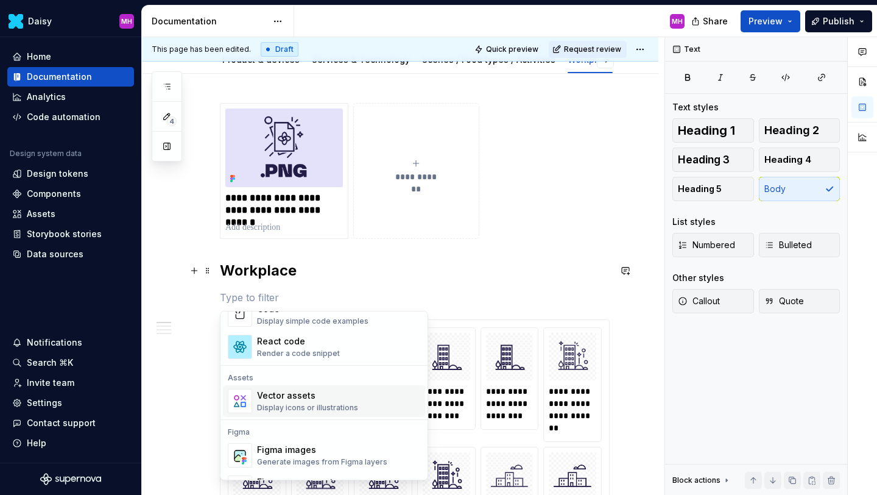
scroll to position [1071, 0]
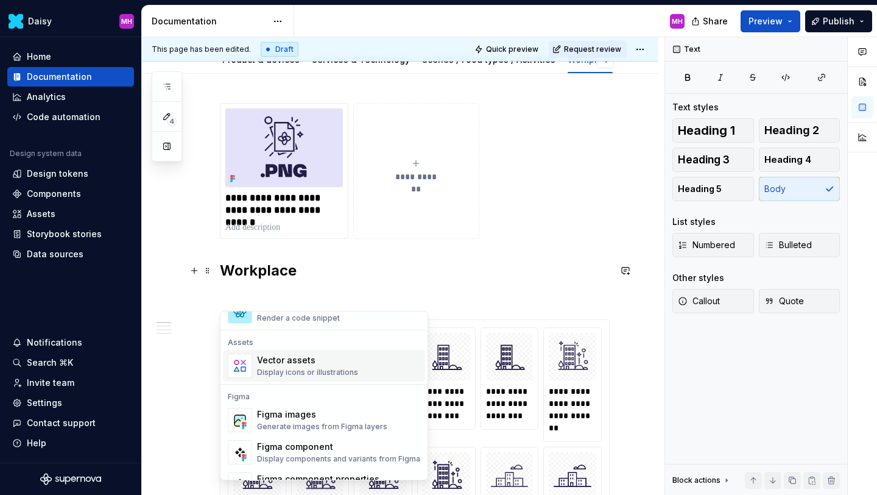
click at [281, 366] on div "Vector assets Display icons or illustrations" at bounding box center [307, 365] width 101 height 23
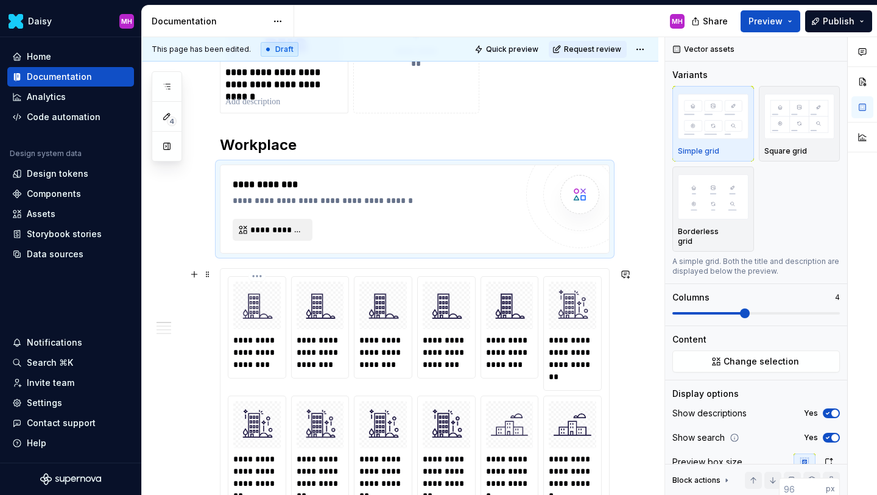
scroll to position [308, 0]
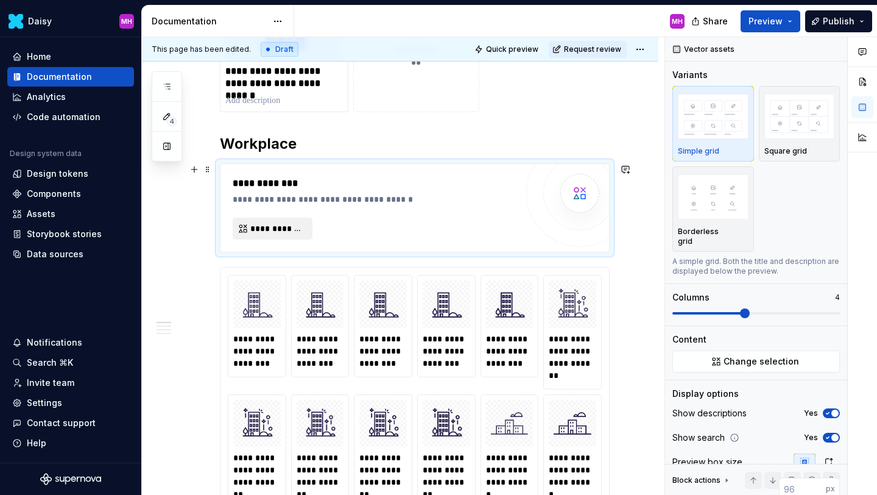
click at [283, 225] on span "**********" at bounding box center [277, 228] width 54 height 12
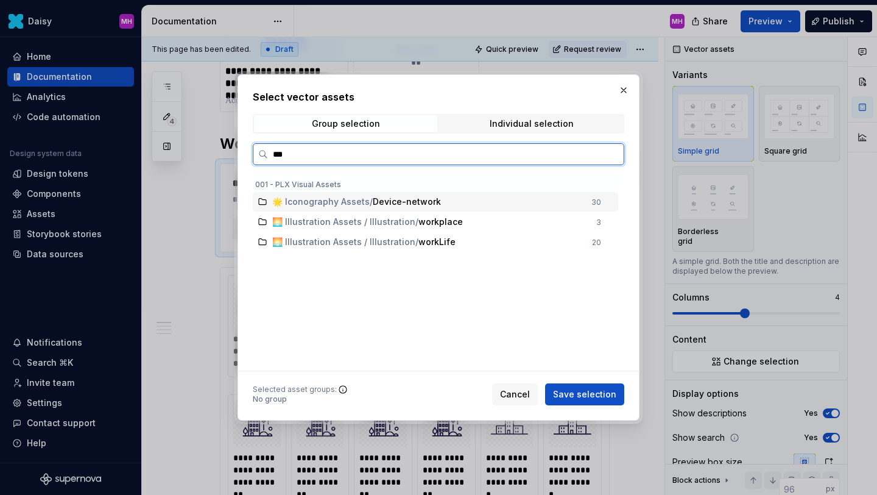
type input "****"
click at [436, 225] on span "workplace" at bounding box center [440, 222] width 44 height 12
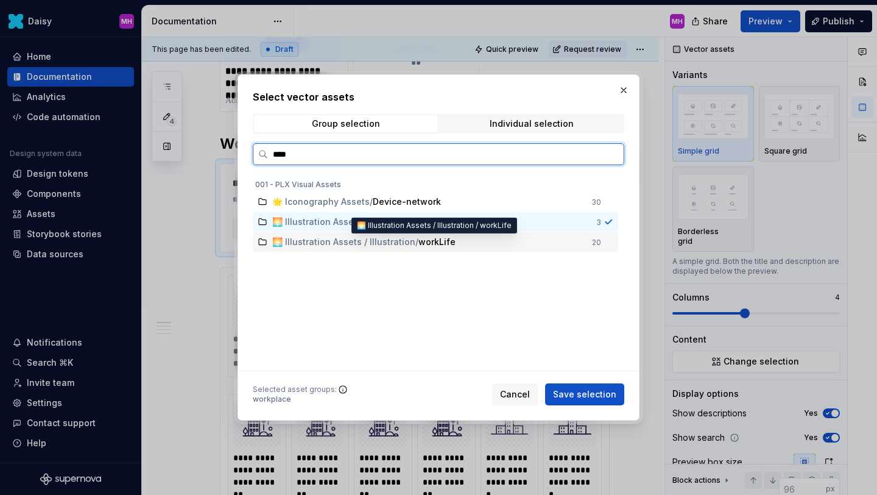
click at [443, 243] on span "workLife" at bounding box center [436, 242] width 37 height 12
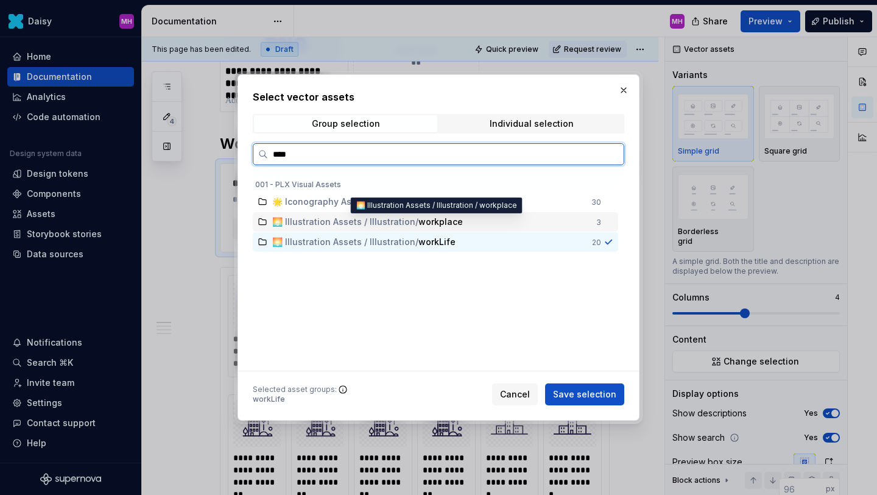
click at [531, 224] on span "🌅 Illustration Assets / Illustration / workplace" at bounding box center [430, 222] width 317 height 12
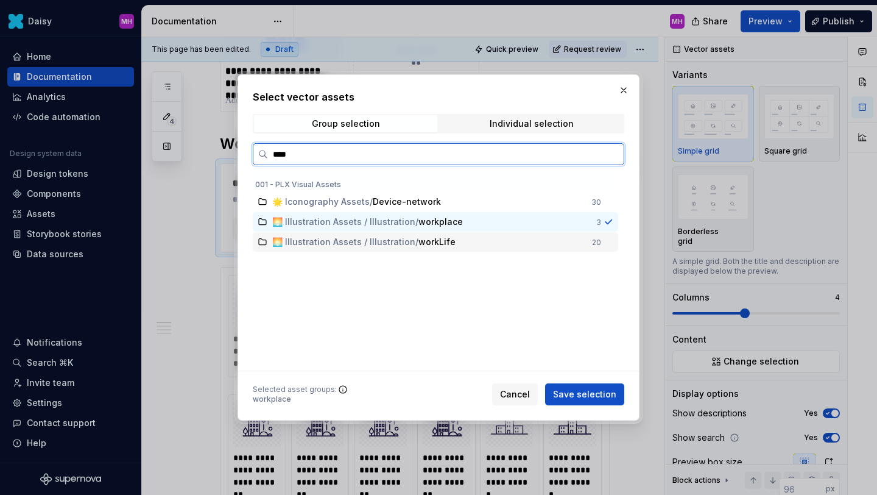
click at [517, 243] on span "🌅 Illustration Assets / Illustration / workLife" at bounding box center [428, 242] width 312 height 12
click at [499, 216] on span "🌅 Illustration Assets / Illustration / workplace" at bounding box center [430, 222] width 317 height 12
click at [613, 242] on div at bounding box center [609, 242] width 10 height 10
click at [569, 223] on span "🌅 Illustration Assets / Illustration / workplace" at bounding box center [430, 222] width 317 height 12
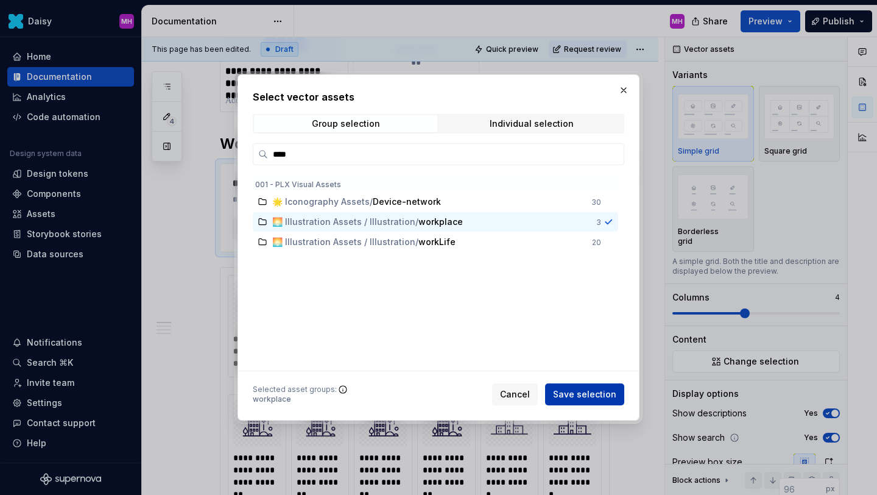
click at [614, 389] on span "Save selection" at bounding box center [584, 394] width 63 height 12
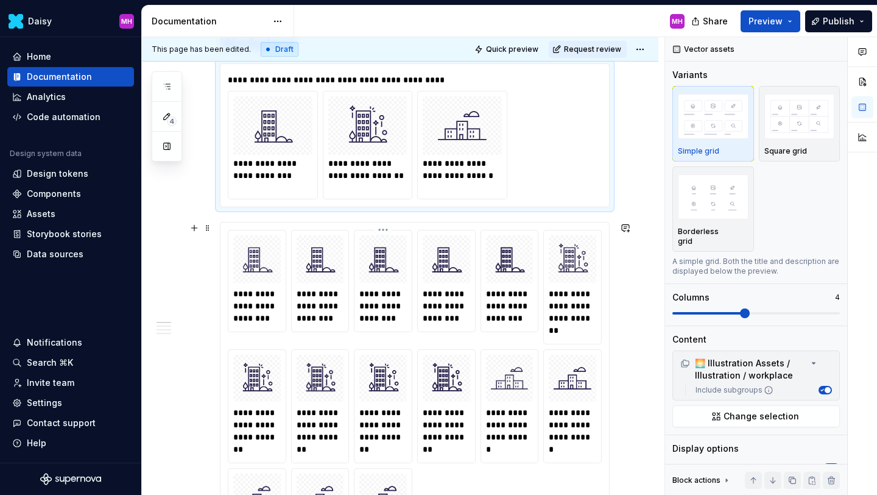
scroll to position [418, 0]
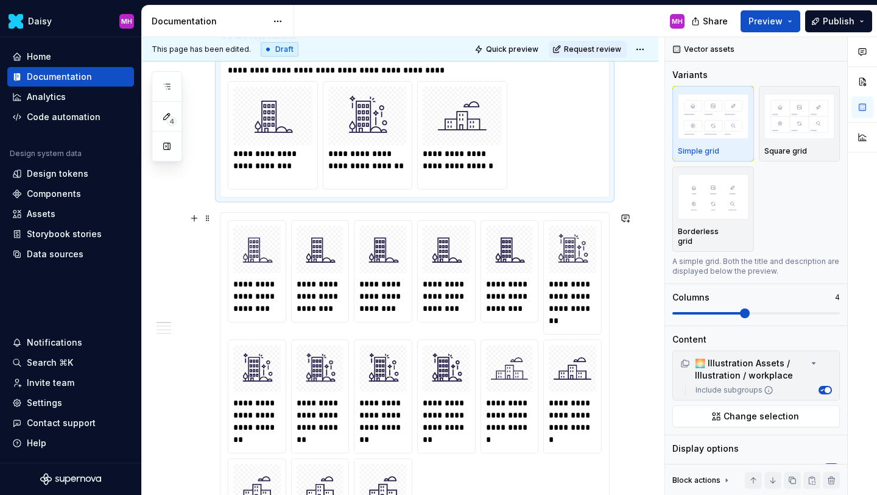
click at [426, 215] on div "**********" at bounding box center [415, 396] width 389 height 367
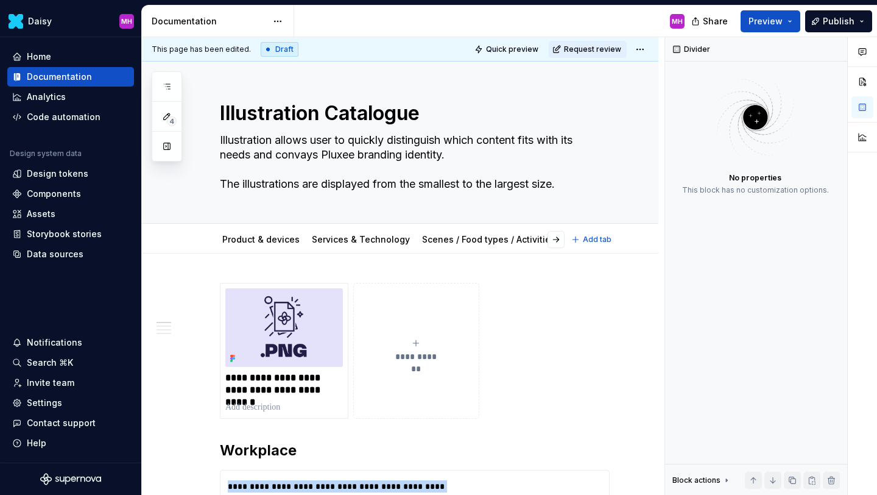
type textarea "*"
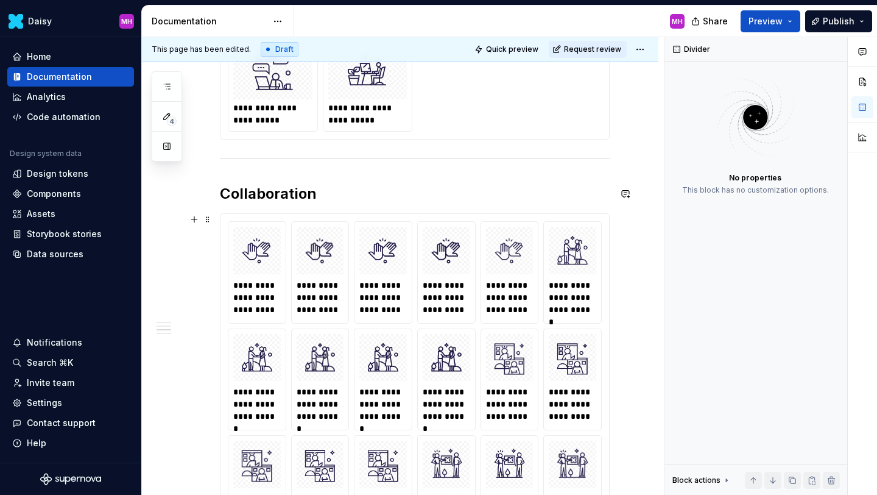
scroll to position [914, 0]
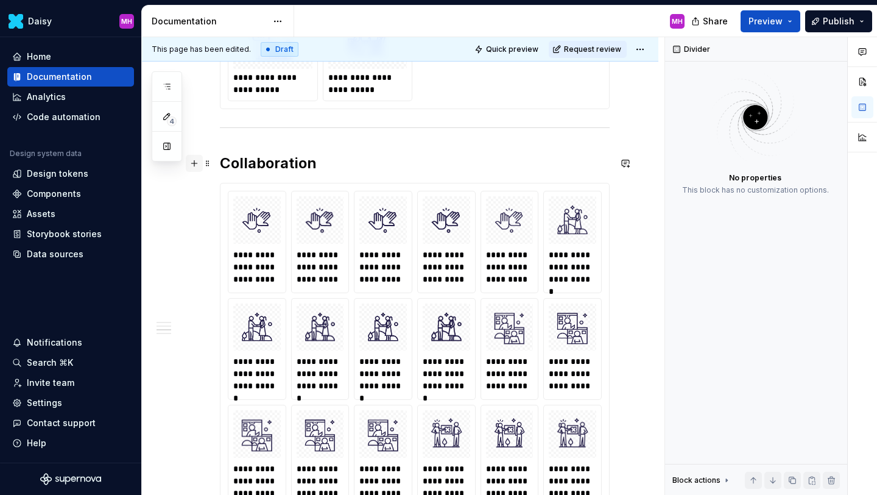
click at [194, 166] on button "button" at bounding box center [194, 163] width 17 height 17
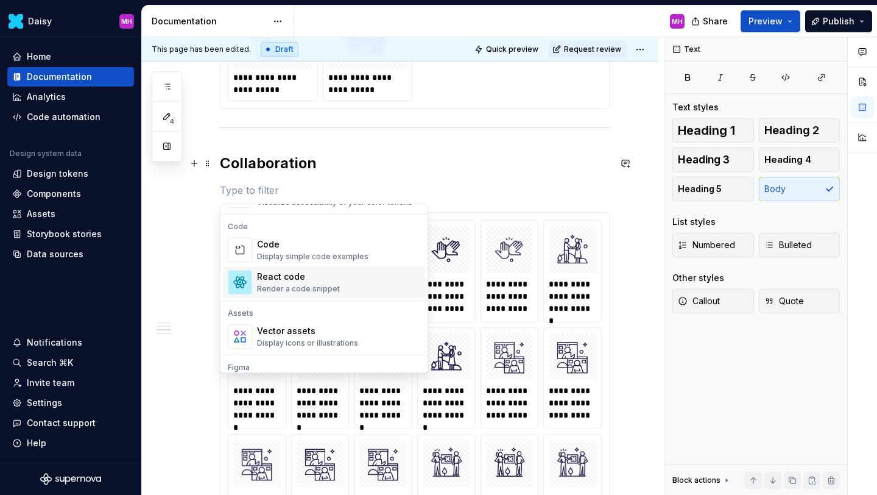
scroll to position [1058, 0]
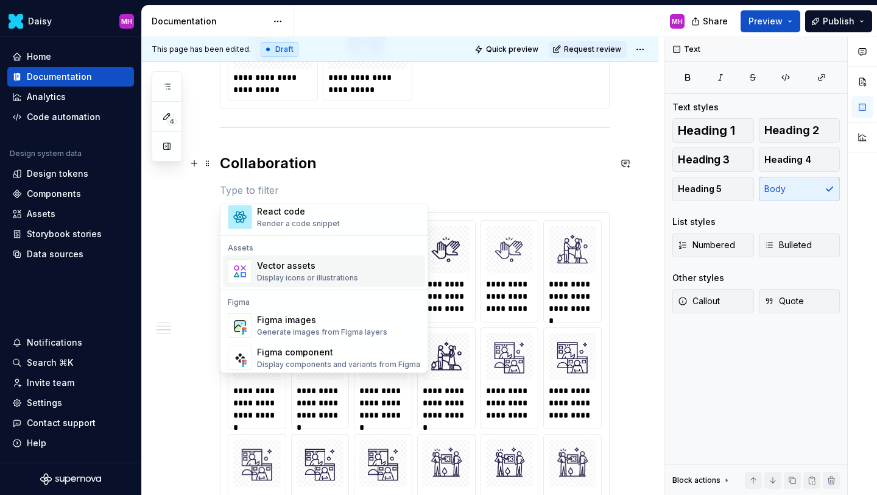
click at [288, 269] on div "Vector assets" at bounding box center [307, 265] width 101 height 12
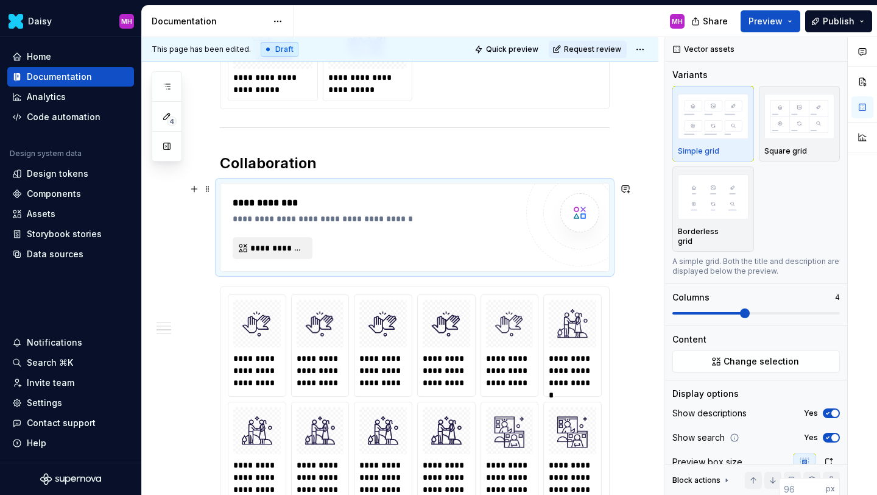
click at [270, 248] on span "**********" at bounding box center [277, 248] width 54 height 12
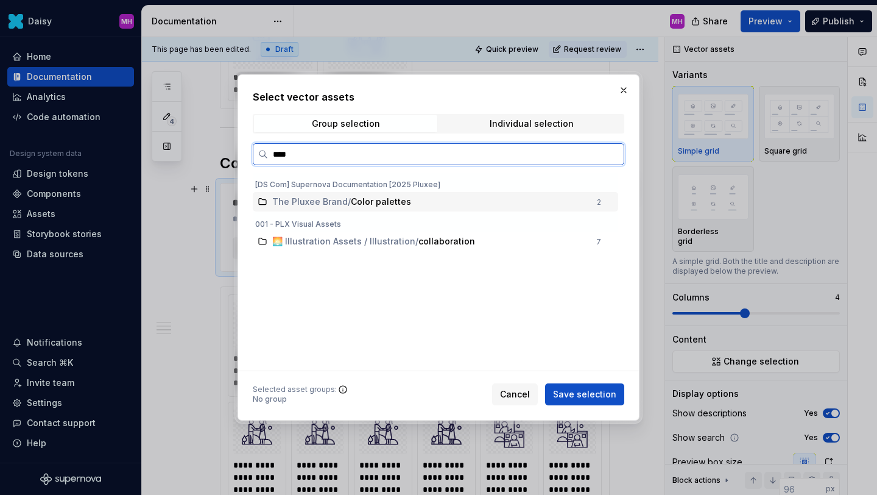
type input "*****"
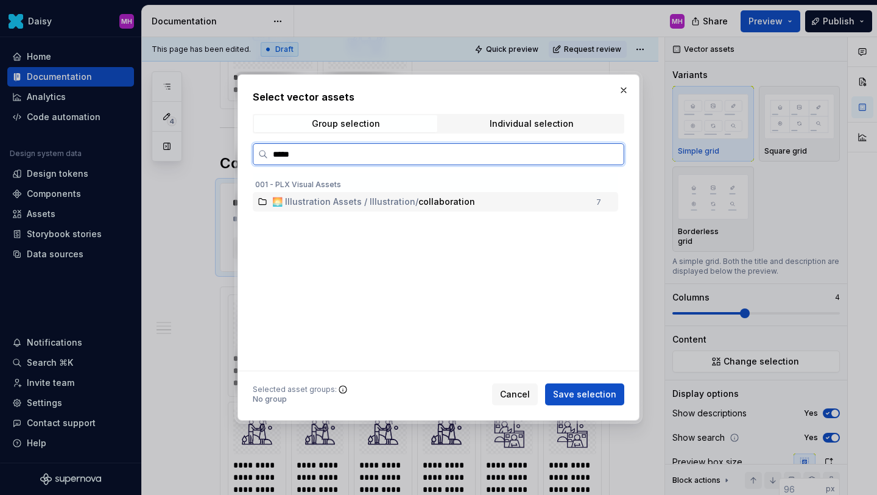
click at [333, 204] on span "🌅 Illustration Assets / Illustration" at bounding box center [343, 202] width 143 height 12
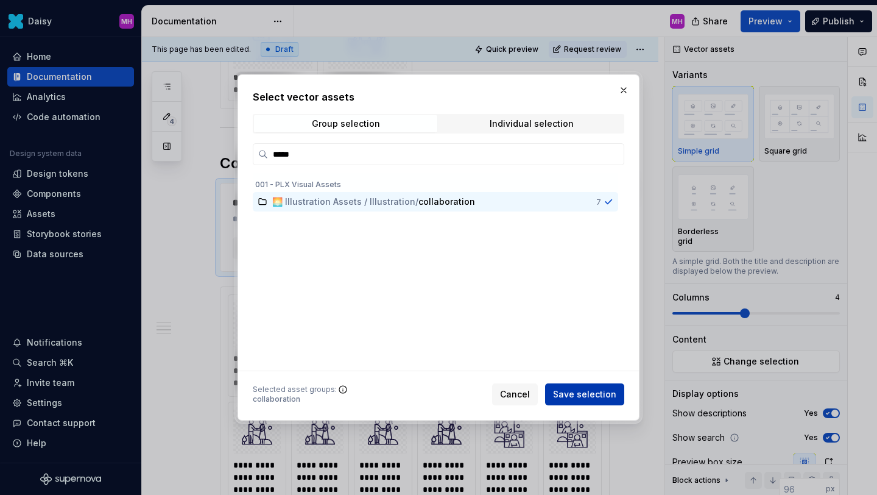
click at [602, 400] on span "Save selection" at bounding box center [584, 394] width 63 height 12
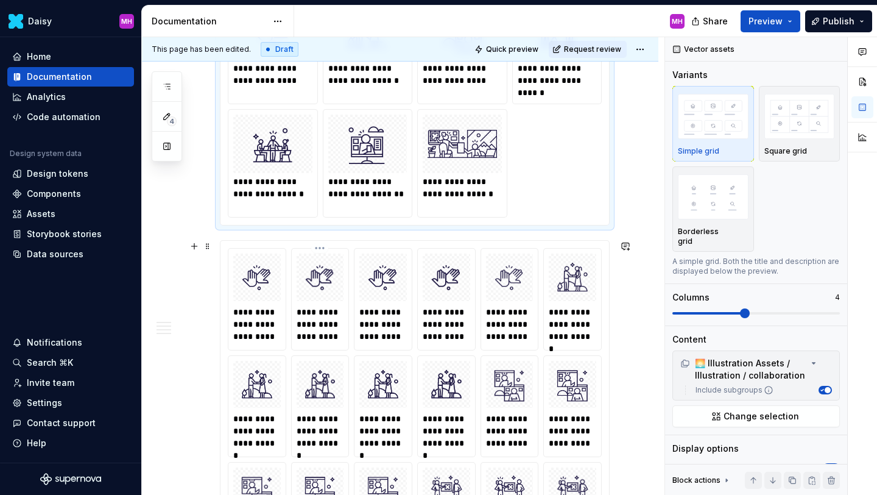
scroll to position [1126, 0]
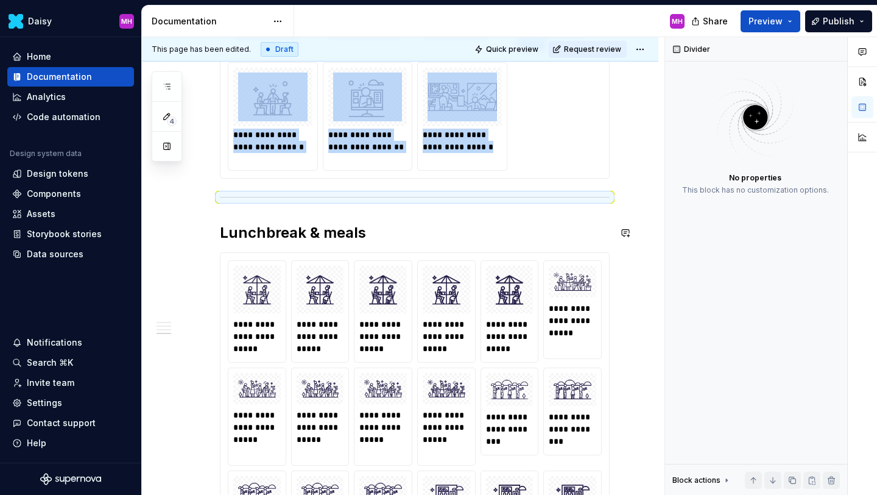
scroll to position [1177, 0]
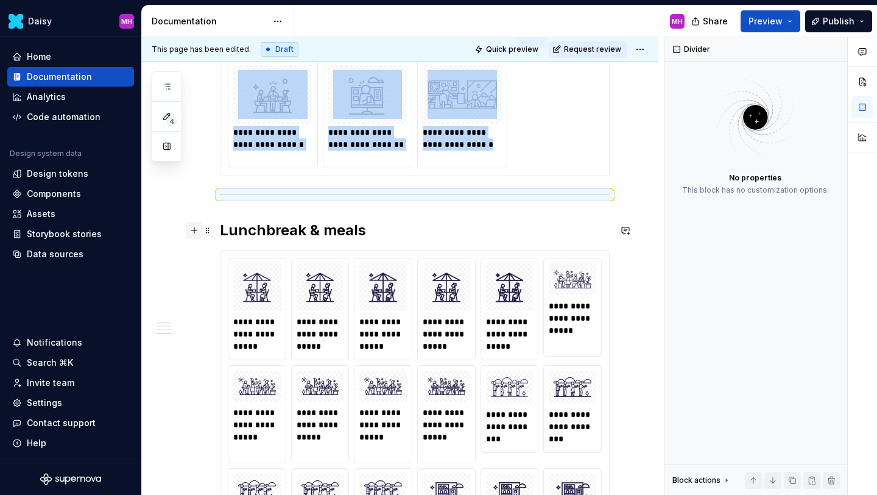
click at [199, 233] on button "button" at bounding box center [194, 230] width 17 height 17
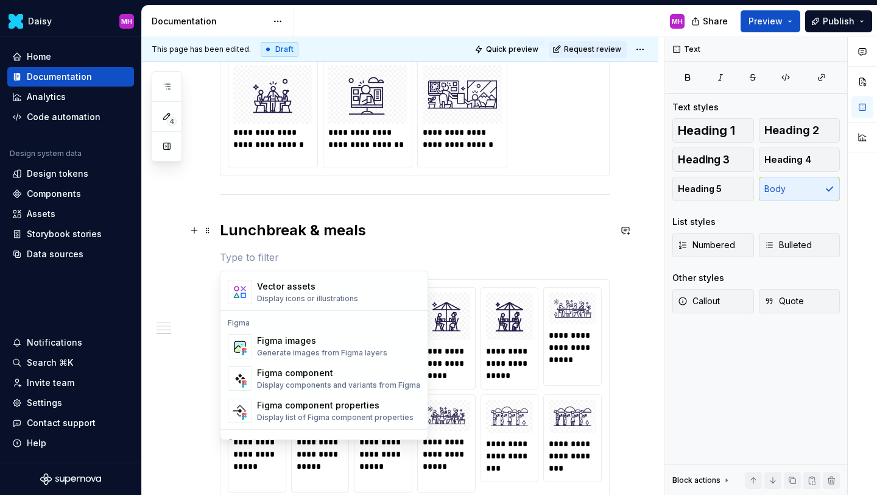
scroll to position [1115, 0]
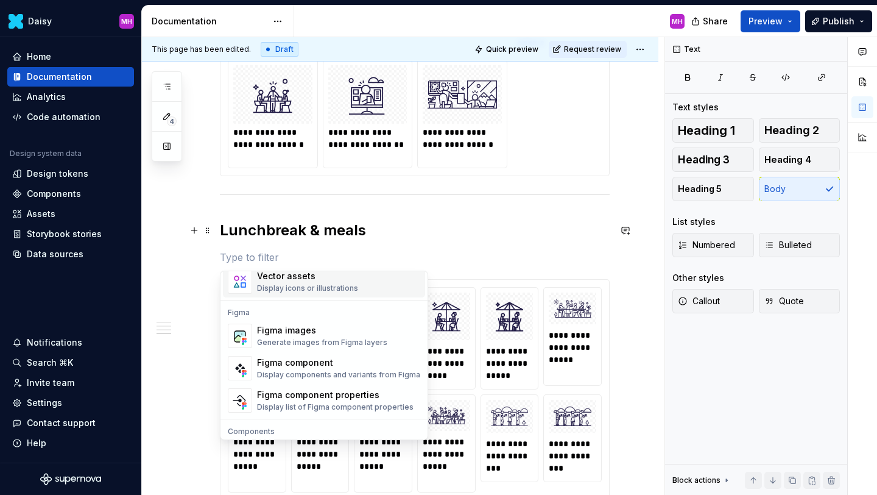
click at [284, 287] on div "Display icons or illustrations" at bounding box center [307, 288] width 101 height 10
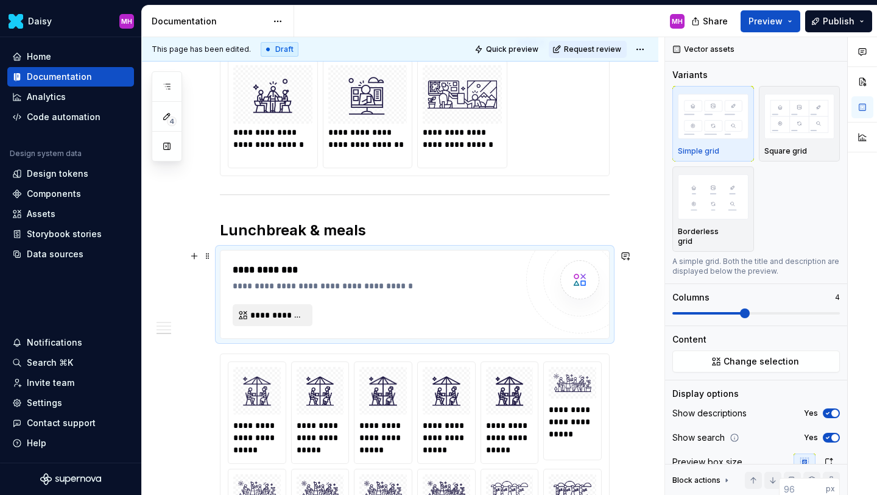
click at [280, 311] on span "**********" at bounding box center [277, 315] width 54 height 12
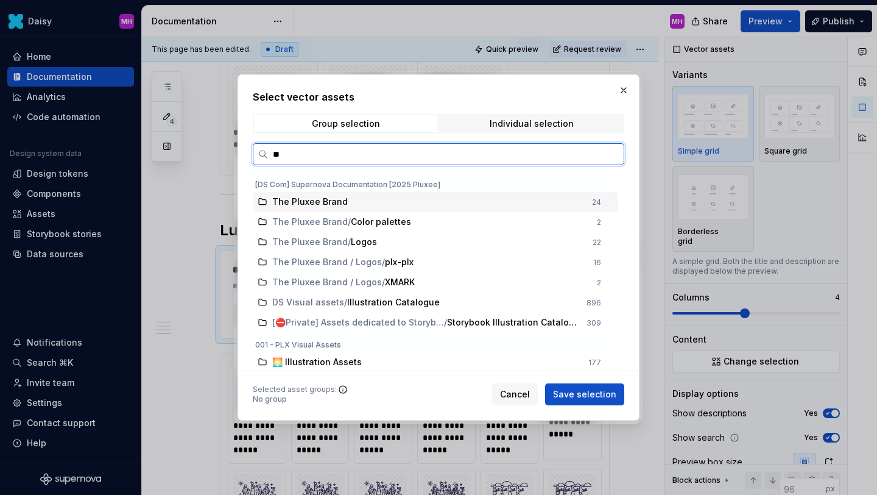
type input "*"
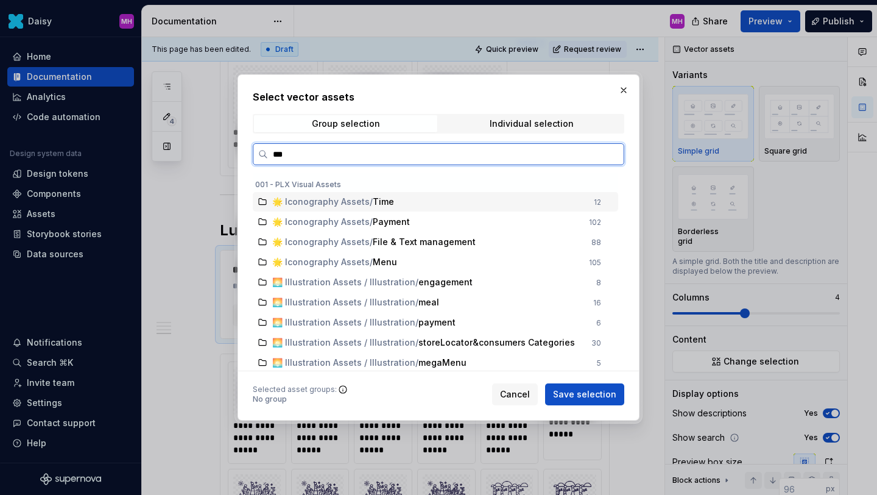
type input "****"
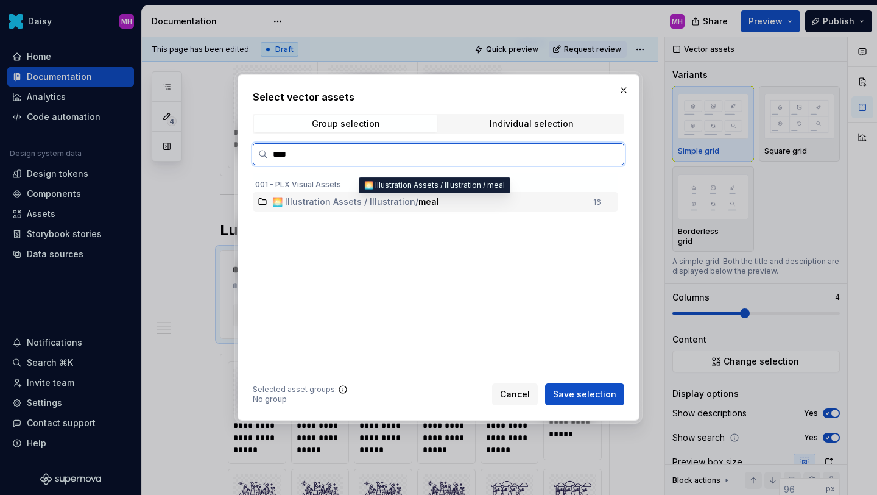
click at [328, 201] on span "🌅 Illustration Assets / Illustration" at bounding box center [343, 202] width 143 height 12
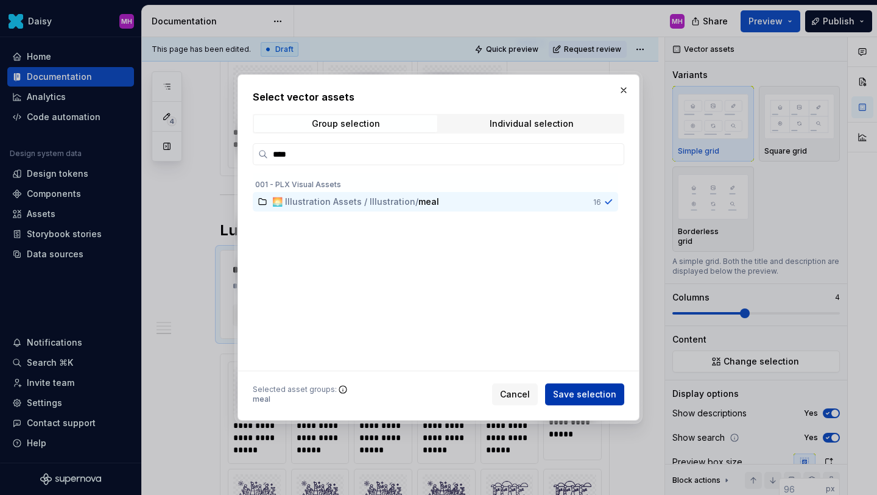
click at [559, 391] on span "Save selection" at bounding box center [584, 394] width 63 height 12
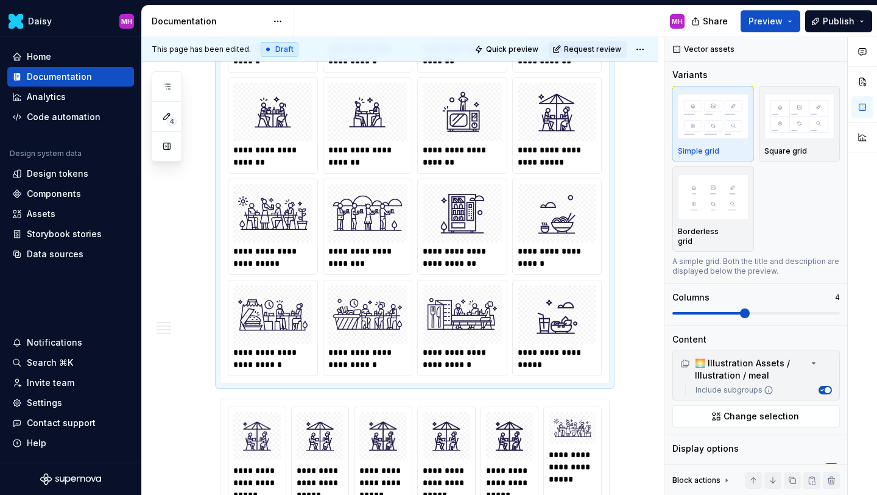
scroll to position [1475, 0]
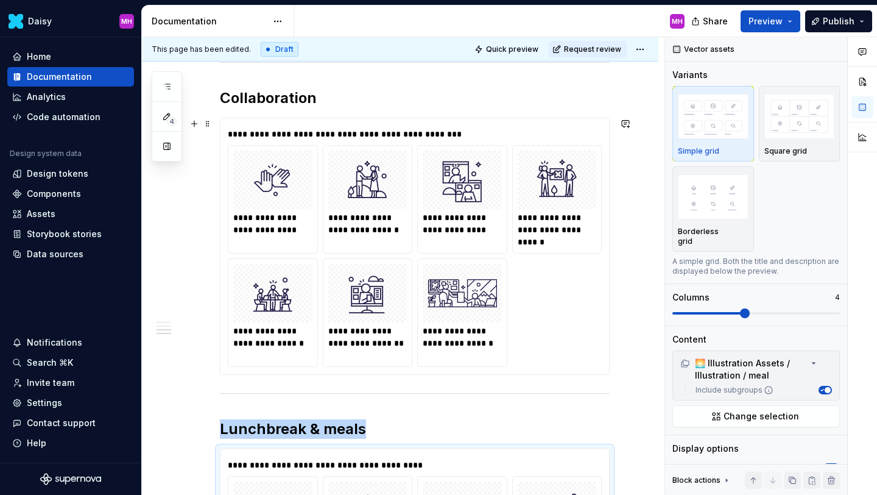
scroll to position [0, 0]
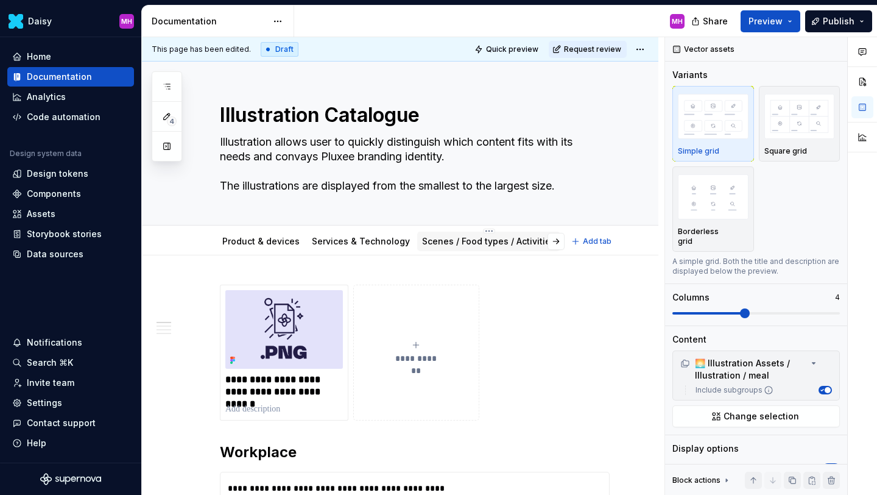
click at [473, 243] on link "Scenes / Food types / Activities" at bounding box center [488, 241] width 133 height 10
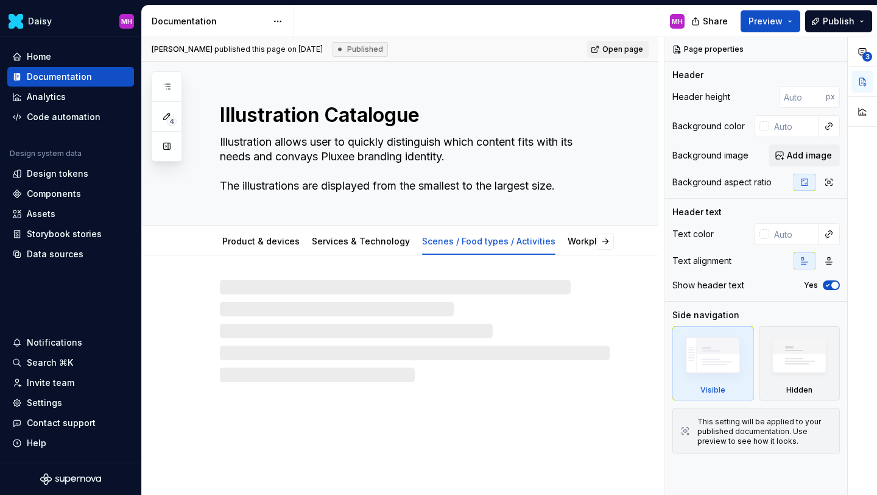
type textarea "*"
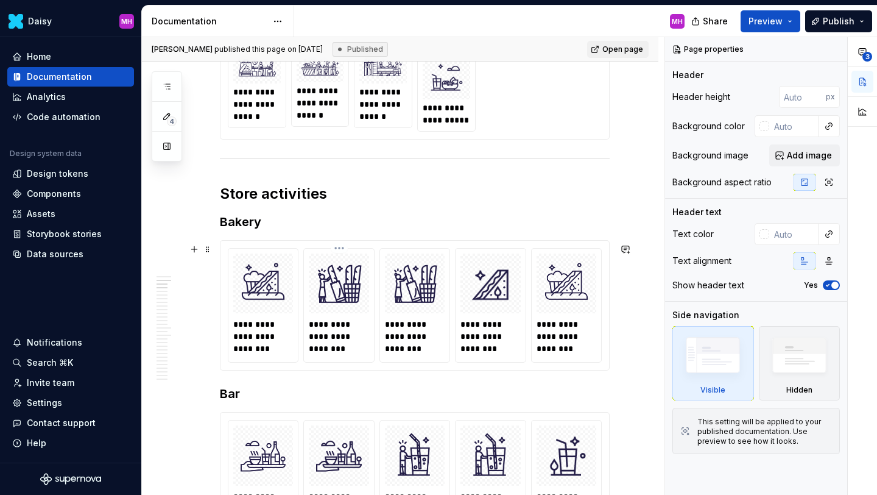
scroll to position [685, 0]
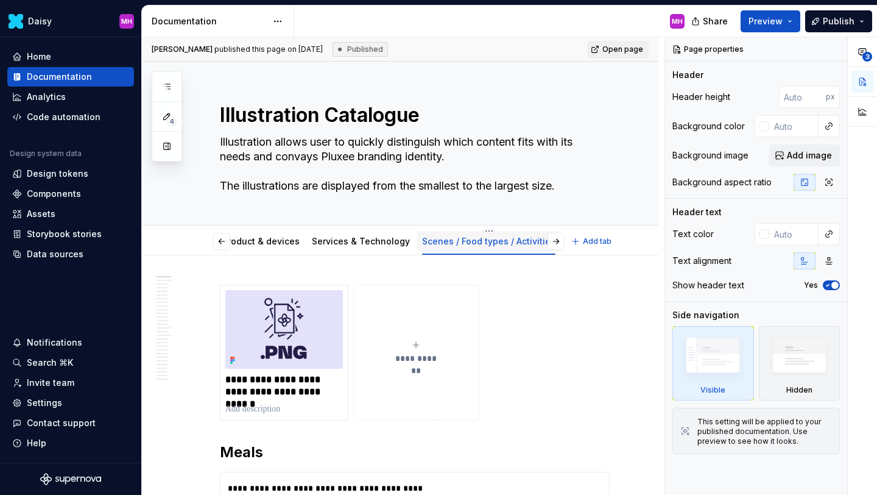
scroll to position [0, 163]
click at [463, 244] on link "Life balance" at bounding box center [489, 241] width 54 height 10
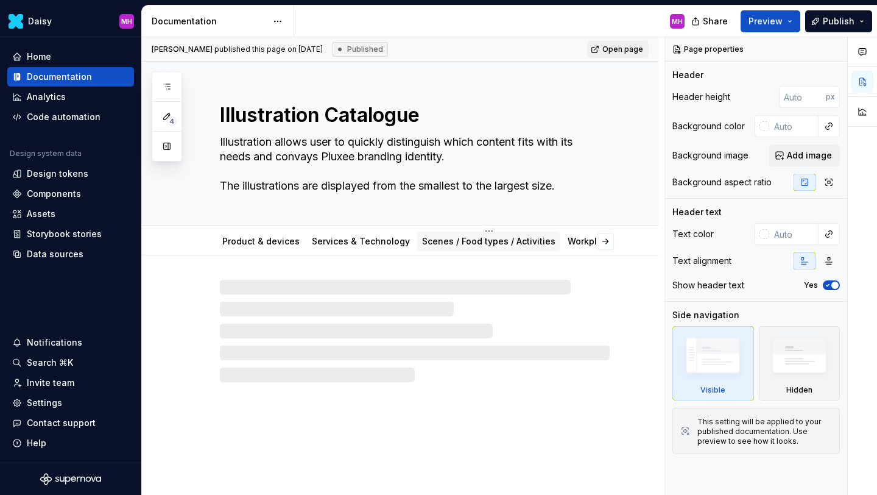
type textarea "*"
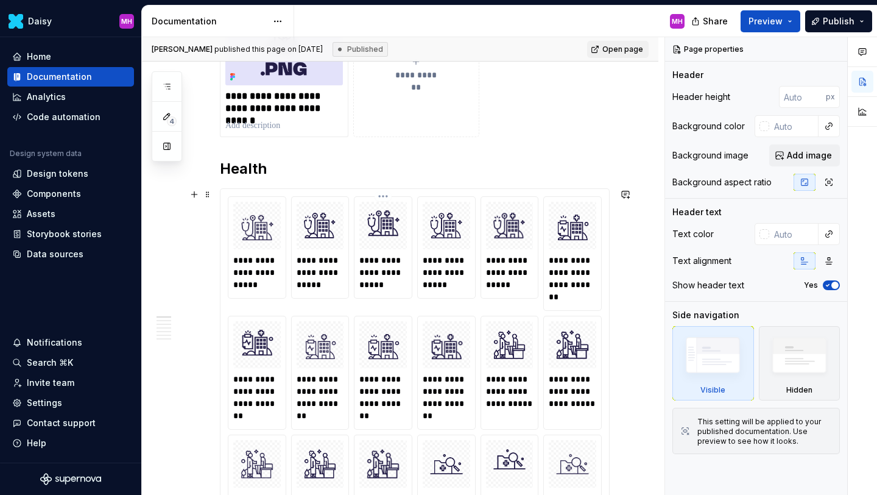
scroll to position [289, 0]
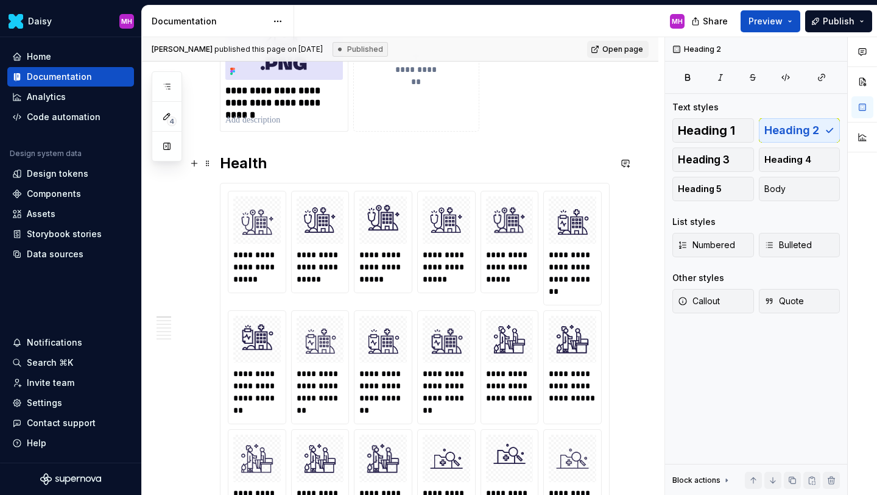
click at [297, 164] on h2 "Health" at bounding box center [415, 162] width 390 height 19
click at [195, 163] on button "button" at bounding box center [194, 163] width 17 height 17
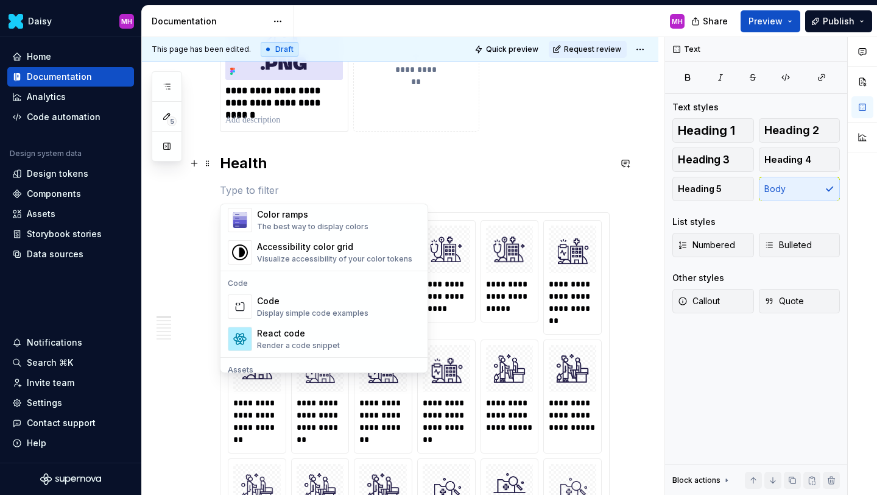
scroll to position [1011, 0]
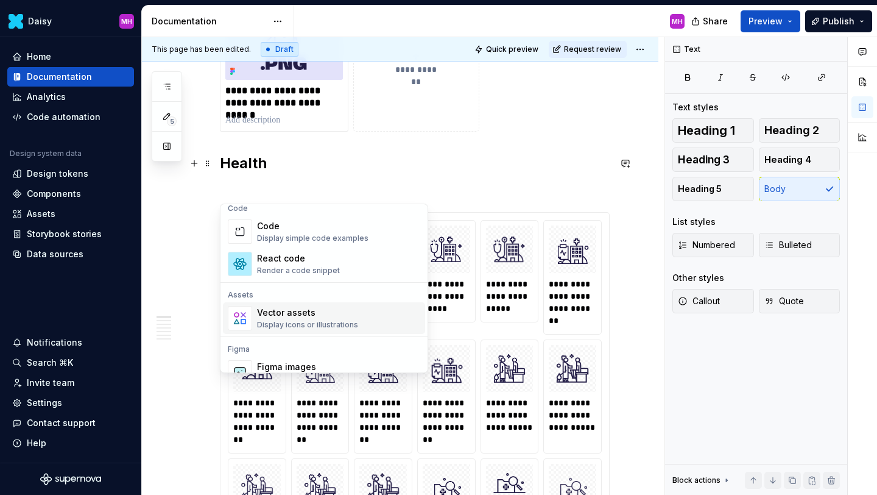
click at [272, 309] on div "Vector assets" at bounding box center [307, 312] width 101 height 12
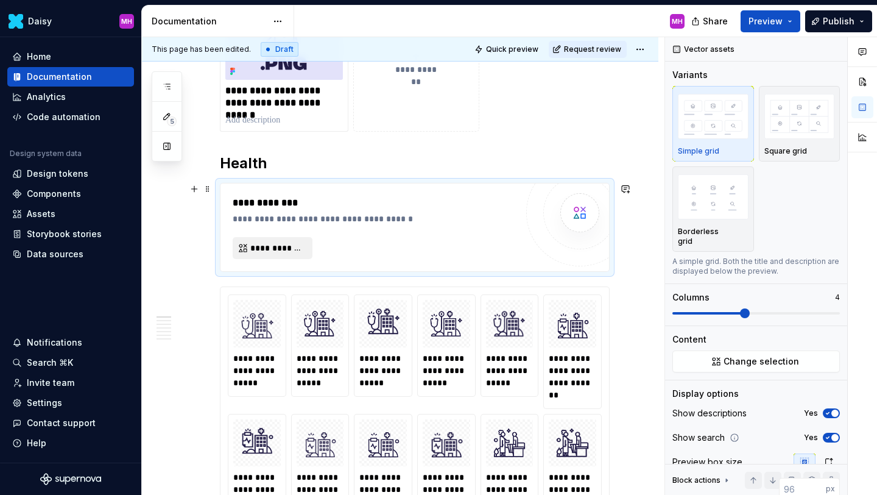
click at [283, 247] on span "**********" at bounding box center [277, 248] width 54 height 12
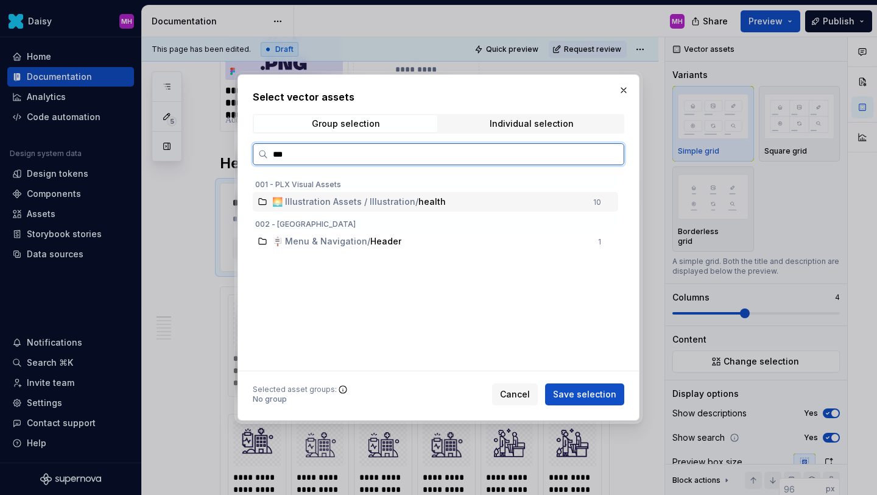
type input "****"
click at [405, 200] on span "🌅 Illustration Assets / Illustration" at bounding box center [343, 202] width 143 height 12
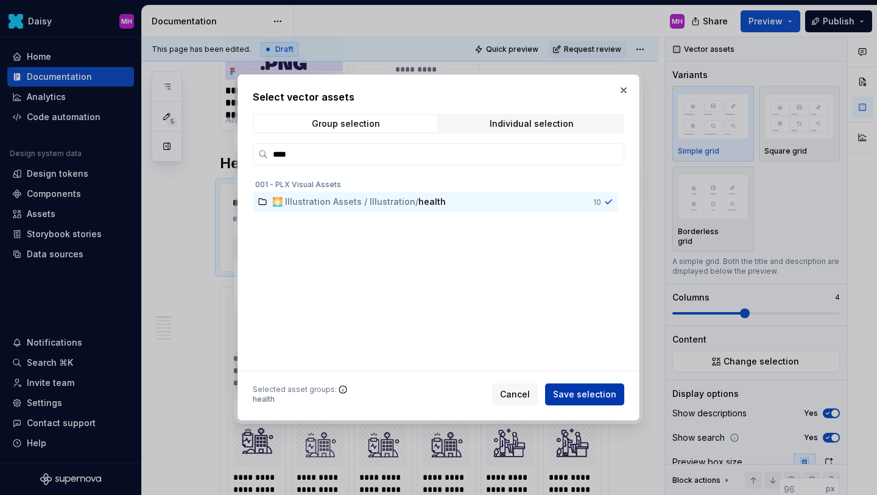
click at [576, 394] on span "Save selection" at bounding box center [584, 394] width 63 height 12
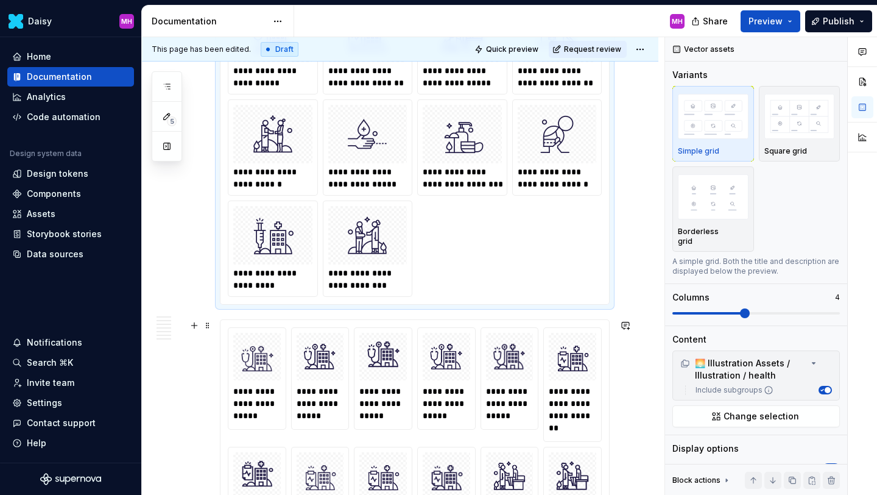
scroll to position [509, 0]
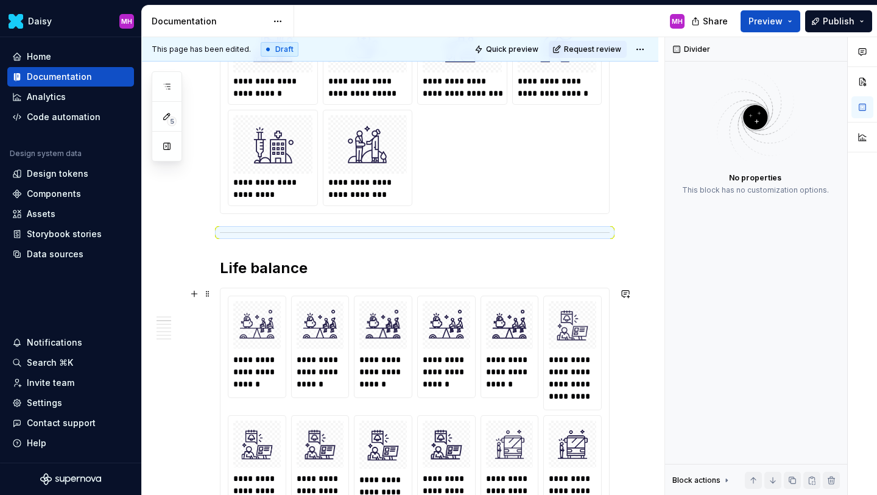
scroll to position [604, 0]
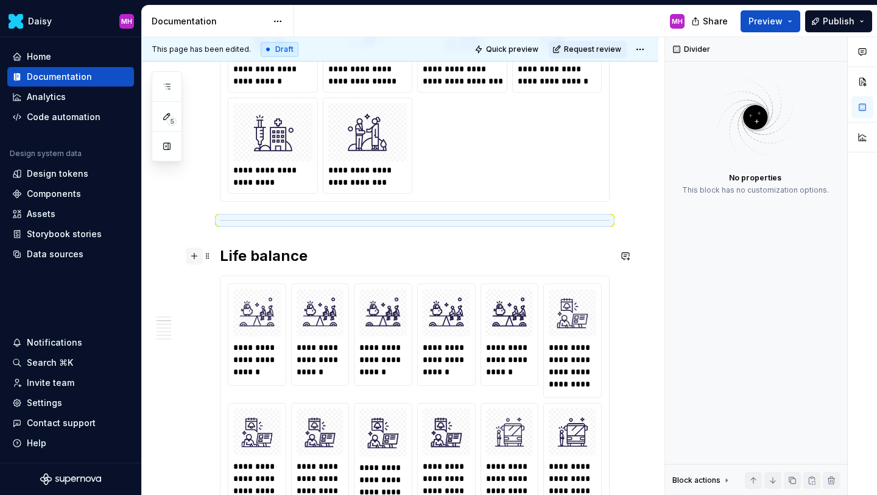
click at [198, 256] on button "button" at bounding box center [194, 255] width 17 height 17
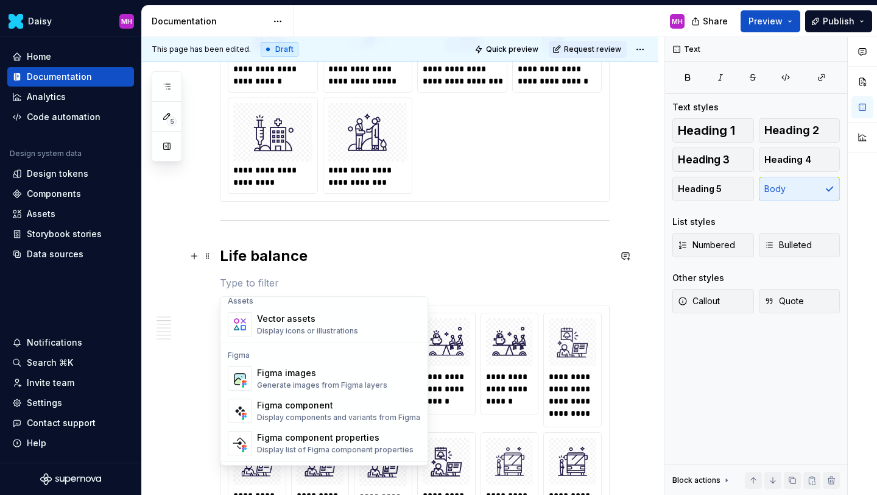
scroll to position [1091, 0]
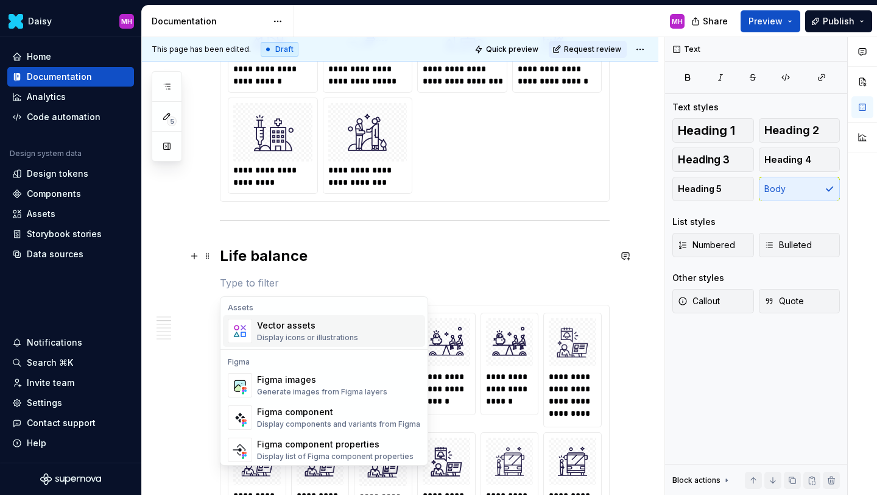
click at [277, 333] on div "Display icons or illustrations" at bounding box center [307, 338] width 101 height 10
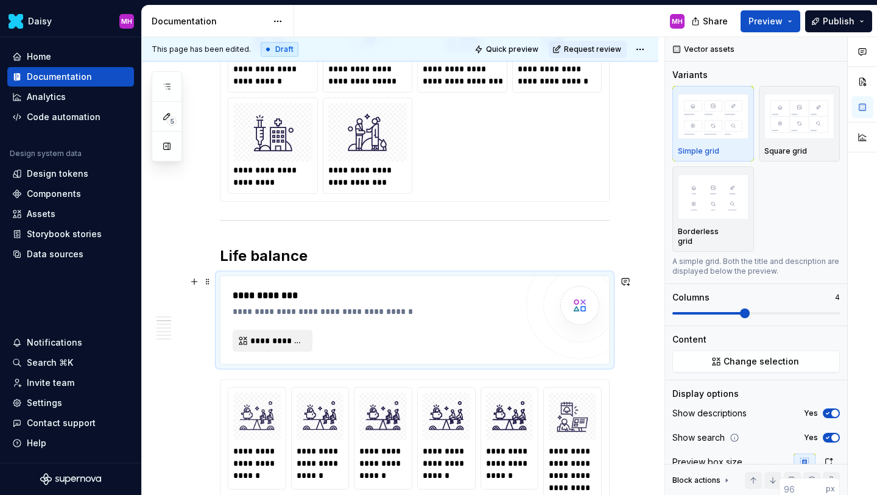
click at [272, 345] on span "**********" at bounding box center [277, 340] width 54 height 12
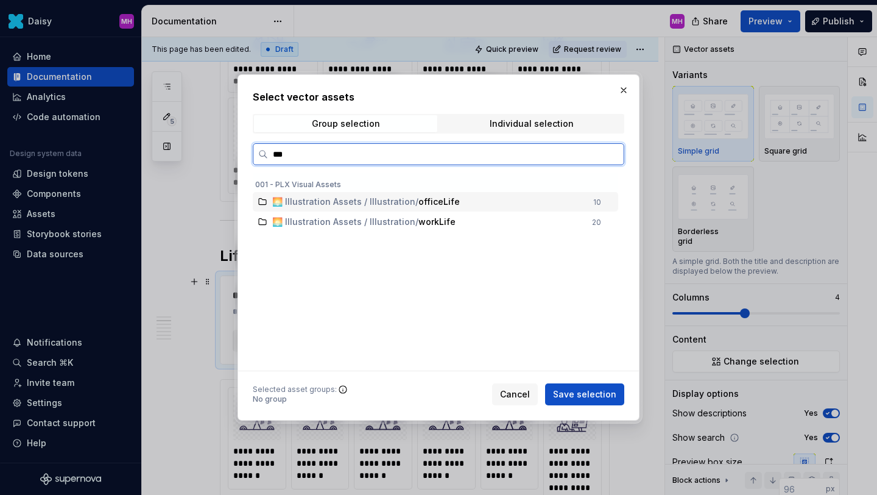
type input "****"
click at [389, 202] on span "🌅 Illustration Assets / Illustration" at bounding box center [343, 202] width 143 height 12
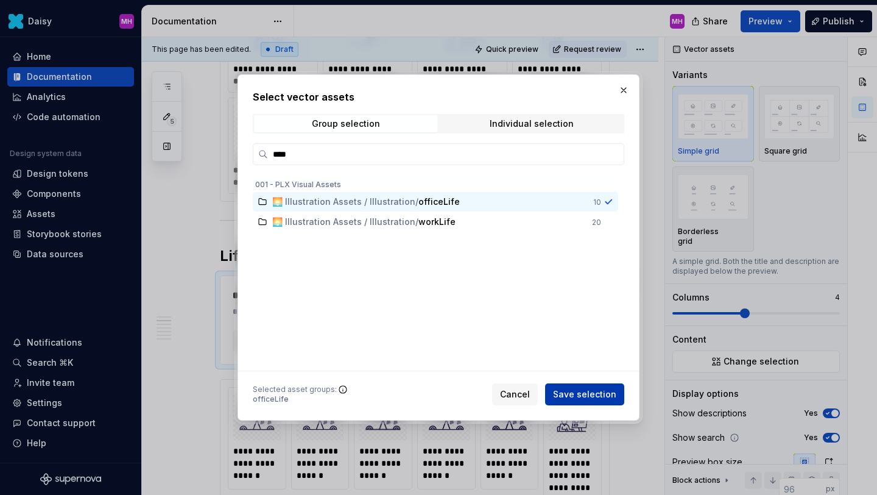
click at [573, 389] on span "Save selection" at bounding box center [584, 394] width 63 height 12
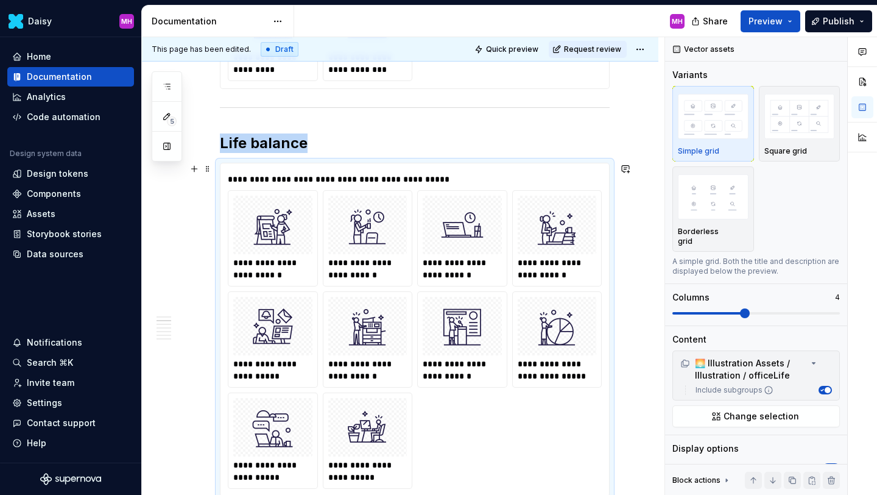
scroll to position [708, 0]
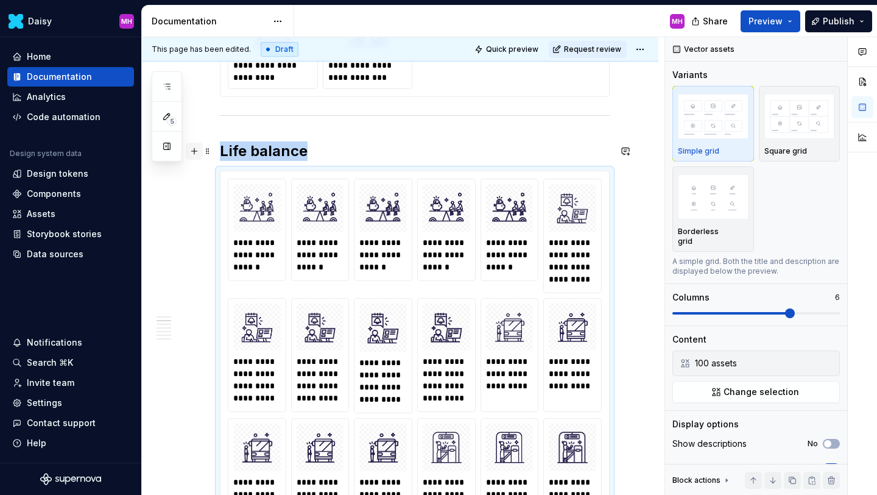
click at [196, 153] on button "button" at bounding box center [194, 151] width 17 height 17
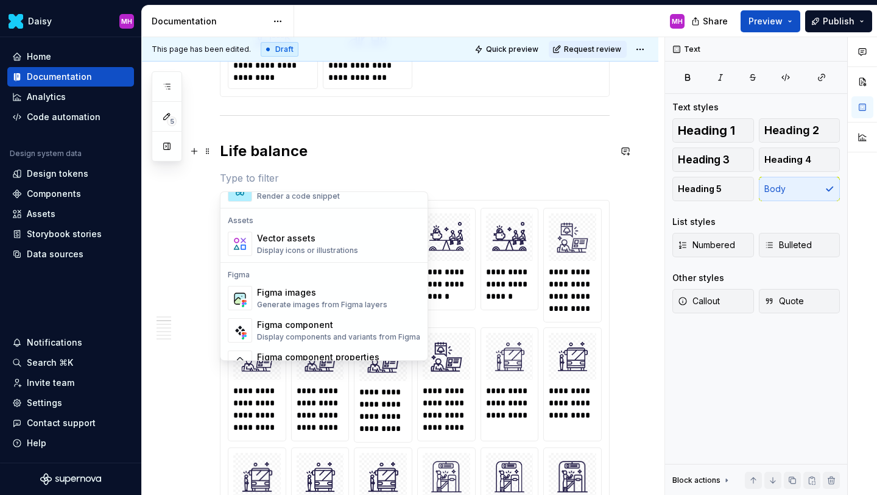
scroll to position [1071, 0]
click at [286, 253] on div "Display icons or illustrations" at bounding box center [307, 253] width 101 height 10
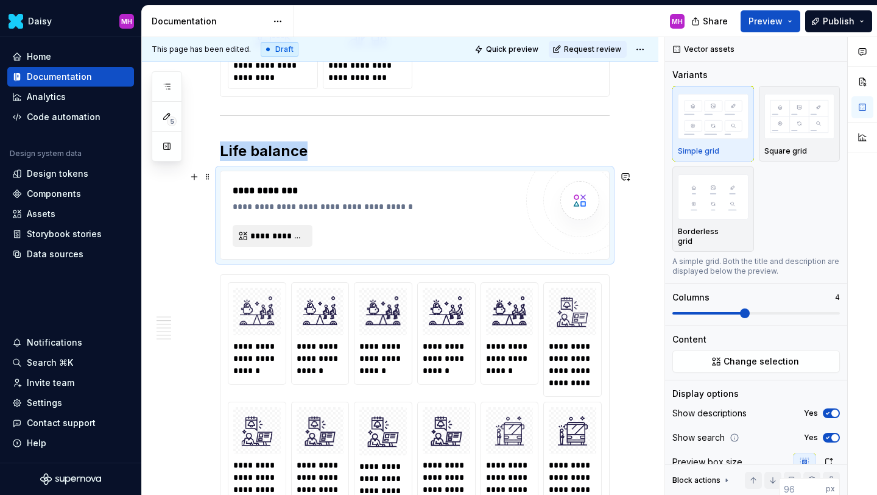
click at [275, 242] on button "**********" at bounding box center [273, 236] width 80 height 22
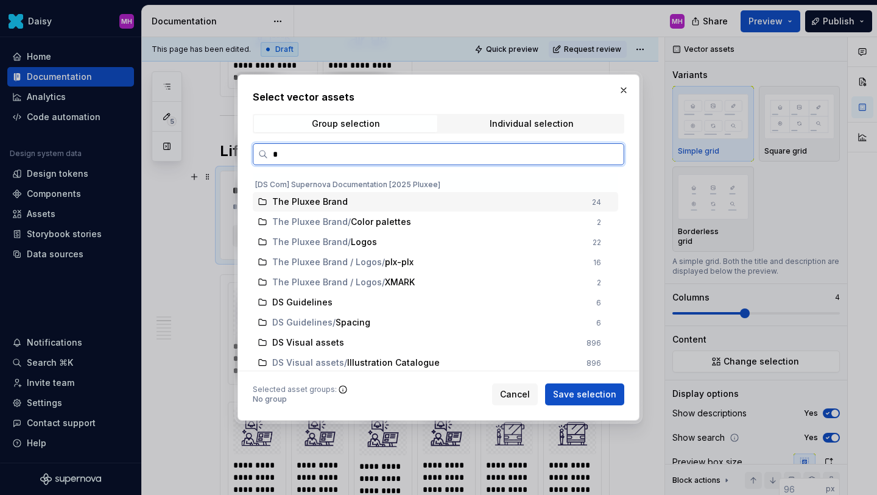
type input "**"
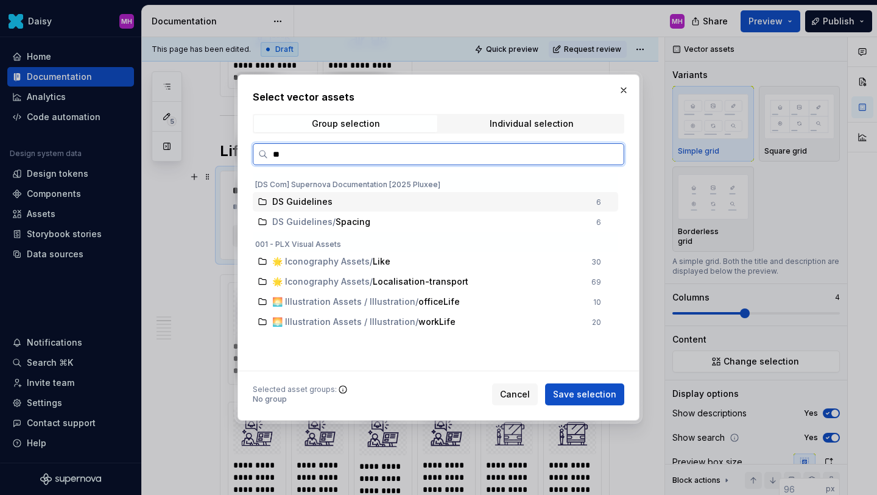
type textarea "*"
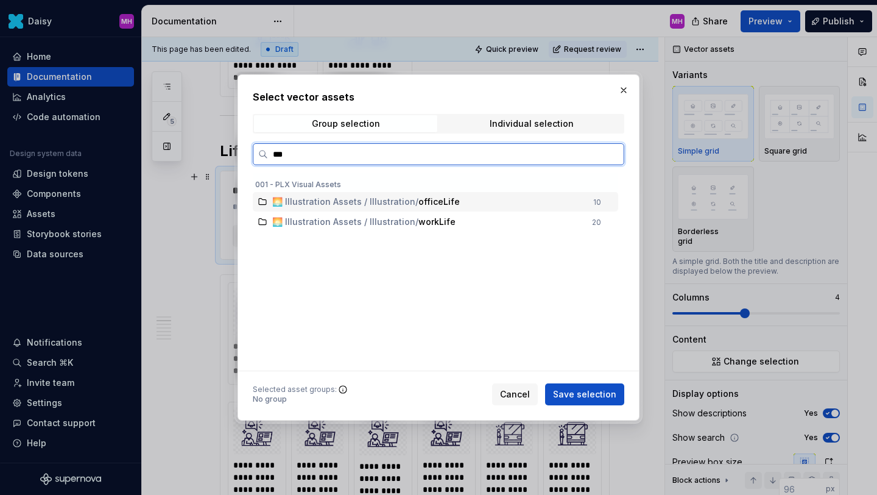
type input "****"
click at [435, 221] on span "workLife" at bounding box center [436, 222] width 37 height 12
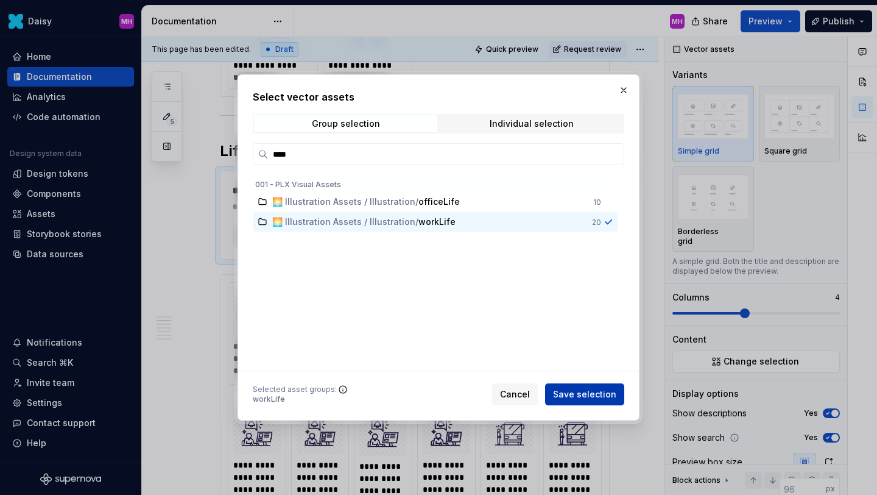
click at [563, 390] on span "Save selection" at bounding box center [584, 394] width 63 height 12
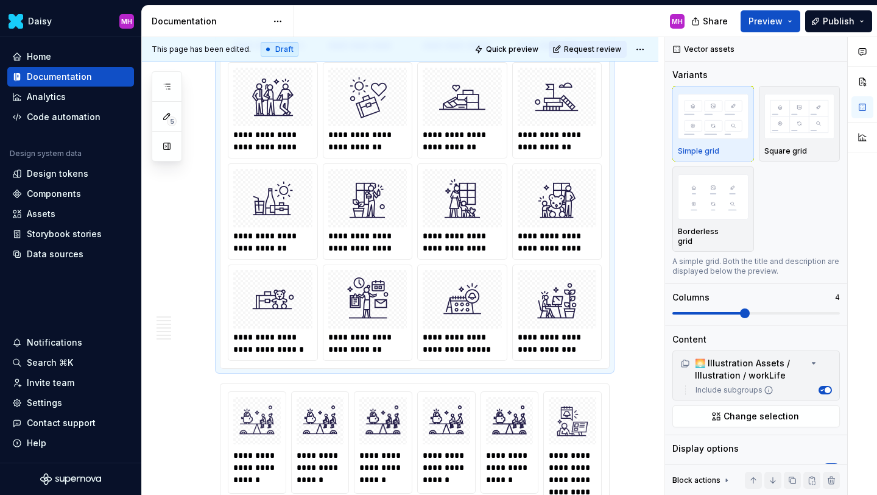
scroll to position [1232, 0]
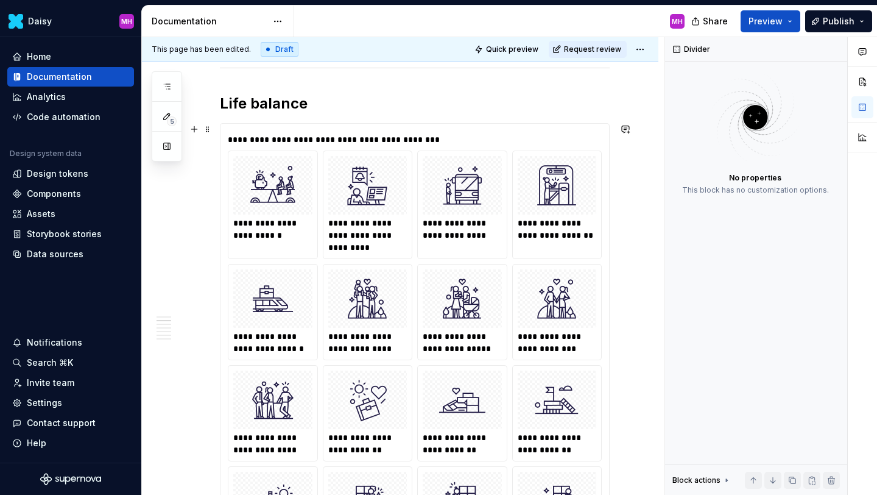
scroll to position [746, 0]
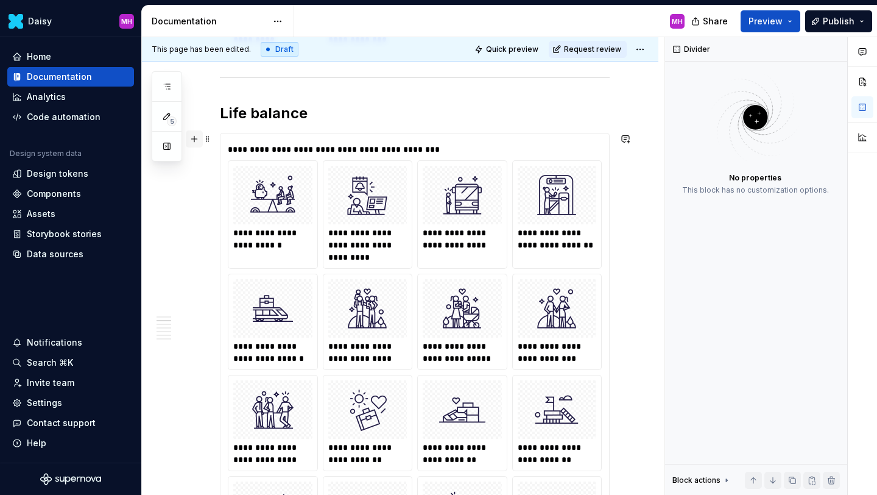
click at [192, 143] on button "button" at bounding box center [194, 138] width 17 height 17
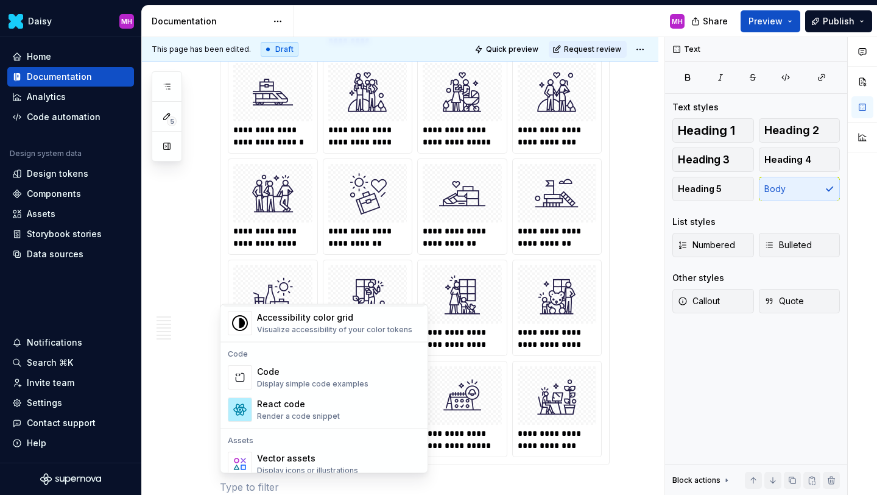
scroll to position [1093, 0]
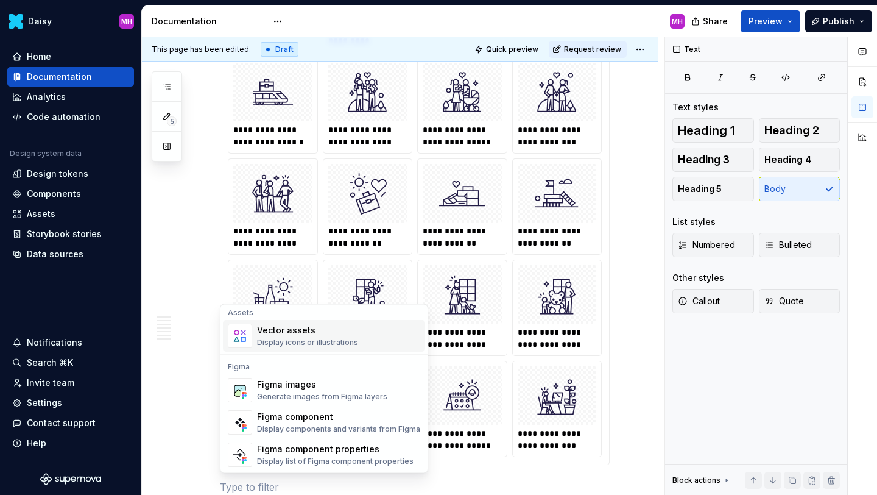
click at [280, 329] on div "Vector assets" at bounding box center [307, 331] width 101 height 12
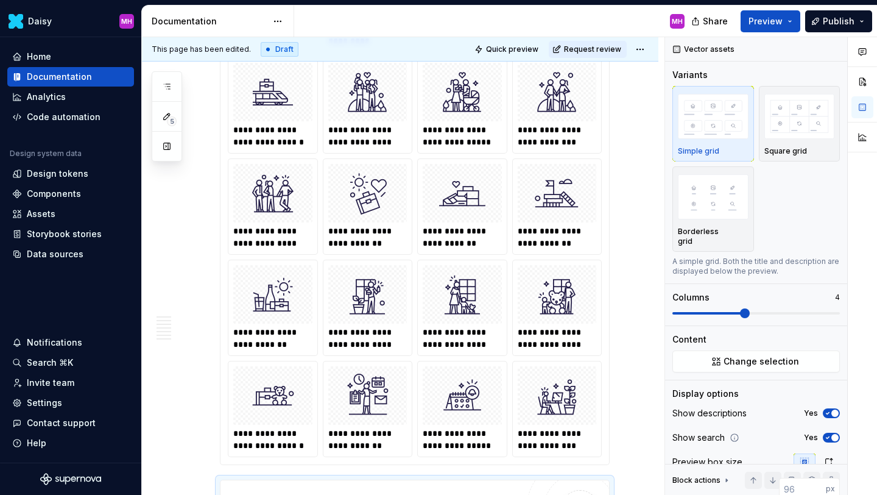
scroll to position [1036, 0]
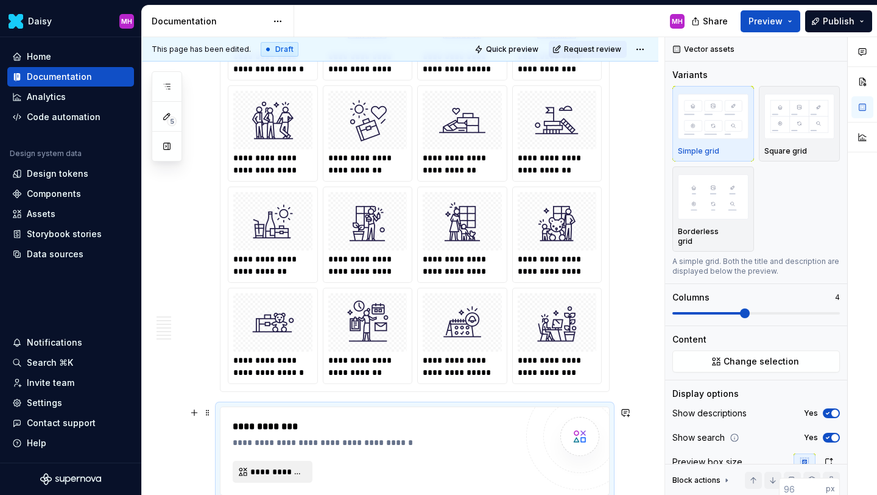
click at [277, 478] on button "**********" at bounding box center [273, 471] width 80 height 22
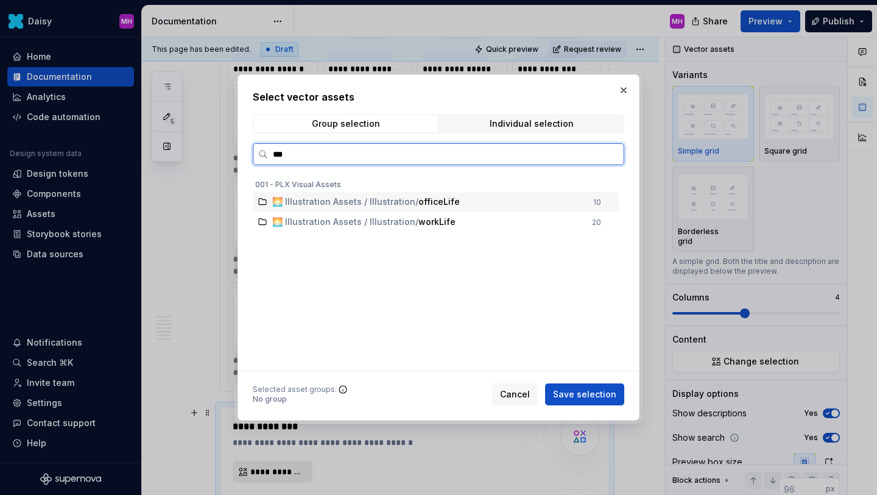
type input "****"
click at [432, 200] on span "officeLife" at bounding box center [438, 202] width 41 height 12
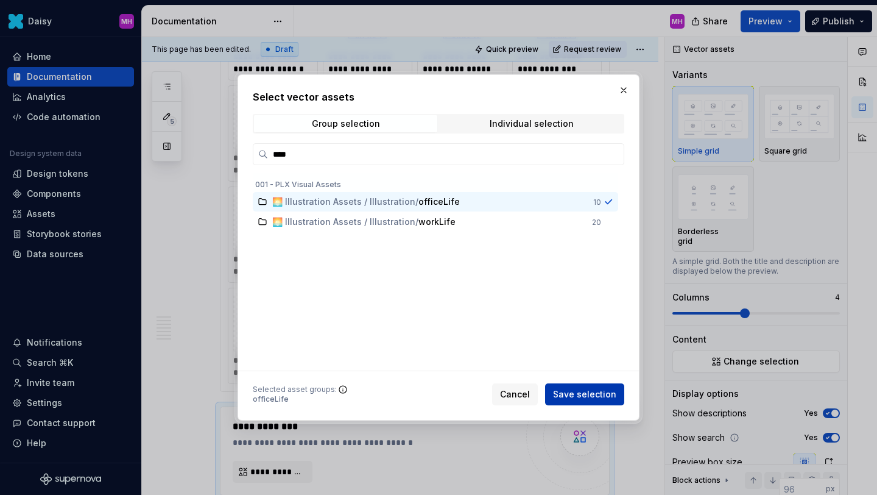
click at [583, 395] on span "Save selection" at bounding box center [584, 394] width 63 height 12
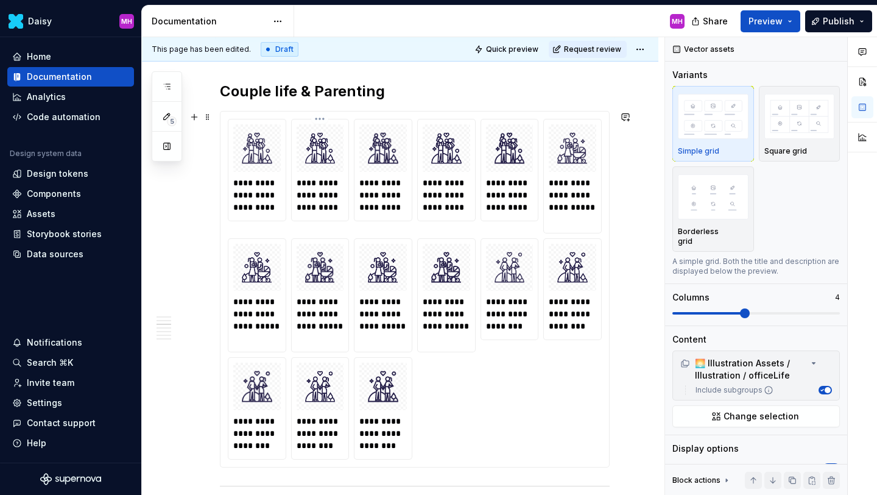
scroll to position [1745, 0]
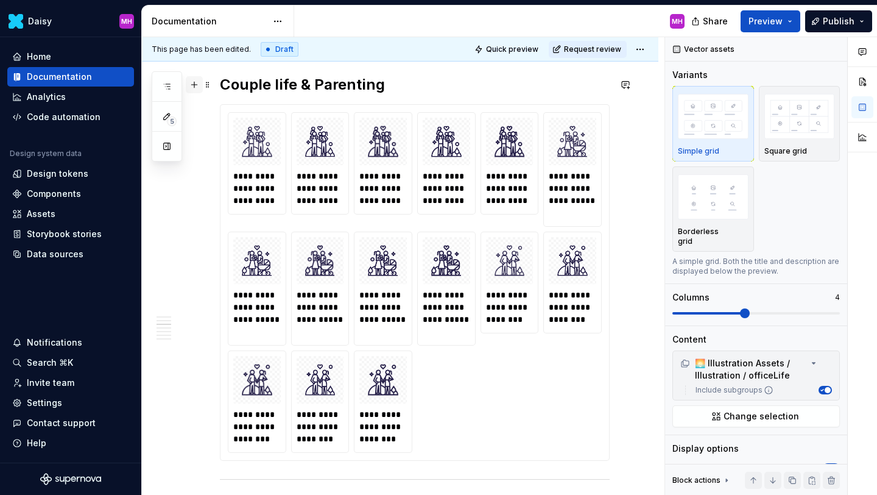
click at [193, 85] on button "button" at bounding box center [194, 84] width 17 height 17
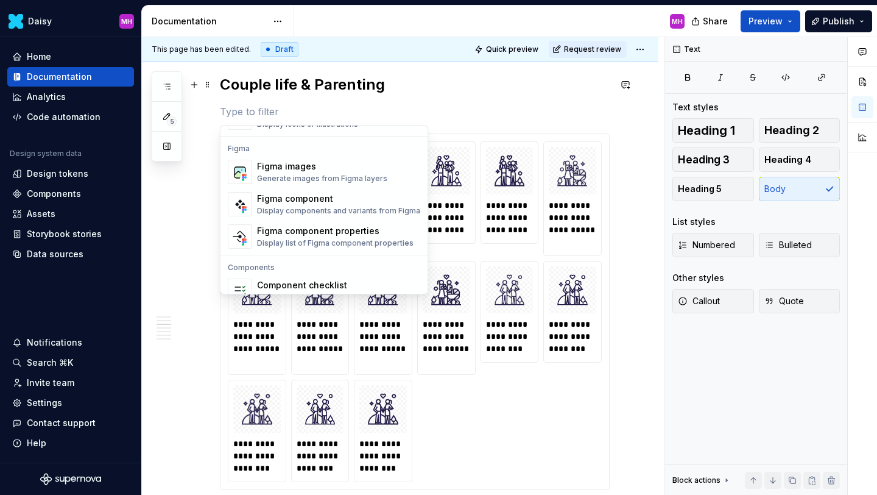
scroll to position [1122, 0]
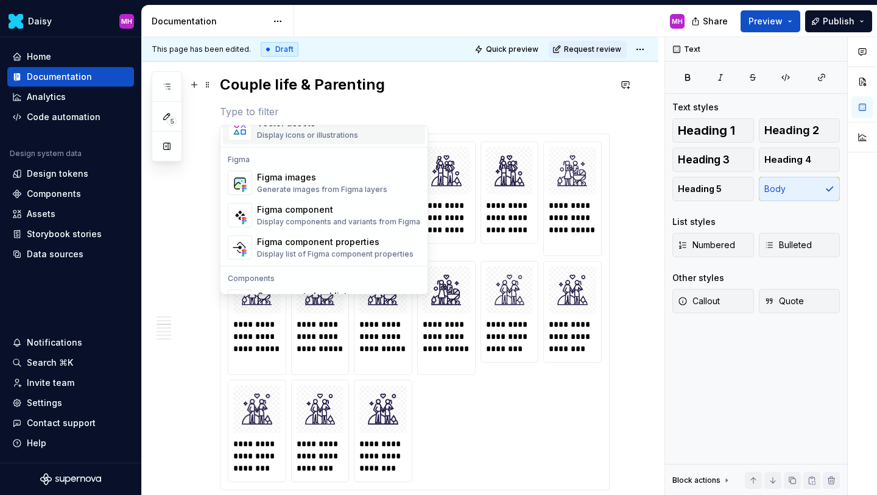
click at [290, 136] on div "Display icons or illustrations" at bounding box center [307, 135] width 101 height 10
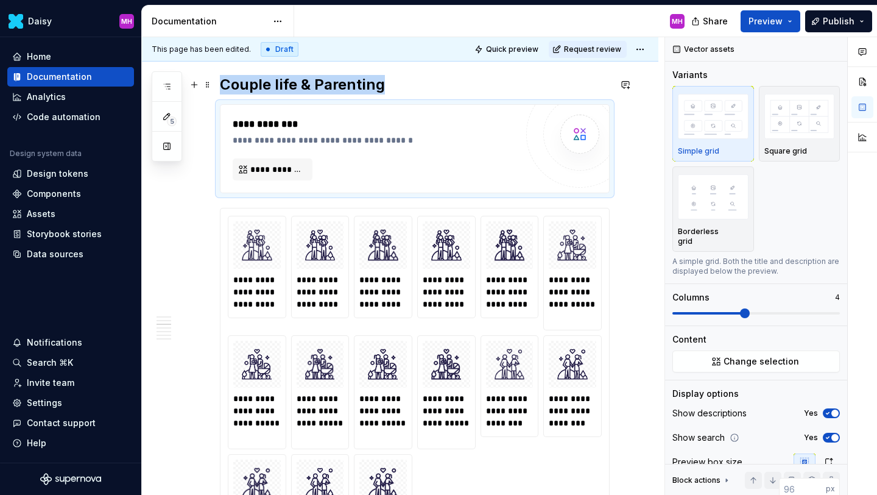
scroll to position [1812, 0]
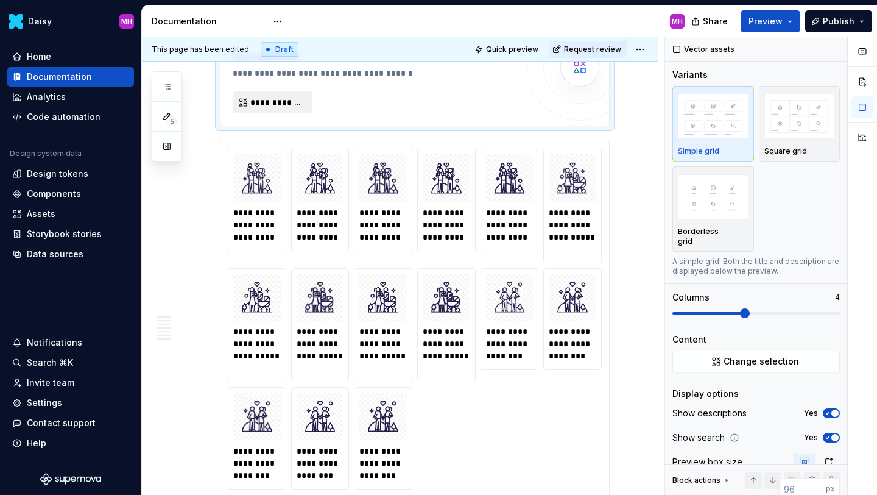
click at [265, 103] on span "**********" at bounding box center [277, 102] width 54 height 12
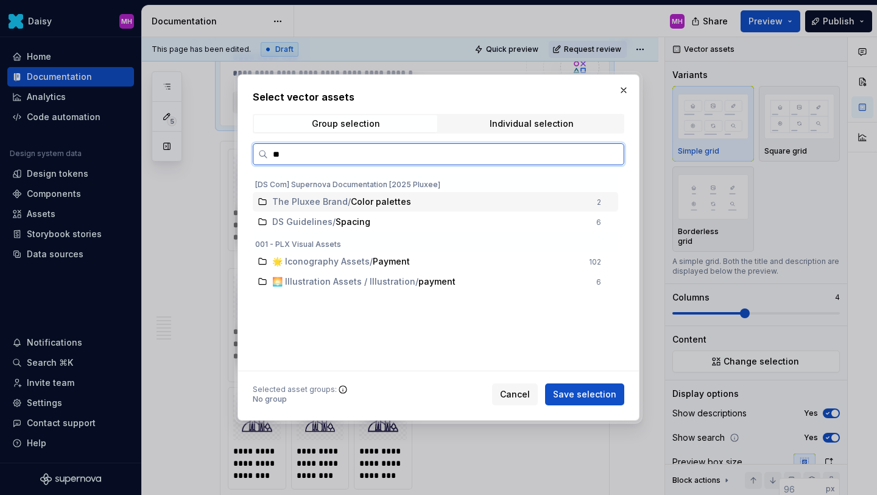
type input "*"
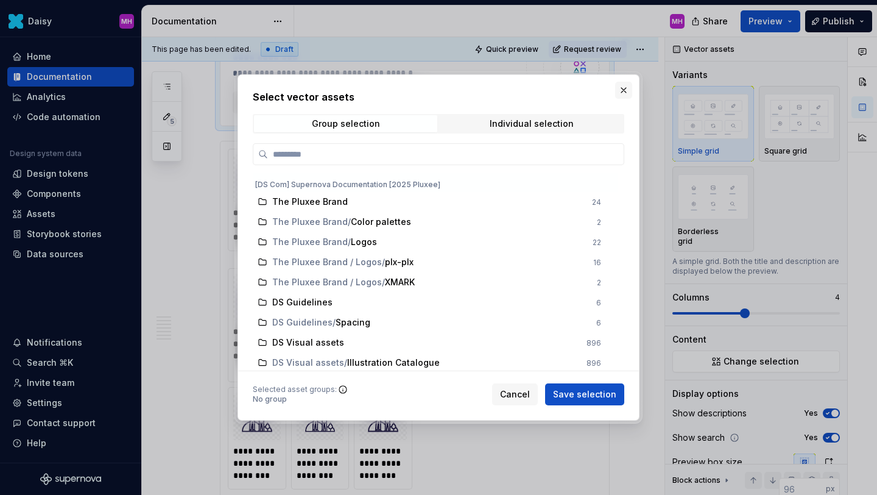
click at [623, 90] on button "button" at bounding box center [623, 90] width 17 height 17
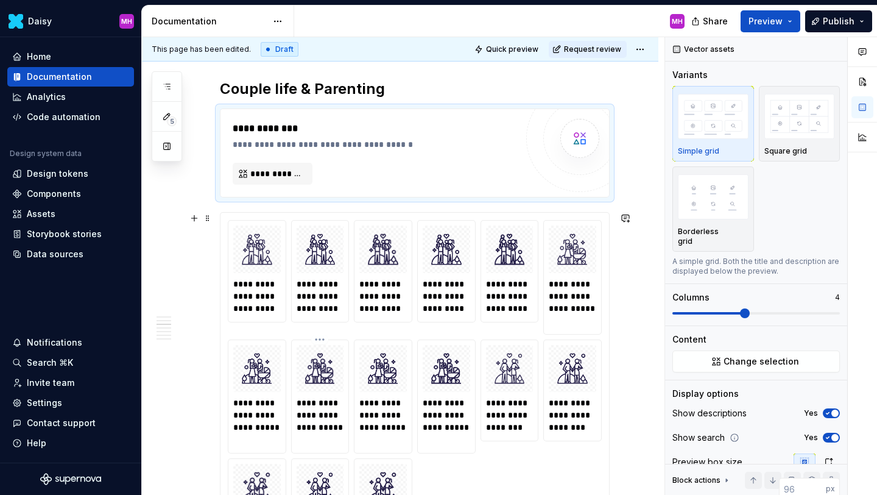
scroll to position [1740, 0]
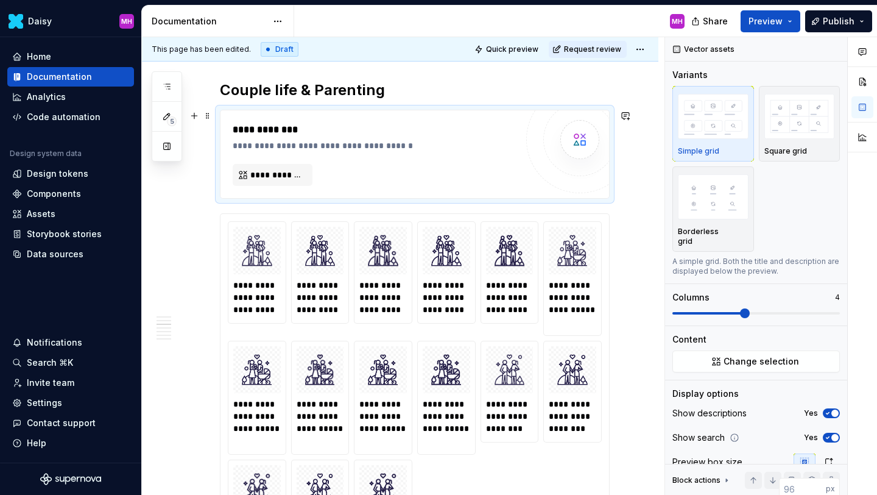
click at [503, 160] on div "**********" at bounding box center [375, 153] width 284 height 63
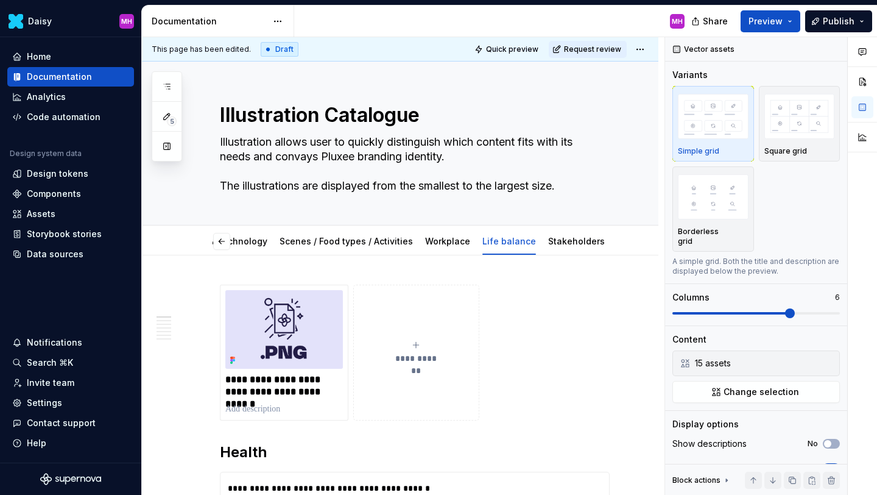
scroll to position [0, 115]
click at [576, 241] on link "Stakeholders" at bounding box center [604, 241] width 57 height 10
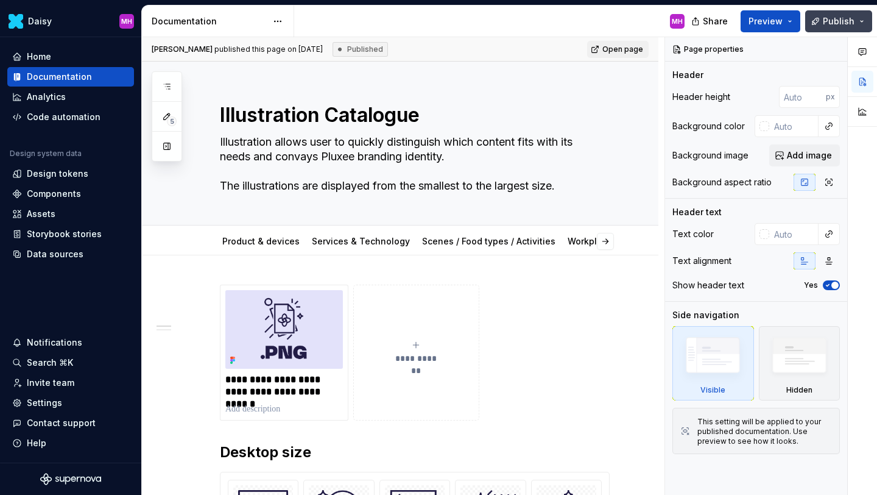
click at [844, 28] on button "Publish" at bounding box center [838, 21] width 67 height 22
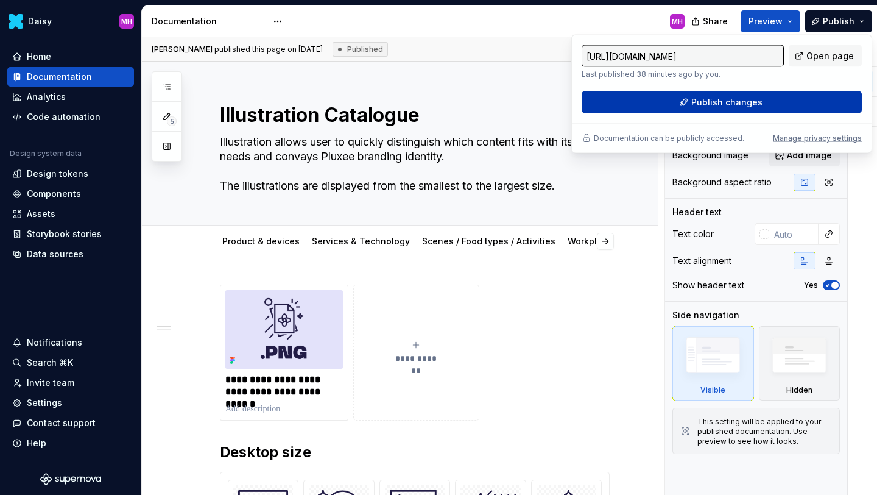
click at [710, 108] on button "Publish changes" at bounding box center [722, 102] width 280 height 22
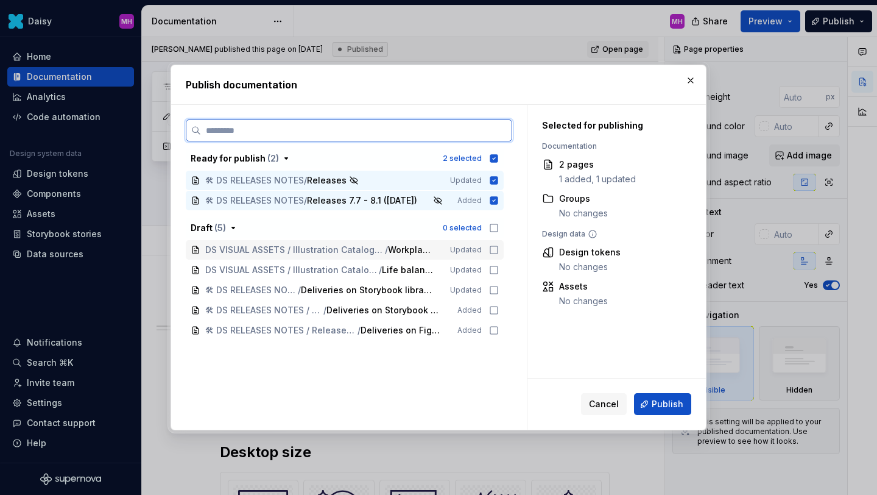
click at [498, 246] on icon at bounding box center [494, 250] width 10 height 10
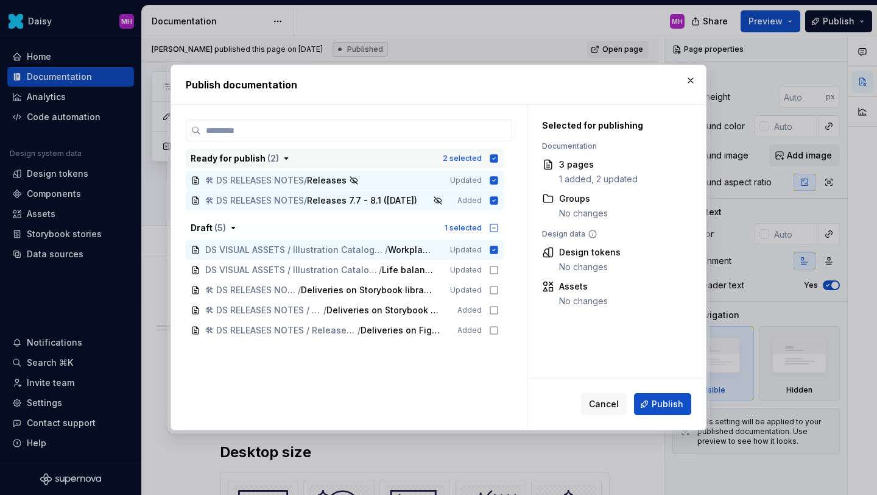
click at [498, 155] on icon "button" at bounding box center [494, 158] width 8 height 8
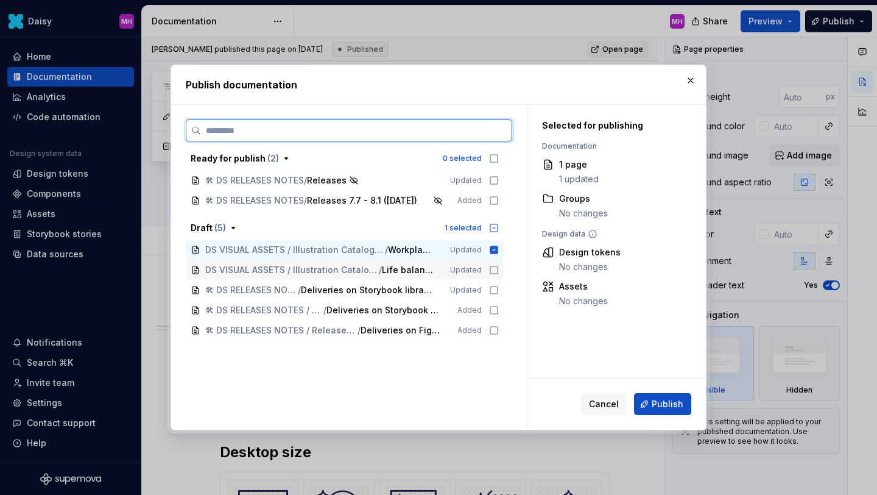
click at [499, 269] on icon at bounding box center [494, 270] width 10 height 10
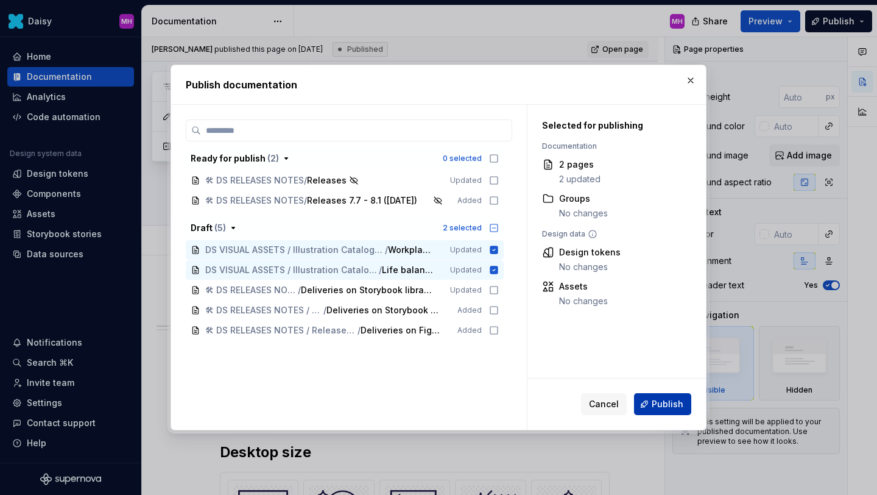
click at [649, 399] on button "Publish" at bounding box center [662, 404] width 57 height 22
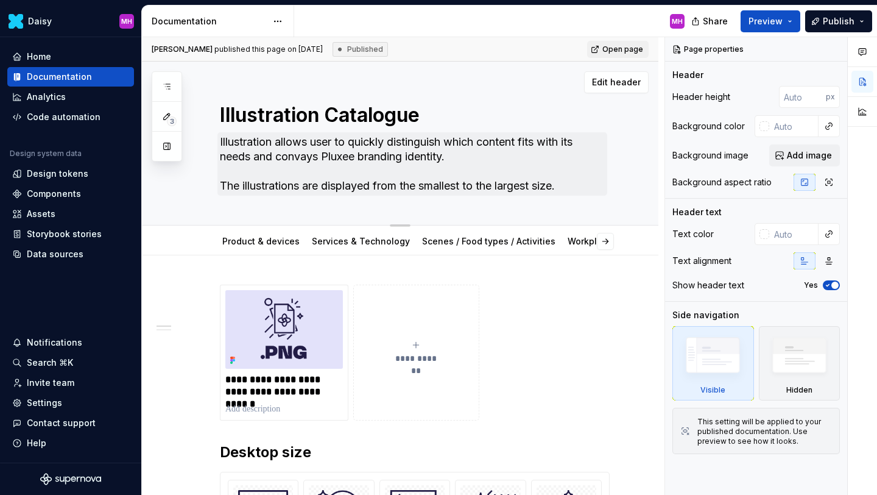
type textarea "*"
